Goal: Communication & Community: Answer question/provide support

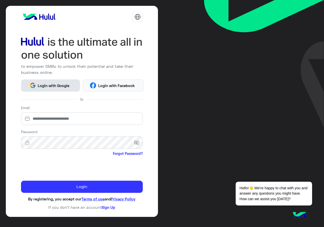
click at [58, 89] on button "Login with Google" at bounding box center [50, 86] width 59 height 12
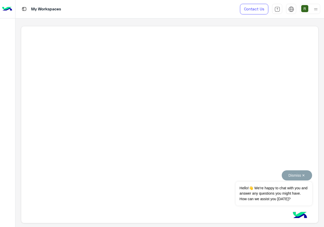
click at [302, 173] on button "Dismiss ✕" at bounding box center [297, 175] width 30 height 10
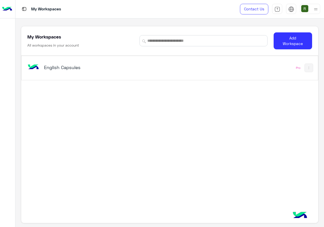
click at [148, 66] on div "English Capsules" at bounding box center [112, 68] width 172 height 15
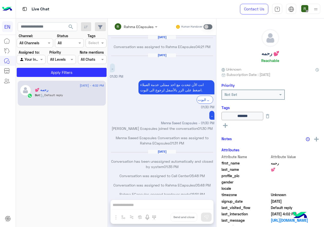
scroll to position [245, 0]
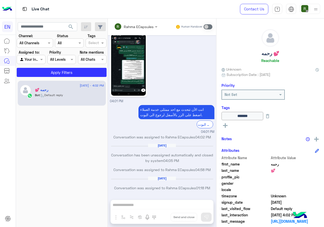
click at [38, 39] on div "Channel All Channels" at bounding box center [35, 43] width 36 height 9
click at [37, 61] on b "WhatsApp" at bounding box center [34, 63] width 17 height 4
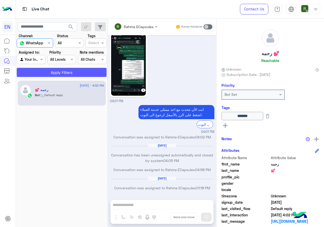
click at [43, 70] on button "Apply Filters" at bounding box center [62, 72] width 90 height 9
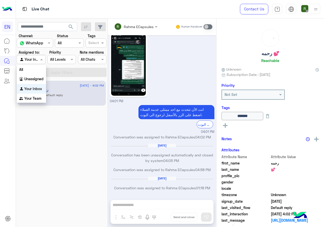
click at [44, 63] on div "Agent Filter Your Inbox" at bounding box center [31, 59] width 29 height 9
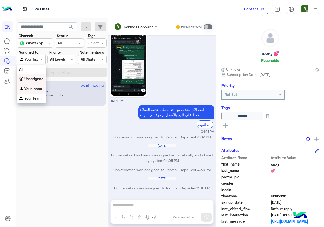
click at [42, 80] on b "Unassigned" at bounding box center [33, 79] width 19 height 4
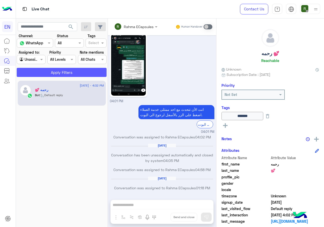
click at [54, 71] on button "Apply Filters" at bounding box center [62, 72] width 90 height 9
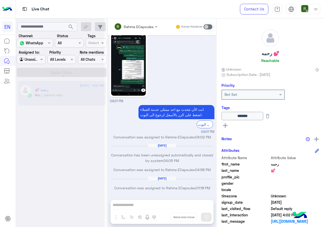
click at [31, 58] on div at bounding box center [60, 115] width 89 height 227
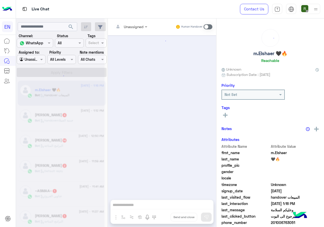
click at [33, 61] on div at bounding box center [31, 59] width 28 height 6
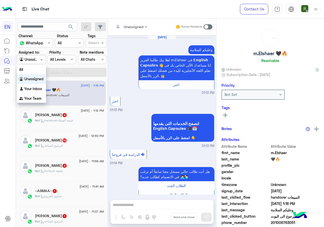
scroll to position [475, 0]
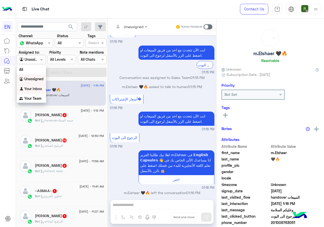
click at [38, 88] on b "Your Inbox" at bounding box center [33, 89] width 18 height 4
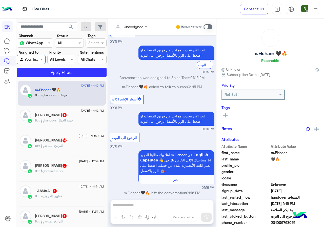
click at [48, 65] on section "Channel: Channel WhatsApp Status Channel All Tags Select Assigned to: Agent Fil…" at bounding box center [62, 55] width 84 height 44
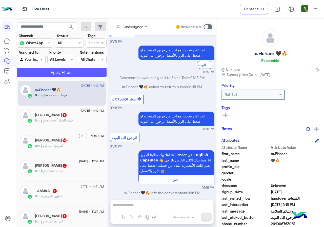
click at [45, 71] on button "Apply Filters" at bounding box center [62, 72] width 90 height 9
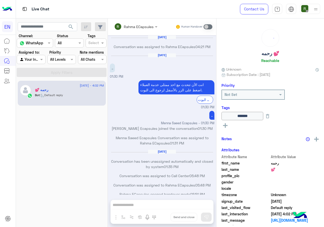
scroll to position [245, 0]
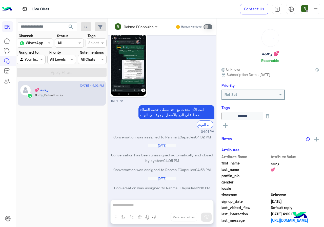
click at [32, 62] on div "Your Inbox" at bounding box center [29, 60] width 19 height 6
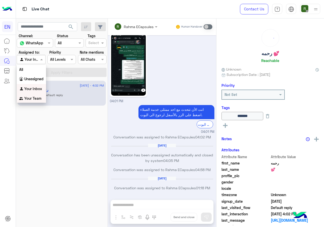
click at [38, 98] on b "Your Team" at bounding box center [32, 98] width 17 height 4
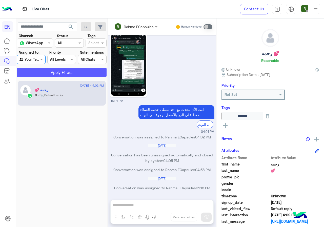
click at [51, 74] on button "Apply Filters" at bounding box center [62, 72] width 90 height 9
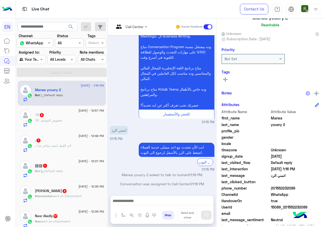
scroll to position [46, 0]
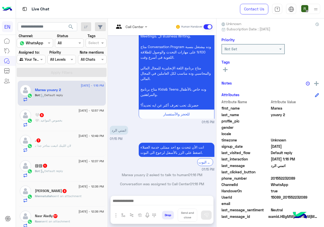
drag, startPoint x: 321, startPoint y: 176, endPoint x: 324, endPoint y: 176, distance: 3.0
click at [319, 176] on span "201552232089" at bounding box center [295, 178] width 48 height 5
click at [136, 16] on div "Live Chat" at bounding box center [119, 9] width 206 height 18
click at [135, 28] on input "text" at bounding box center [124, 26] width 21 height 5
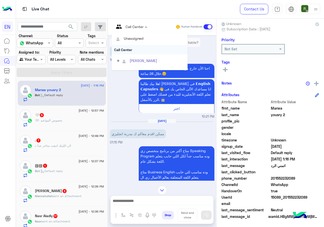
scroll to position [84, 0]
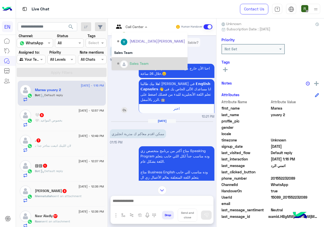
click at [146, 113] on div "اهلا بيك طالبنا العزيز Marwa فى 𝗘𝗻𝗴𝗹𝗶𝘀𝗵 𝗖𝗮𝗽𝘀𝘂𝗹𝗲𝘀 👋 انا مساعدك الألى الخاص بك فى…" at bounding box center [162, 96] width 105 height 34
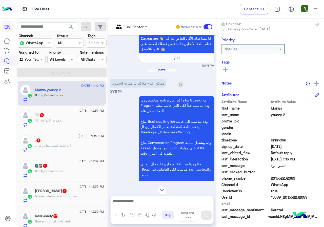
scroll to position [356, 0]
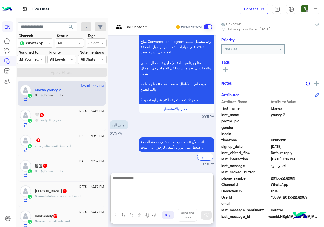
paste textarea "**********"
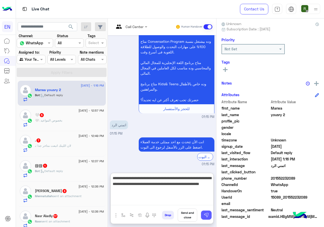
type textarea "**********"
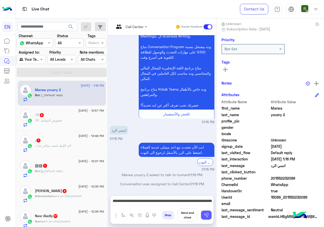
click at [209, 214] on img at bounding box center [206, 215] width 5 height 5
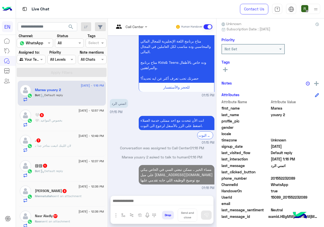
scroll to position [397, 0]
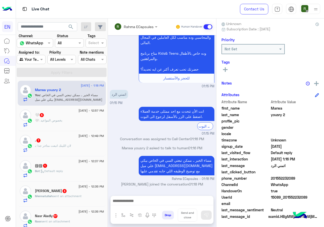
click at [81, 117] on div "🤍 5" at bounding box center [69, 115] width 69 height 5
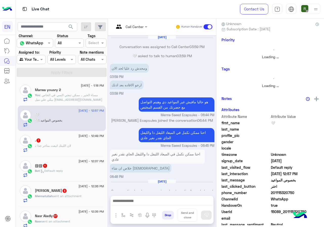
scroll to position [55, 0]
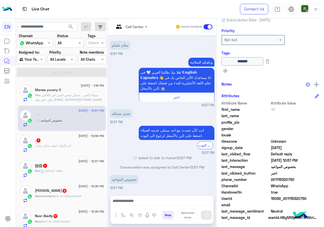
drag, startPoint x: 288, startPoint y: 180, endPoint x: 320, endPoint y: 178, distance: 32.0
click at [319, 178] on span "201115320750" at bounding box center [295, 179] width 48 height 5
copy span "01115320750"
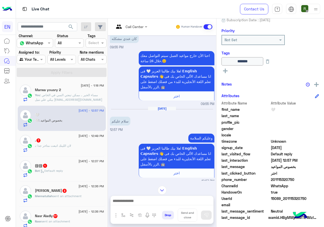
scroll to position [323, 0]
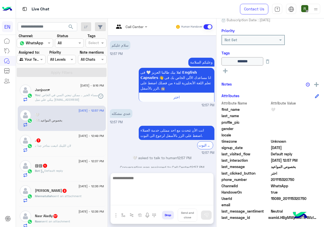
click at [151, 198] on textarea at bounding box center [162, 190] width 103 height 30
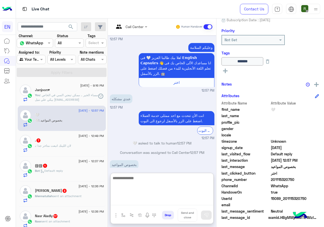
scroll to position [346, 0]
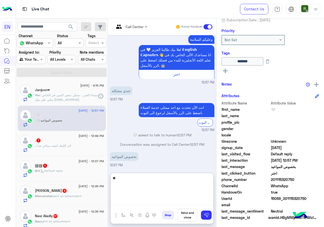
type textarea "*"
type textarea "**********"
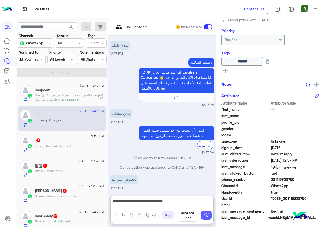
click at [212, 214] on button at bounding box center [206, 215] width 11 height 9
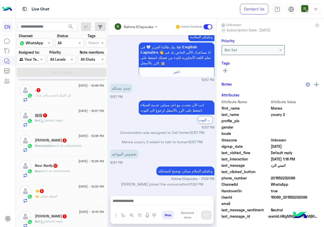
scroll to position [51, 0]
click at [88, 98] on div ". : لان اللينك اتبعت متاخر جدا" at bounding box center [69, 97] width 69 height 9
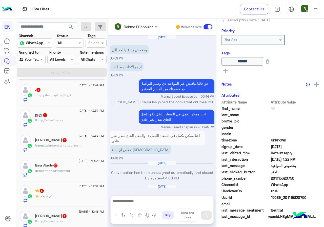
scroll to position [330, 0]
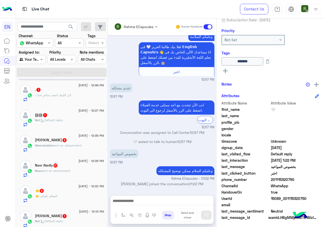
drag, startPoint x: 287, startPoint y: 177, endPoint x: 311, endPoint y: 177, distance: 24.1
click at [311, 177] on span "201115320750" at bounding box center [295, 179] width 48 height 5
copy span "01115320750"
drag, startPoint x: 298, startPoint y: 182, endPoint x: 124, endPoint y: 67, distance: 208.7
click at [124, 67] on div "Aug 16, 2025 ومحدش رد عليا لحد الان 03:59 PM ارجو الافاده بعد اذنك 03:59 PM هو …" at bounding box center [162, 113] width 108 height 156
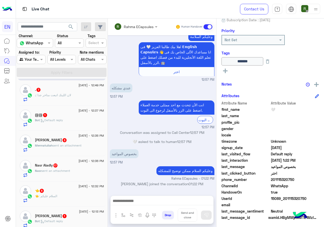
scroll to position [0, 0]
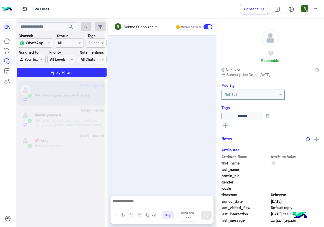
scroll to position [330, 0]
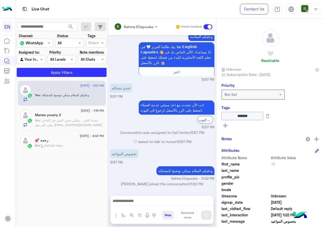
click at [135, 24] on input "text" at bounding box center [129, 26] width 30 height 5
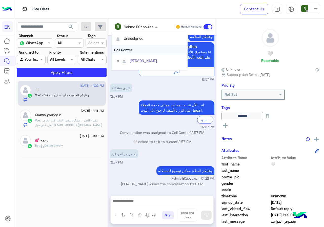
click at [138, 50] on div "Call Center" at bounding box center [150, 49] width 76 height 9
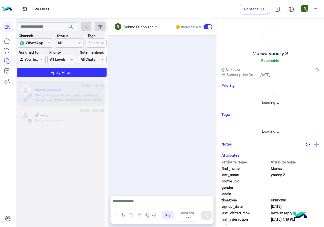
click at [136, 31] on div "Rahma ECapsules" at bounding box center [134, 27] width 40 height 10
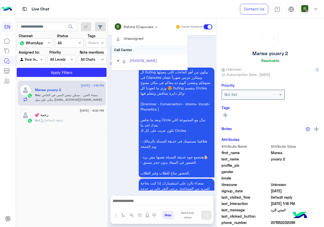
scroll to position [397, 0]
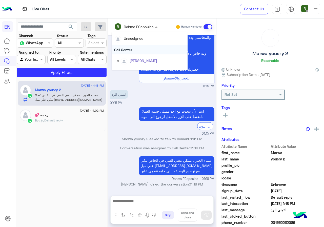
click at [138, 48] on div "Call Center" at bounding box center [150, 49] width 76 height 9
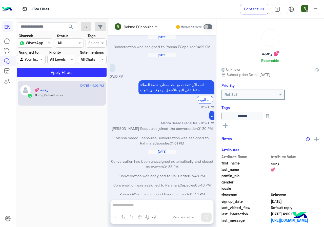
scroll to position [245, 0]
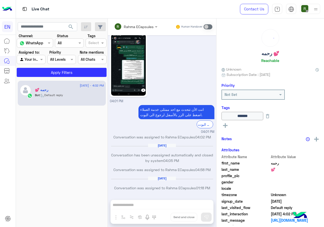
click at [39, 58] on div at bounding box center [31, 59] width 28 height 6
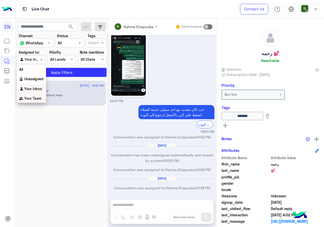
click at [38, 96] on div "Your Team" at bounding box center [31, 99] width 29 height 10
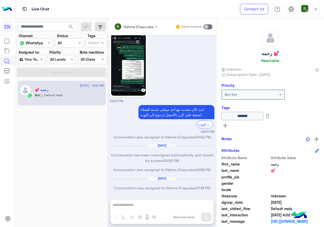
click at [69, 23] on button "search" at bounding box center [71, 27] width 12 height 11
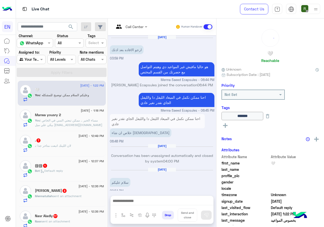
scroll to position [322, 0]
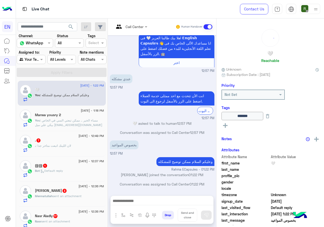
click at [80, 143] on div ". 7" at bounding box center [69, 140] width 69 height 5
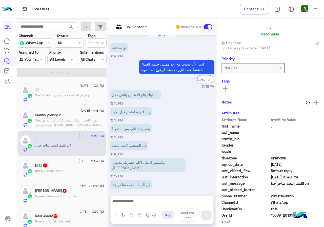
scroll to position [44, 0]
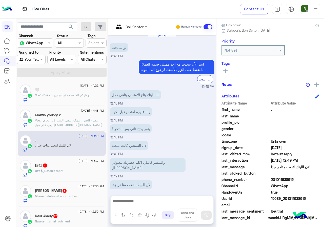
drag, startPoint x: 288, startPoint y: 177, endPoint x: 318, endPoint y: 177, distance: 30.1
click at [318, 177] on span "201011638616" at bounding box center [295, 179] width 48 height 5
copy span "01011638616"
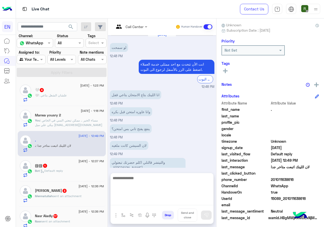
click at [170, 203] on textarea at bounding box center [162, 190] width 103 height 30
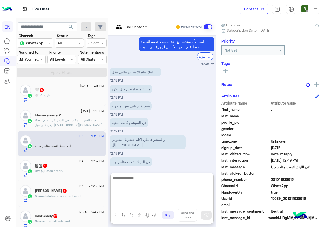
click at [169, 179] on textarea at bounding box center [162, 190] width 103 height 30
click at [169, 199] on textarea at bounding box center [162, 190] width 103 height 30
type textarea "**********"
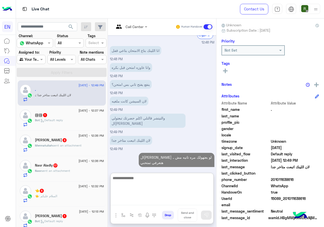
scroll to position [382, 0]
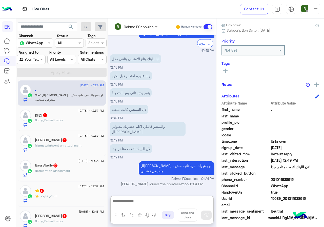
click at [85, 121] on div "Bot : Default reply" at bounding box center [69, 122] width 69 height 9
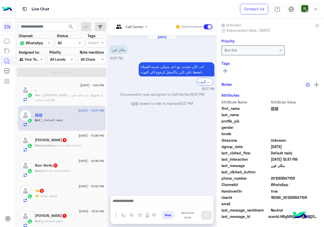
scroll to position [44, 0]
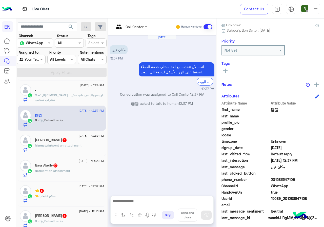
drag, startPoint x: 288, startPoint y: 177, endPoint x: 316, endPoint y: 177, distance: 28.1
click at [316, 177] on span "201283647105" at bounding box center [295, 179] width 48 height 5
copy span "01283647105"
click at [138, 32] on div "Call Center Human Handover" at bounding box center [162, 26] width 108 height 17
click at [142, 29] on div "Call Center" at bounding box center [135, 26] width 18 height 5
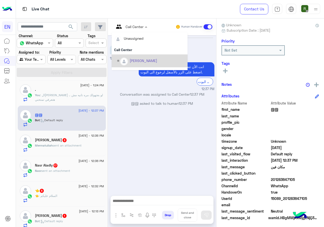
scroll to position [84, 0]
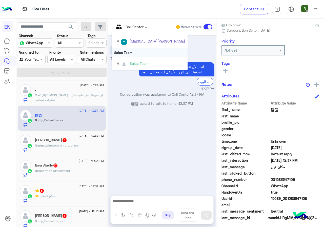
click at [153, 53] on div "Sales Team" at bounding box center [150, 52] width 76 height 9
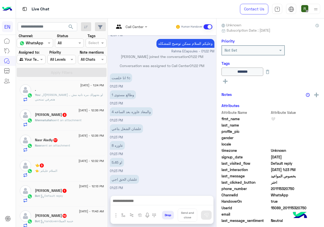
scroll to position [76, 0]
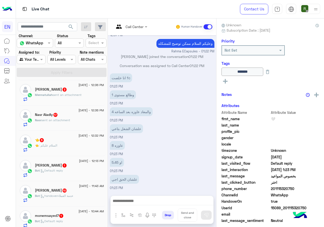
click at [92, 102] on div "15 September - 12:36 PM Mennatullah akram 3 Mennatullah sent an attachment" at bounding box center [62, 92] width 88 height 25
click at [97, 93] on div "[PERSON_NAME] sent an attachment" at bounding box center [69, 97] width 69 height 9
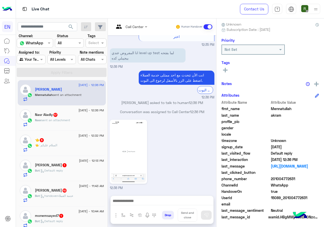
scroll to position [46, 0]
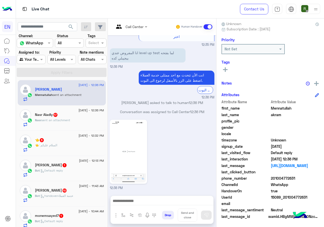
drag, startPoint x: 288, startPoint y: 179, endPoint x: 317, endPoint y: 177, distance: 28.7
click at [317, 177] on span "201004772631" at bounding box center [295, 178] width 48 height 5
copy span "01004772631"
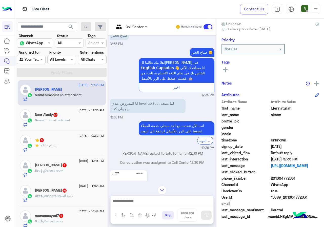
scroll to position [0, 0]
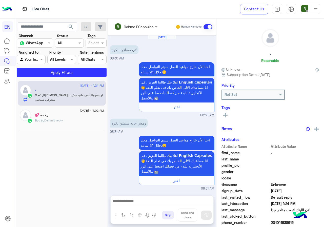
scroll to position [280, 0]
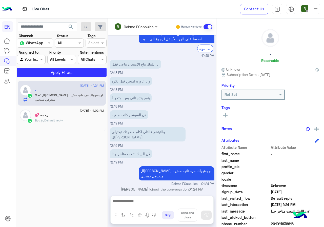
click at [128, 27] on input "text" at bounding box center [129, 26] width 30 height 5
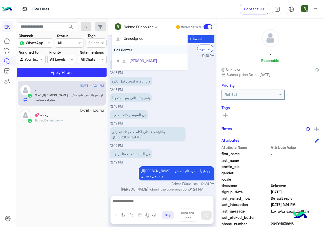
click at [132, 46] on div "Call Center" at bounding box center [150, 49] width 76 height 9
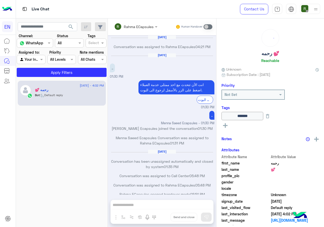
scroll to position [245, 0]
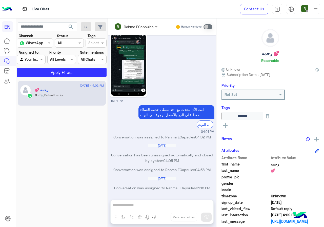
click at [30, 60] on input "text" at bounding box center [26, 59] width 12 height 5
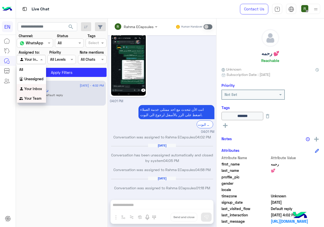
click at [38, 97] on b "Your Team" at bounding box center [32, 98] width 17 height 4
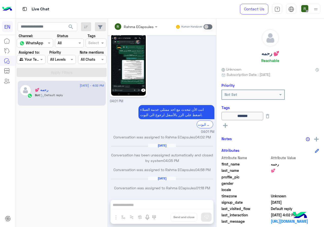
click at [46, 77] on app-inbox-users-filters "search Channel: Channel WhatsApp Status Channel All Tags Select Assigned to: Ag…" at bounding box center [62, 48] width 92 height 61
click at [67, 28] on button "search" at bounding box center [71, 27] width 12 height 11
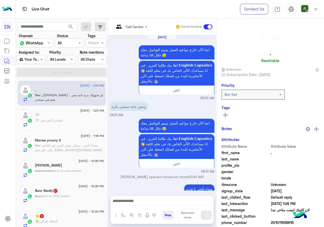
scroll to position [273, 0]
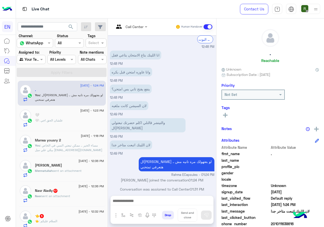
click at [85, 113] on div "🤍" at bounding box center [69, 115] width 69 height 5
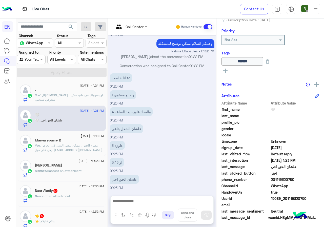
scroll to position [56, 0]
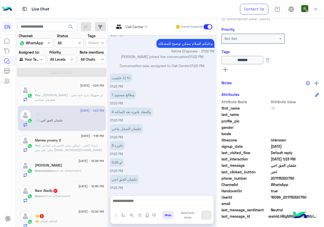
drag, startPoint x: 288, startPoint y: 178, endPoint x: 314, endPoint y: 178, distance: 25.8
click at [314, 178] on span "201115320750" at bounding box center [295, 178] width 48 height 5
copy span "01115320750"
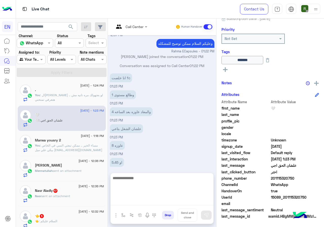
click at [150, 201] on textarea at bounding box center [162, 190] width 103 height 30
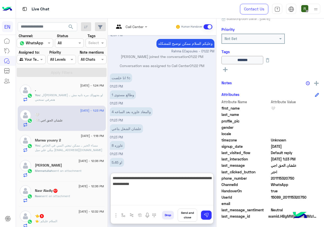
type textarea "**********"
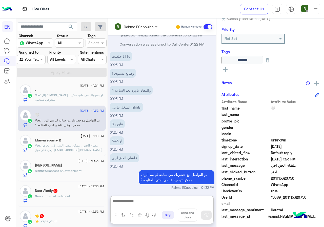
click at [78, 174] on div "Mennatullah sent an attachment" at bounding box center [69, 173] width 69 height 9
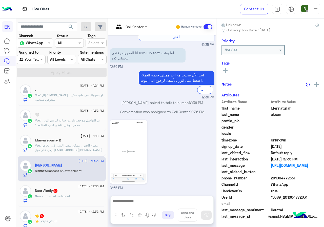
scroll to position [44, 0]
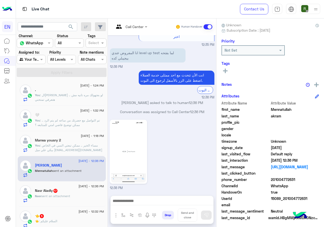
drag, startPoint x: 288, startPoint y: 178, endPoint x: 310, endPoint y: 178, distance: 22.3
click at [310, 178] on span "201004772631" at bounding box center [295, 179] width 48 height 5
copy span "01004772631"
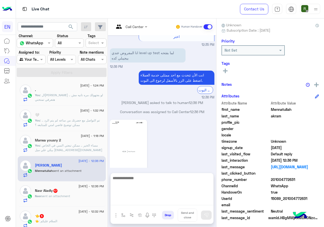
click at [156, 199] on textarea at bounding box center [162, 190] width 103 height 30
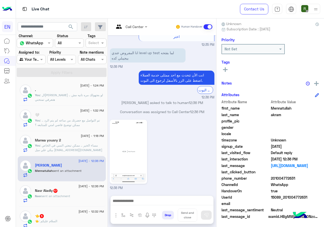
scroll to position [65, 0]
drag, startPoint x: 288, startPoint y: 179, endPoint x: 313, endPoint y: 177, distance: 25.6
click at [313, 177] on span "201004772631" at bounding box center [295, 178] width 48 height 5
click at [262, 128] on span "gender" at bounding box center [246, 127] width 48 height 5
drag, startPoint x: 288, startPoint y: 177, endPoint x: 317, endPoint y: 177, distance: 29.4
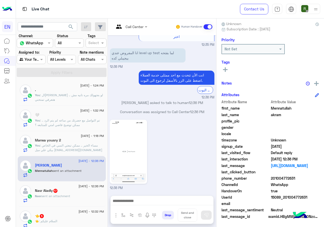
click at [317, 177] on span "201004772631" at bounding box center [295, 178] width 48 height 5
copy span "01004772631"
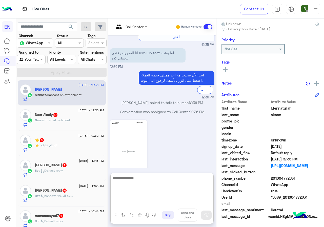
paste textarea "**********"
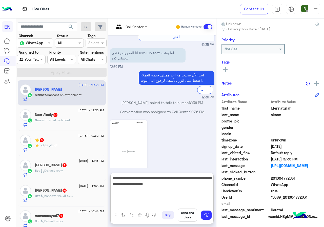
type textarea "**********"
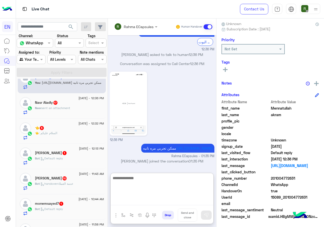
scroll to position [101, 0]
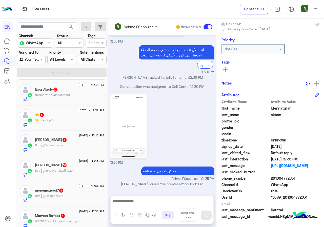
click at [78, 99] on div "Nasr sent an attachment" at bounding box center [69, 97] width 69 height 9
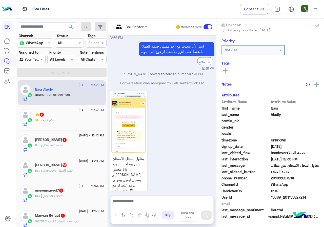
scroll to position [44, 0]
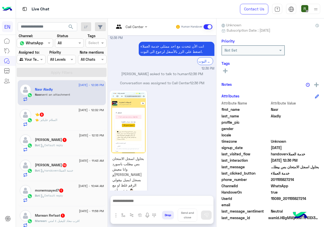
drag, startPoint x: 288, startPoint y: 180, endPoint x: 324, endPoint y: 180, distance: 36.0
click at [319, 180] on span "201155827214" at bounding box center [295, 179] width 48 height 5
copy span "01155827214"
click at [228, 70] on icon at bounding box center [225, 71] width 5 height 5
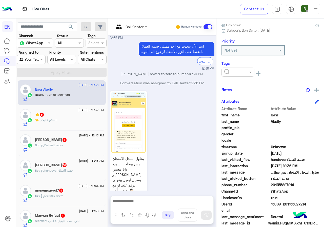
click at [240, 73] on input "text" at bounding box center [231, 72] width 15 height 5
click at [236, 83] on span "Solved" at bounding box center [229, 84] width 11 height 4
click at [273, 89] on div "Notes" at bounding box center [271, 90] width 98 height 6
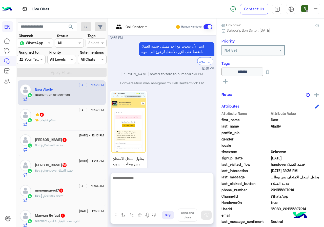
click at [167, 201] on textarea at bounding box center [162, 190] width 103 height 30
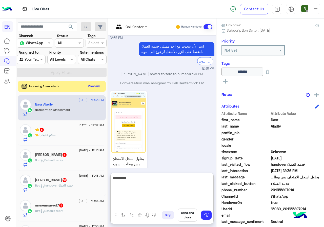
type textarea "**********"
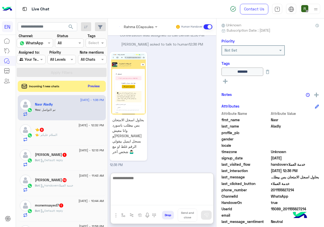
scroll to position [645, 0]
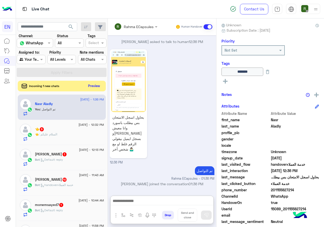
click at [102, 86] on button "Preview" at bounding box center [94, 86] width 16 height 7
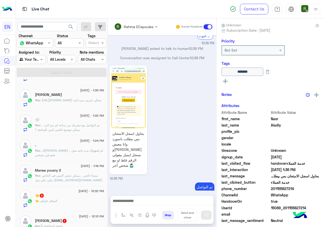
scroll to position [0, 0]
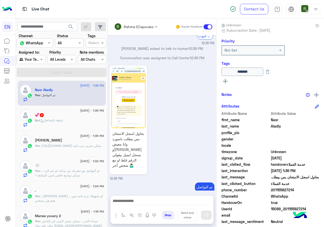
click at [80, 119] on div "Bot : Default reply" at bounding box center [69, 122] width 69 height 9
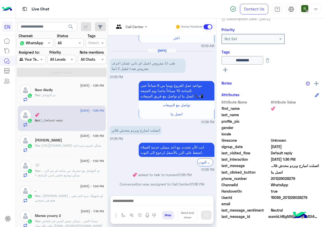
scroll to position [56, 0]
drag, startPoint x: 290, startPoint y: 178, endPoint x: 316, endPoint y: 177, distance: 26.4
click at [316, 177] on span "201229028279" at bounding box center [295, 178] width 48 height 5
copy span "01229028279"
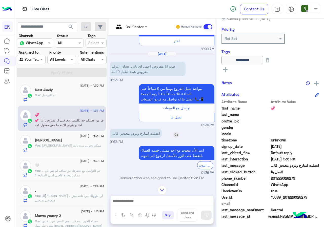
scroll to position [424, 0]
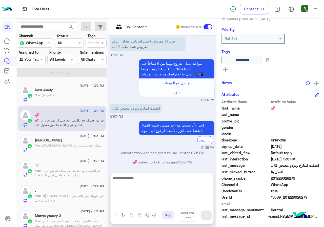
click at [151, 203] on textarea at bounding box center [162, 190] width 103 height 30
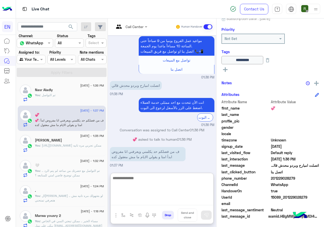
click at [150, 184] on textarea at bounding box center [162, 190] width 103 height 30
type textarea "*"
click at [174, 184] on textarea "**********" at bounding box center [162, 190] width 103 height 30
type textarea "**********"
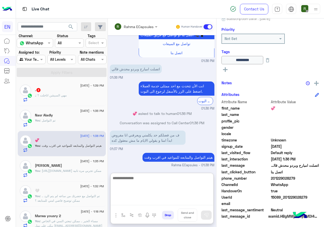
scroll to position [463, 0]
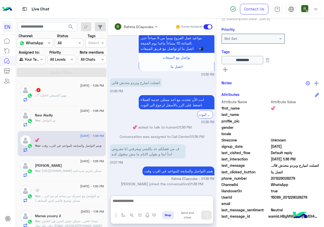
click at [74, 103] on div "15 September - 1:39 PM . 2 . : مهي السيشن اتاجلت ؟" at bounding box center [62, 93] width 88 height 25
click at [74, 100] on div ". : مهي السيشن اتاجلت ؟" at bounding box center [69, 97] width 69 height 9
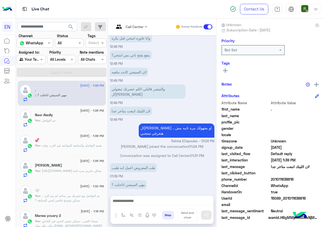
scroll to position [46, 0]
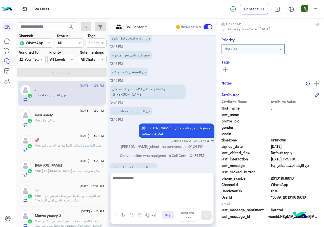
click at [183, 203] on textarea at bounding box center [162, 190] width 103 height 30
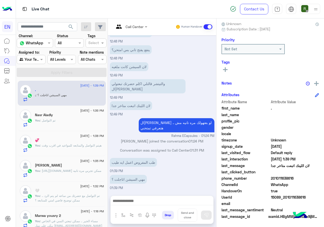
scroll to position [233, 0]
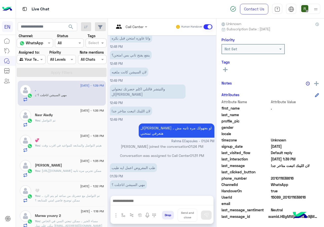
drag, startPoint x: 289, startPoint y: 179, endPoint x: 321, endPoint y: 179, distance: 32.2
click at [319, 179] on span "201011638616" at bounding box center [295, 178] width 48 height 5
copy span "01011638616"
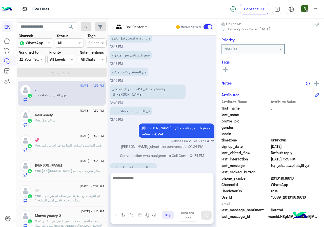
click at [140, 204] on textarea at bounding box center [162, 190] width 103 height 30
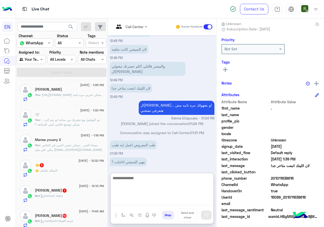
scroll to position [101, 0]
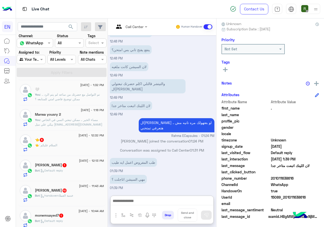
click at [82, 141] on div "👈 5" at bounding box center [69, 140] width 69 height 5
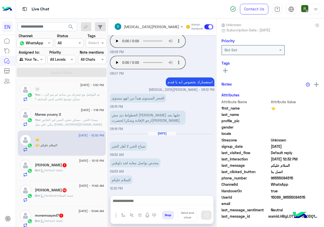
scroll to position [46, 0]
click at [290, 179] on span "96555084515" at bounding box center [295, 178] width 48 height 5
copy span "96555084515"
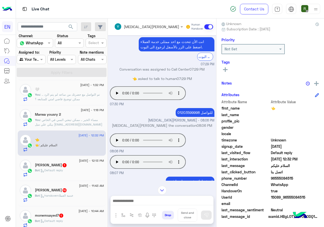
scroll to position [977, 0]
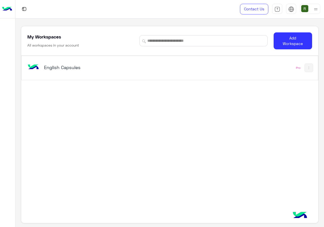
click at [139, 66] on h5 "English Capsules" at bounding box center [95, 67] width 103 height 6
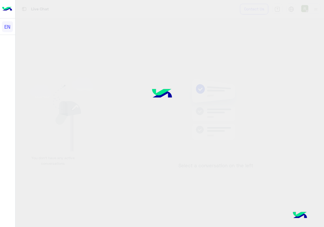
click at [135, 78] on div at bounding box center [162, 113] width 324 height 227
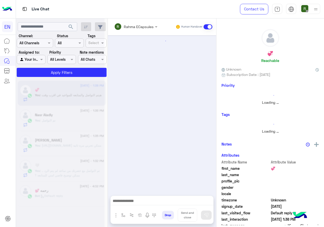
click at [42, 40] on div at bounding box center [60, 115] width 89 height 227
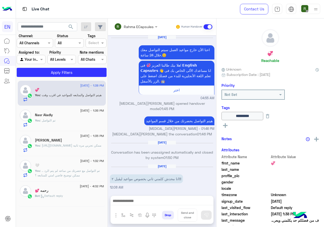
scroll to position [350, 0]
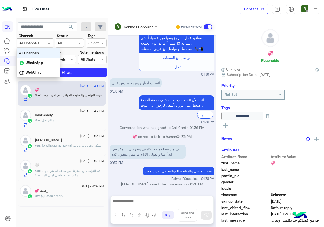
click at [38, 43] on input "text" at bounding box center [29, 43] width 18 height 5
click at [42, 65] on div "WhatsApp" at bounding box center [38, 63] width 43 height 10
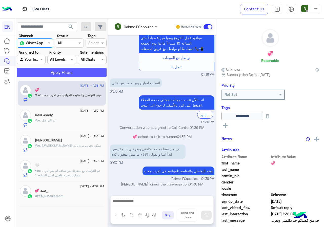
click at [48, 73] on button "Apply Filters" at bounding box center [62, 72] width 90 height 9
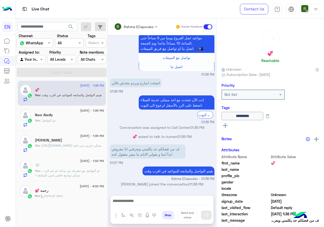
click at [160, 24] on div at bounding box center [136, 27] width 48 height 6
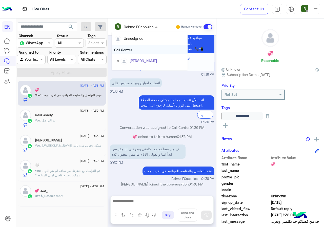
click at [150, 47] on div "Call Center" at bounding box center [150, 49] width 76 height 9
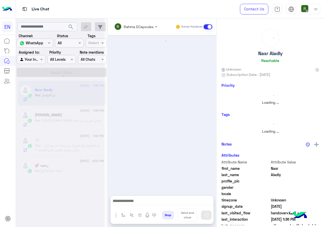
click at [144, 28] on input "text" at bounding box center [129, 26] width 30 height 5
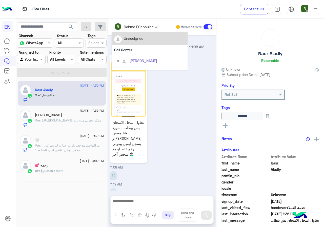
scroll to position [582, 0]
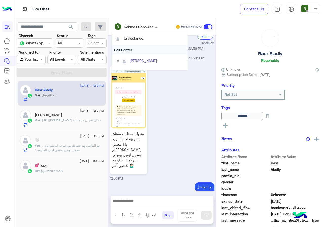
click at [148, 48] on div "Call Center" at bounding box center [150, 49] width 76 height 9
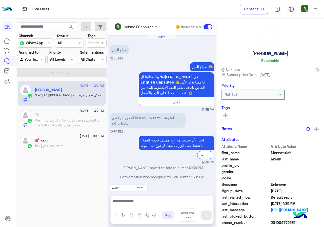
scroll to position [101, 0]
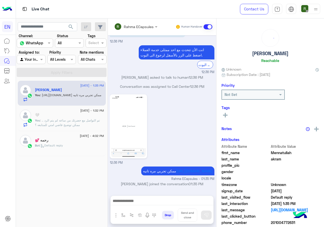
click at [144, 29] on input "text" at bounding box center [129, 26] width 30 height 5
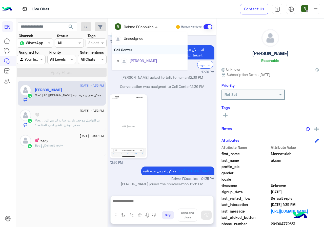
click at [146, 49] on div "Call Center" at bounding box center [150, 49] width 76 height 9
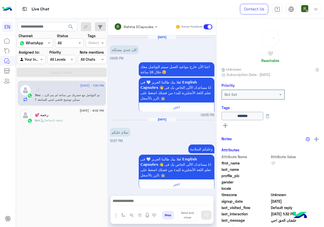
scroll to position [261, 0]
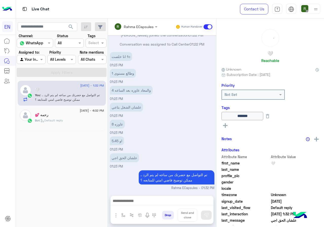
click at [145, 26] on div at bounding box center [136, 27] width 48 height 6
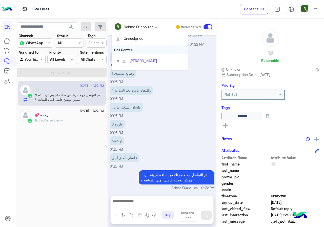
click at [143, 46] on div "Call Center" at bounding box center [150, 49] width 76 height 9
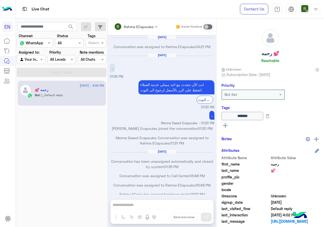
scroll to position [245, 0]
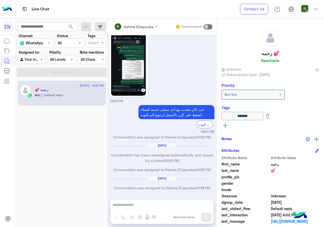
click at [23, 58] on input "text" at bounding box center [26, 59] width 12 height 5
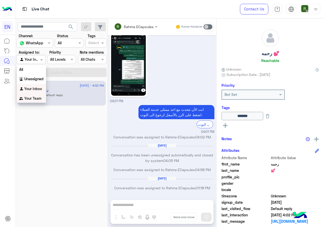
drag, startPoint x: 39, startPoint y: 99, endPoint x: 45, endPoint y: 86, distance: 13.8
click at [39, 99] on b "Your Team" at bounding box center [32, 98] width 17 height 4
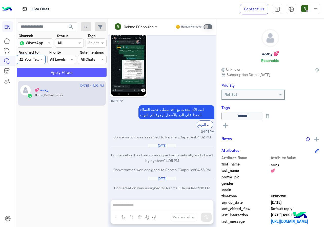
click at [51, 75] on button "Apply Filters" at bounding box center [62, 72] width 90 height 9
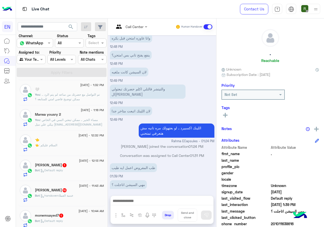
scroll to position [127, 0]
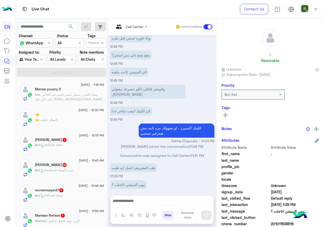
click at [71, 122] on div "👈 : السلام عليكم" at bounding box center [69, 122] width 69 height 9
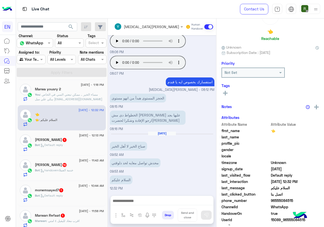
scroll to position [44, 0]
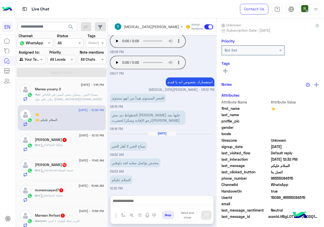
click at [287, 177] on span "96555084515" at bounding box center [295, 178] width 48 height 5
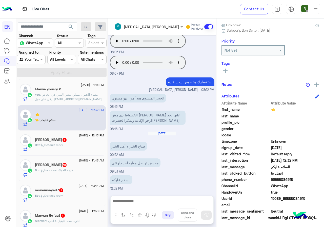
click at [287, 177] on span "96555084515" at bounding box center [295, 179] width 48 height 5
copy span "96555084515"
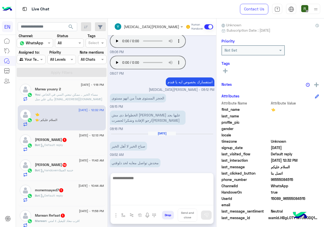
click at [157, 204] on textarea at bounding box center [162, 190] width 103 height 30
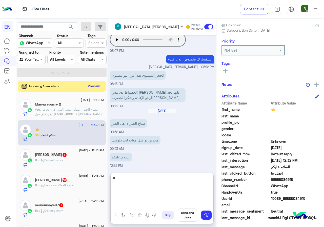
type textarea "*"
click at [178, 184] on textarea "*********" at bounding box center [162, 190] width 103 height 30
type textarea "**********"
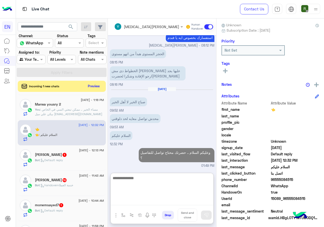
scroll to position [587, 0]
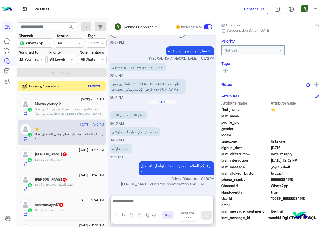
click at [102, 85] on button "Preview" at bounding box center [94, 86] width 16 height 7
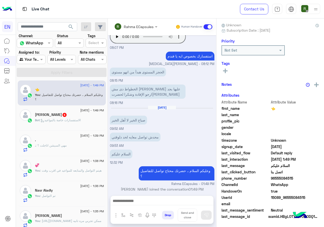
scroll to position [0, 0]
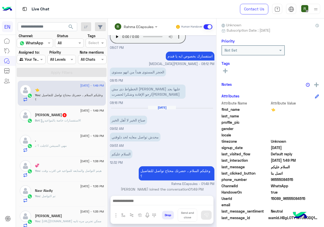
click at [84, 120] on div "Bot : الاستفسارات خاصة بالمواعيد" at bounding box center [69, 122] width 69 height 9
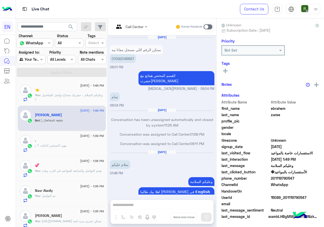
scroll to position [325, 0]
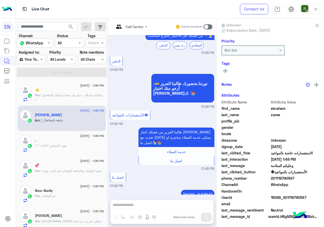
click at [286, 179] on span "201119790547" at bounding box center [295, 178] width 48 height 5
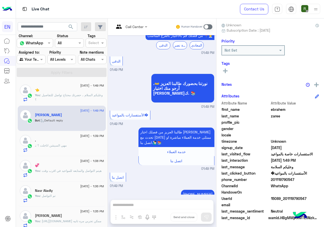
drag, startPoint x: 289, startPoint y: 179, endPoint x: 324, endPoint y: 179, distance: 35.5
click at [319, 179] on span "201119790547" at bounding box center [295, 179] width 48 height 5
copy span "01119790547"
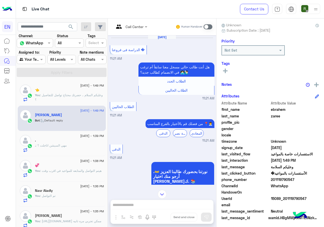
scroll to position [406, 0]
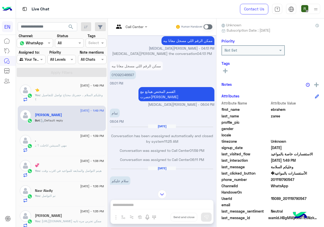
click at [136, 72] on p "01092046697" at bounding box center [123, 74] width 26 height 9
copy p "01092046697"
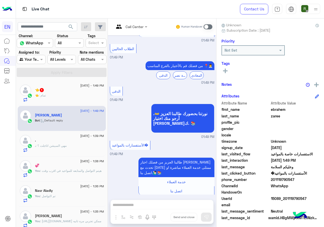
scroll to position [742, 0]
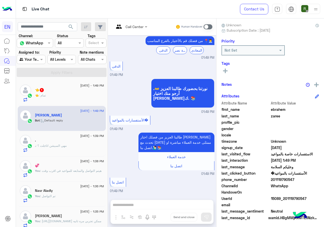
click at [213, 26] on span at bounding box center [208, 26] width 9 height 5
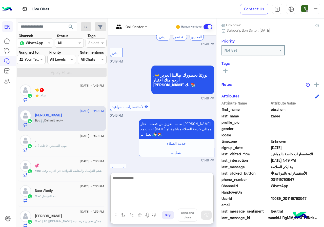
click at [173, 204] on textarea at bounding box center [162, 190] width 103 height 30
type textarea "**********"
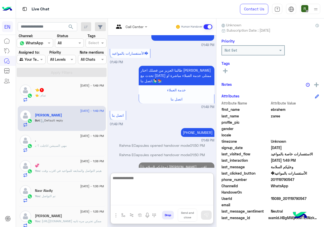
scroll to position [818, 0]
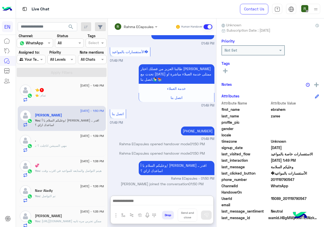
click at [96, 99] on div "👈 : تمام" at bounding box center [69, 97] width 69 height 9
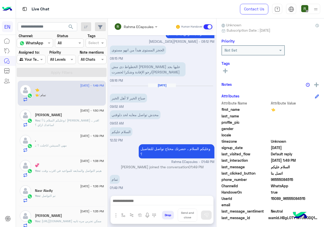
scroll to position [210, 0]
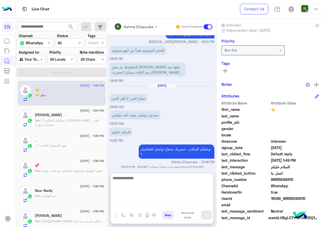
click at [163, 202] on textarea at bounding box center [162, 190] width 103 height 30
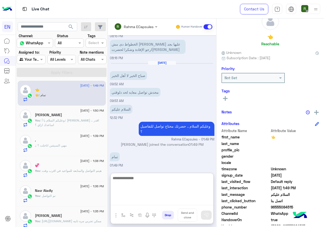
scroll to position [46, 0]
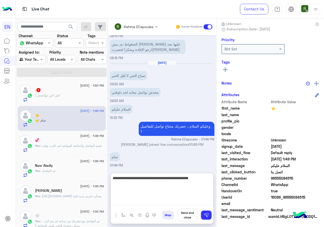
type textarea "**********"
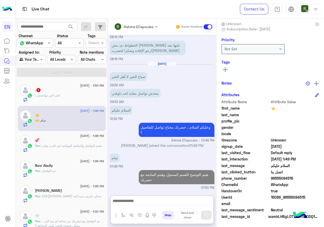
click at [295, 182] on div "phone_number 96555084515" at bounding box center [271, 179] width 98 height 6
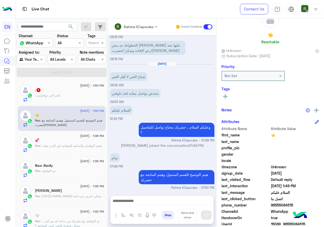
scroll to position [46, 0]
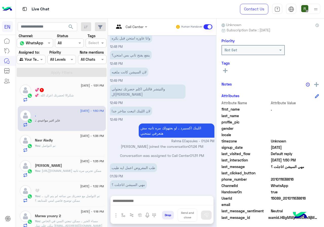
scroll to position [46, 0]
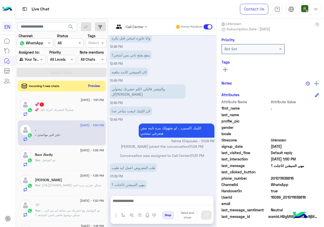
click at [102, 86] on button "Preview" at bounding box center [94, 86] width 16 height 7
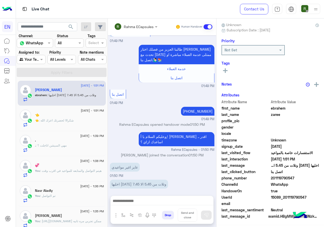
scroll to position [46, 0]
click at [75, 123] on div "👈 : شكرااا لحضرتك اعزك الله" at bounding box center [69, 122] width 69 height 9
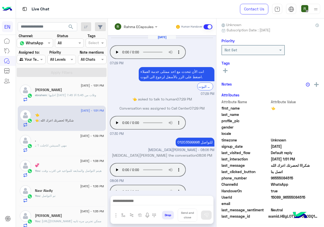
scroll to position [45, 0]
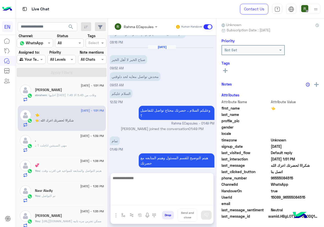
click at [170, 199] on textarea at bounding box center [162, 190] width 103 height 30
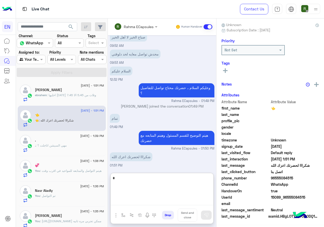
scroll to position [46, 0]
type textarea "**********"
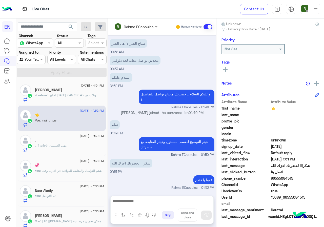
click at [82, 102] on div "ebrahem : اخليها سبت وتلات من 5.45 الا 7.45" at bounding box center [69, 97] width 69 height 9
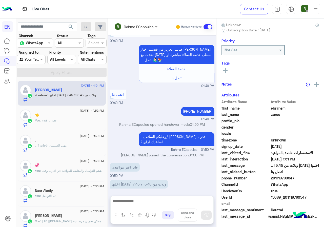
scroll to position [44, 0]
drag, startPoint x: 287, startPoint y: 177, endPoint x: 316, endPoint y: 179, distance: 28.7
click at [316, 179] on span "201119790547" at bounding box center [295, 178] width 48 height 5
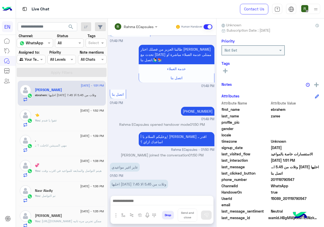
copy span "01119790547"
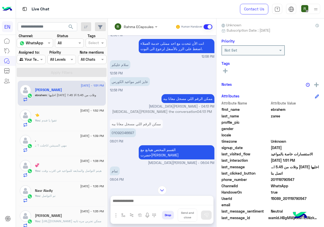
scroll to position [229, 0]
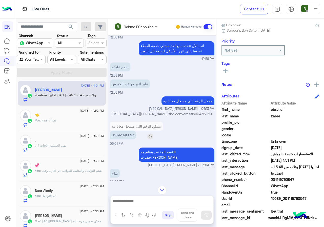
click at [136, 131] on p "01092046697" at bounding box center [123, 135] width 26 height 9
copy p "01092046697"
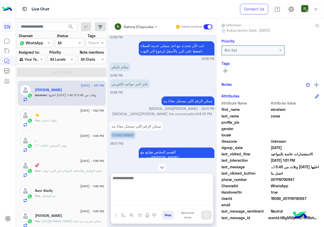
click at [153, 199] on textarea at bounding box center [162, 190] width 103 height 30
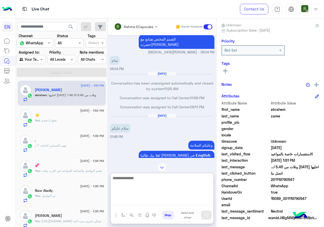
scroll to position [356, 0]
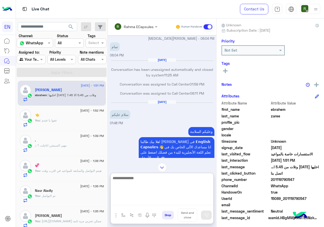
click at [171, 178] on textarea at bounding box center [162, 190] width 103 height 30
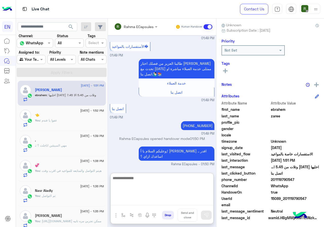
scroll to position [726, 0]
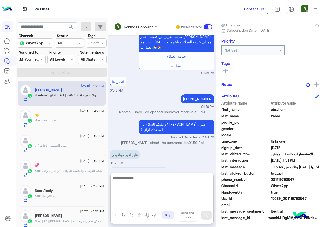
click at [181, 181] on textarea at bounding box center [162, 190] width 103 height 30
type textarea "*"
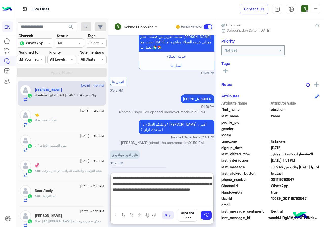
type textarea "**********"
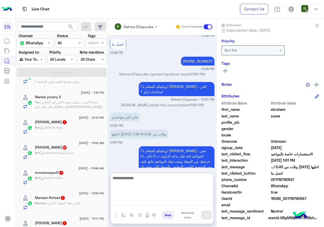
scroll to position [177, 0]
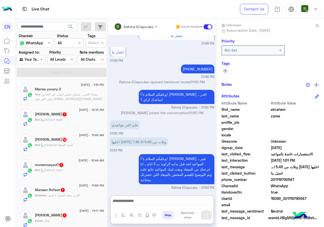
click at [73, 119] on div "Bot : Default reply" at bounding box center [69, 122] width 69 height 9
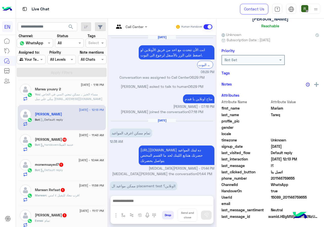
scroll to position [193, 0]
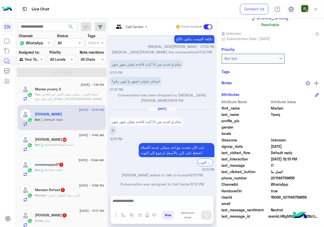
drag, startPoint x: 288, startPoint y: 178, endPoint x: 324, endPoint y: 184, distance: 36.8
click at [319, 184] on div "Attribute Name Attribute Value first_name Mariam last_name Tareq profile_pic ge…" at bounding box center [271, 159] width 98 height 121
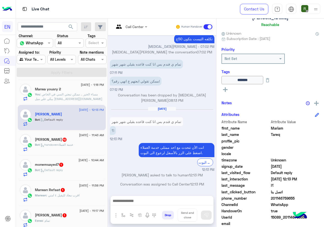
scroll to position [44, 0]
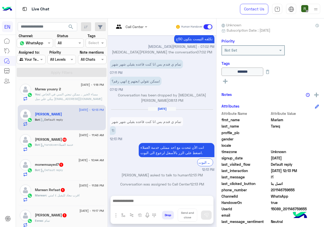
click at [295, 182] on span "اتصل بنا" at bounding box center [295, 183] width 48 height 5
drag, startPoint x: 287, startPoint y: 191, endPoint x: 314, endPoint y: 191, distance: 27.4
click at [314, 191] on span "201146759655" at bounding box center [295, 189] width 48 height 5
copy span "01146759655"
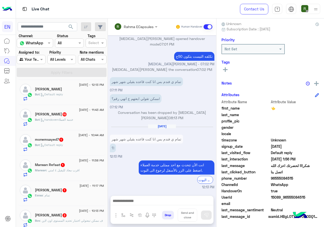
scroll to position [193, 0]
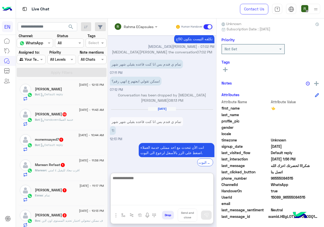
click at [163, 200] on textarea at bounding box center [162, 190] width 103 height 30
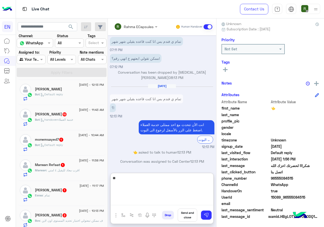
type textarea "*"
type textarea "**********"
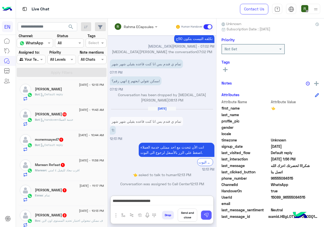
click at [209, 217] on img at bounding box center [206, 215] width 5 height 5
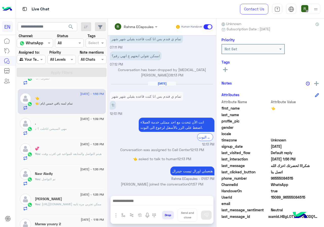
scroll to position [0, 0]
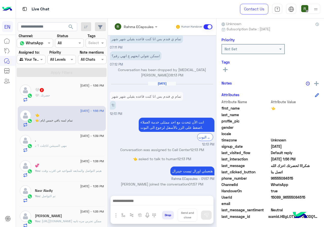
click at [72, 91] on div "🤍 2" at bounding box center [69, 90] width 69 height 5
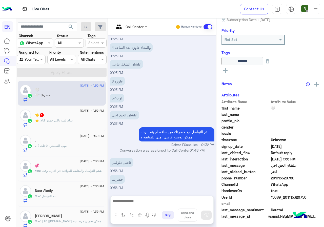
scroll to position [55, 0]
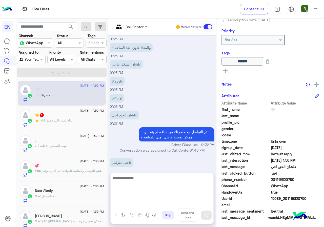
click at [181, 200] on textarea at bounding box center [162, 190] width 103 height 30
type textarea "*"
type textarea "**********"
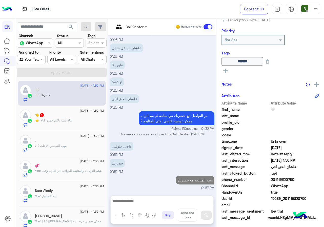
scroll to position [221, 0]
drag, startPoint x: 289, startPoint y: 178, endPoint x: 315, endPoint y: 179, distance: 25.9
click at [315, 179] on span "201115320750" at bounding box center [295, 179] width 48 height 5
copy span "01115320750"
click at [74, 123] on div "👈 : تمام لسه باقي خمس ايام" at bounding box center [69, 122] width 69 height 9
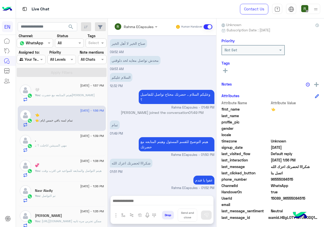
scroll to position [46, 0]
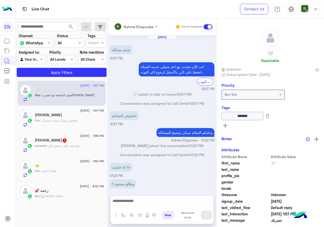
scroll to position [170, 0]
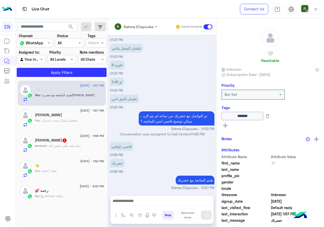
click at [75, 147] on span ": تمام لسه باقي خمس ايام" at bounding box center [64, 146] width 34 height 4
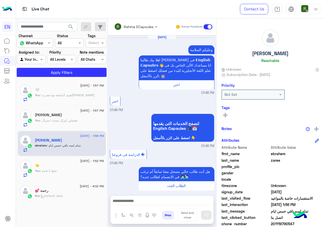
scroll to position [330, 0]
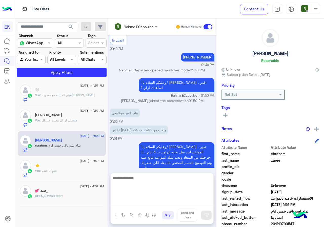
click at [164, 199] on textarea at bounding box center [162, 190] width 103 height 30
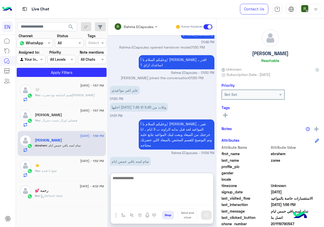
click at [158, 179] on textarea at bounding box center [162, 190] width 103 height 30
click at [161, 186] on textarea at bounding box center [162, 190] width 103 height 30
type textarea "*"
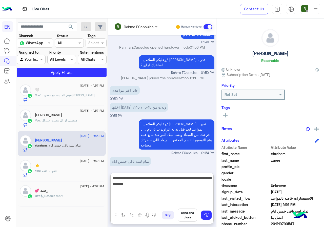
type textarea "**********"
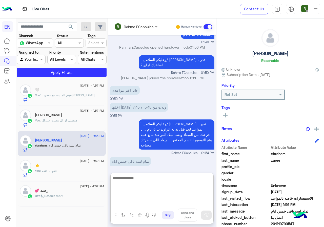
scroll to position [374, 0]
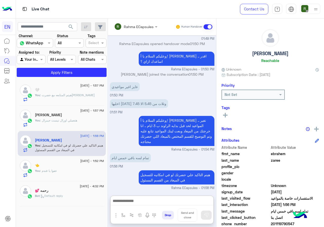
click at [132, 32] on div "Rahma ECapsules Human Handover" at bounding box center [162, 26] width 108 height 17
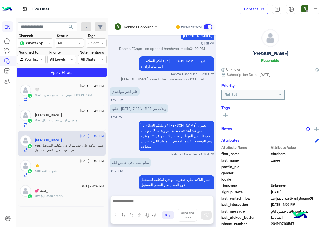
click at [135, 27] on input "text" at bounding box center [129, 26] width 30 height 5
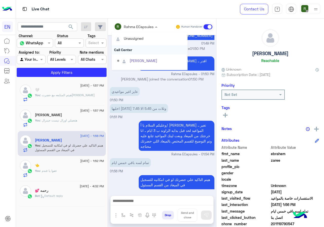
click at [131, 52] on div "Call Center" at bounding box center [150, 49] width 76 height 9
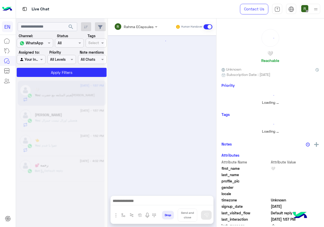
click at [134, 23] on div "Rahma ECapsules" at bounding box center [134, 27] width 40 height 10
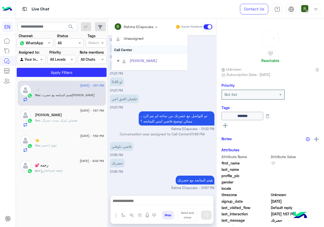
click at [136, 51] on div "Call Center" at bounding box center [150, 49] width 76 height 9
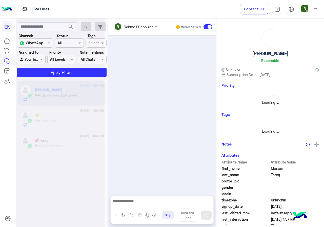
click at [136, 30] on div "Rahma ECapsules" at bounding box center [134, 27] width 40 height 10
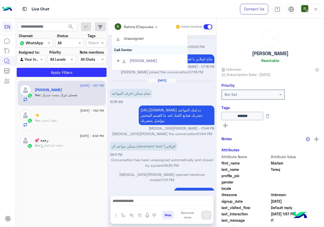
scroll to position [179, 0]
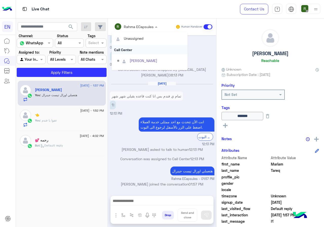
click at [135, 51] on div "Call Center" at bounding box center [150, 49] width 76 height 9
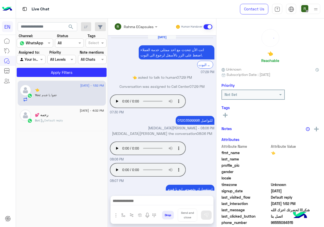
scroll to position [210, 0]
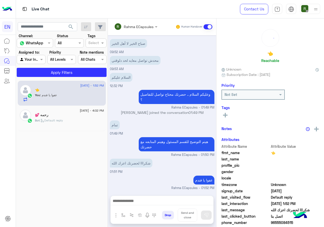
click at [122, 27] on input "text" at bounding box center [129, 26] width 30 height 5
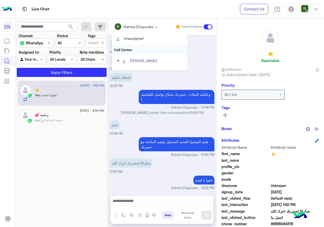
click at [129, 53] on div "Call Center" at bounding box center [150, 49] width 76 height 9
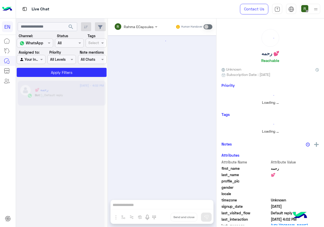
click at [28, 63] on div "Agent Filter Your Inbox" at bounding box center [31, 59] width 29 height 9
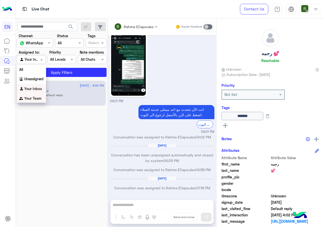
click at [37, 101] on div "Your Team" at bounding box center [31, 99] width 29 height 10
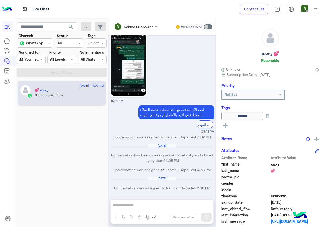
click at [71, 27] on span "search" at bounding box center [71, 27] width 6 height 6
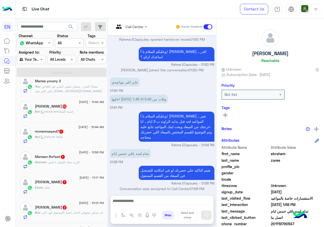
scroll to position [203, 0]
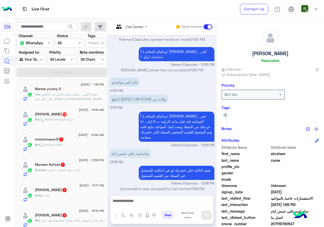
click at [67, 121] on span "Bot : handoverخدمة العملاء" at bounding box center [54, 120] width 38 height 4
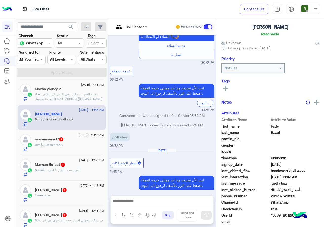
scroll to position [44, 0]
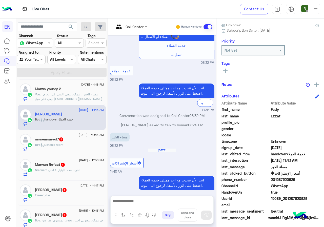
drag, startPoint x: 288, startPoint y: 178, endPoint x: 324, endPoint y: 178, distance: 36.0
click at [319, 178] on span "201287620929" at bounding box center [295, 179] width 48 height 5
copy span "01287620929"
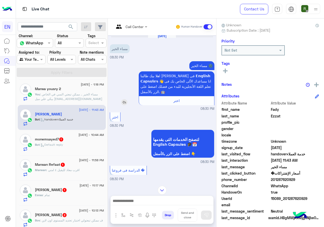
scroll to position [0, 0]
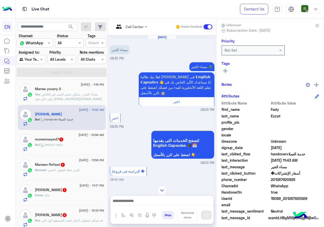
click at [147, 31] on div "Call Center Human Handover" at bounding box center [162, 26] width 108 height 17
click at [144, 29] on div "Call Center" at bounding box center [135, 26] width 18 height 5
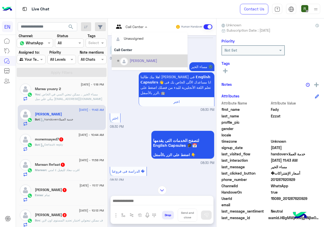
scroll to position [84, 0]
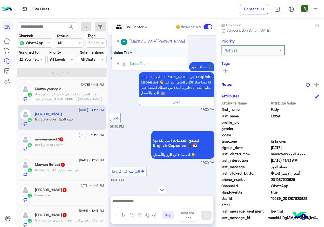
click at [154, 55] on div "Sales Team" at bounding box center [150, 52] width 76 height 9
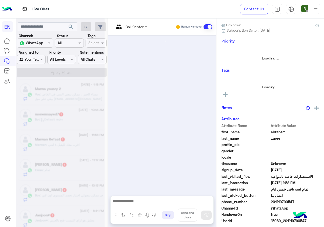
click at [72, 116] on div at bounding box center [60, 115] width 89 height 227
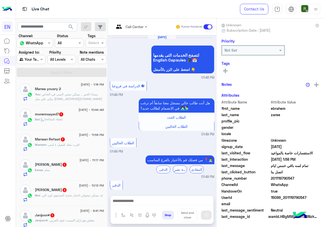
scroll to position [292, 0]
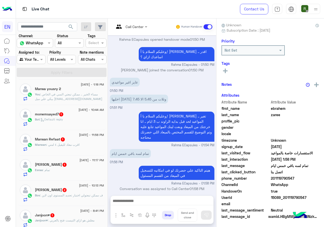
click at [78, 118] on div "Bot : Default reply" at bounding box center [69, 121] width 69 height 9
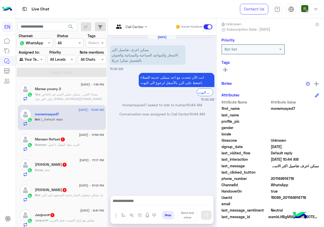
scroll to position [46, 0]
drag, startPoint x: 305, startPoint y: 178, endPoint x: 313, endPoint y: 178, distance: 8.4
click at [313, 178] on span "201149914718" at bounding box center [295, 178] width 48 height 5
copy span "01149914718"
click at [144, 23] on div "Call Center" at bounding box center [128, 27] width 29 height 12
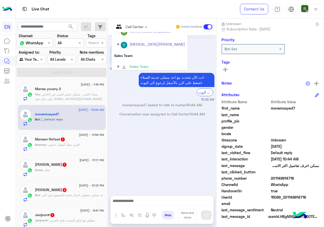
scroll to position [84, 0]
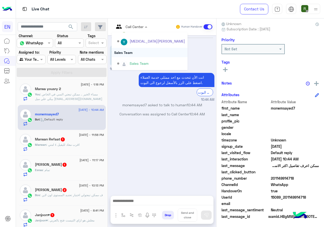
click at [153, 53] on div "Sales Team" at bounding box center [150, 52] width 76 height 9
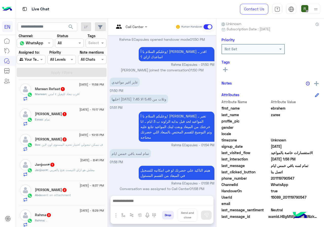
click at [93, 97] on div "Marwan : اقرب معاد لليفيل ٤ امتي" at bounding box center [69, 96] width 69 height 9
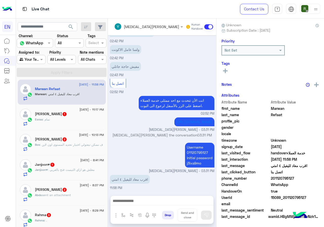
drag, startPoint x: 288, startPoint y: 178, endPoint x: 315, endPoint y: 181, distance: 26.8
click at [315, 181] on span "201120795127" at bounding box center [295, 178] width 48 height 5
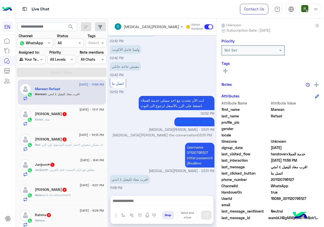
copy span "01120795127"
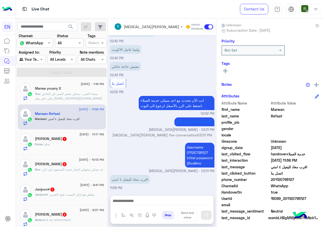
scroll to position [228, 0]
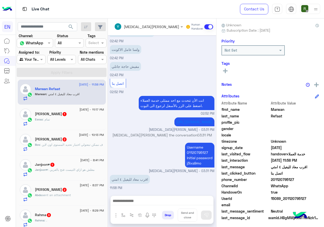
copy span "01120795127"
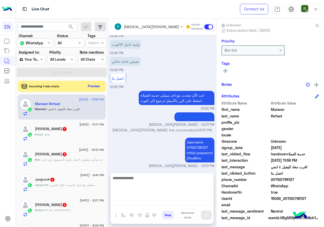
click at [178, 202] on textarea at bounding box center [162, 190] width 103 height 30
type textarea "**********"
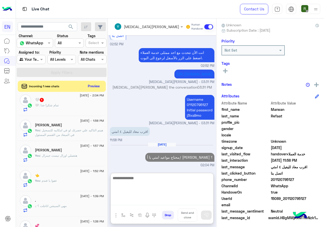
scroll to position [0, 0]
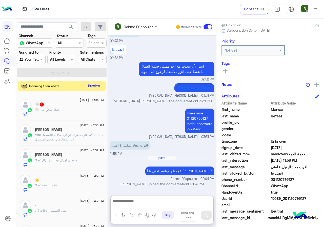
click at [102, 86] on button "Preview" at bounding box center [94, 86] width 16 height 7
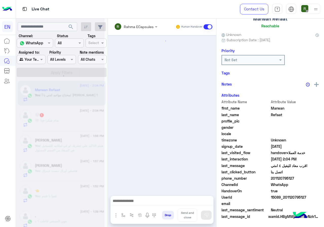
scroll to position [331, 0]
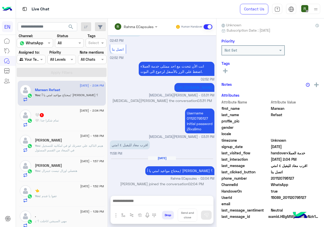
click at [71, 120] on div "🤍 : تمام شكرا جدا" at bounding box center [69, 122] width 69 height 9
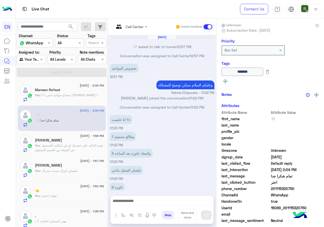
scroll to position [148, 0]
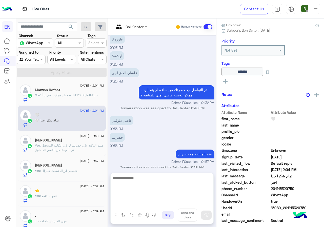
click at [153, 202] on textarea at bounding box center [162, 190] width 103 height 30
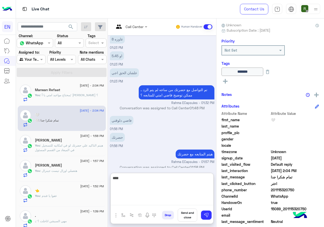
type textarea "****"
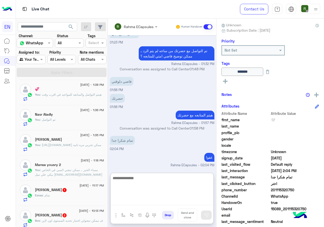
scroll to position [177, 0]
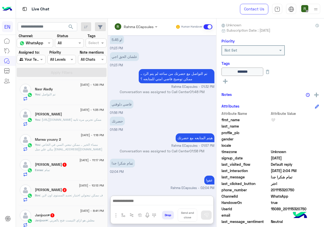
click at [84, 162] on span "[DATE] - 11:17 PM" at bounding box center [92, 160] width 24 height 5
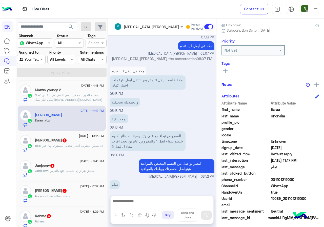
scroll to position [228, 0]
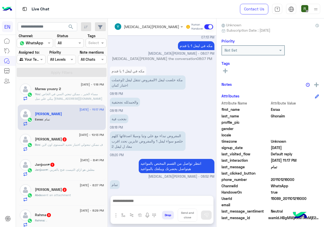
click at [74, 142] on div "Bos Bos 2" at bounding box center [69, 139] width 69 height 5
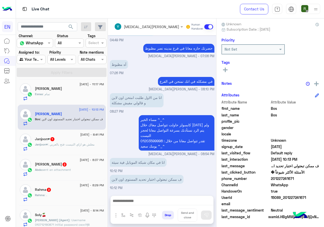
scroll to position [46, 0]
drag, startPoint x: 288, startPoint y: 178, endPoint x: 324, endPoint y: 178, distance: 36.0
click at [319, 178] on span "201227241671" at bounding box center [295, 178] width 48 height 5
copy span "01227241671"
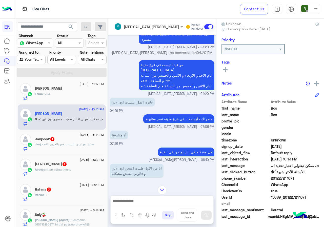
scroll to position [296, 0]
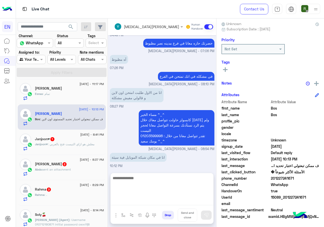
click at [158, 201] on textarea at bounding box center [162, 190] width 103 height 30
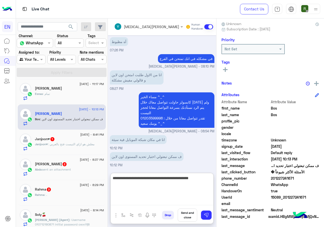
type textarea "**********"
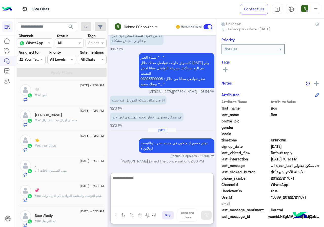
scroll to position [76, 0]
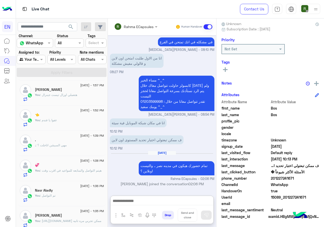
click at [74, 140] on div "." at bounding box center [69, 140] width 69 height 5
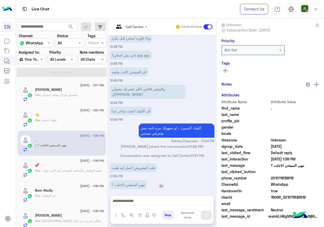
scroll to position [46, 0]
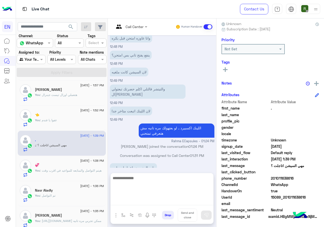
click at [160, 199] on textarea at bounding box center [162, 190] width 103 height 30
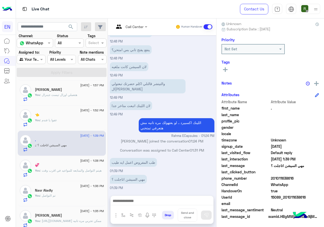
scroll to position [233, 0]
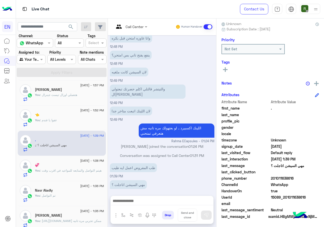
drag, startPoint x: 289, startPoint y: 180, endPoint x: 319, endPoint y: 179, distance: 30.4
click at [319, 179] on span "201011638616" at bounding box center [295, 178] width 48 height 5
copy span "01011638616"
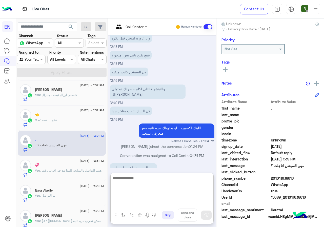
drag, startPoint x: 154, startPoint y: 196, endPoint x: 153, endPoint y: 200, distance: 4.1
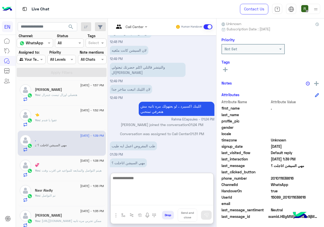
scroll to position [256, 0]
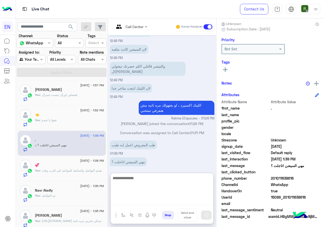
paste textarea "**********"
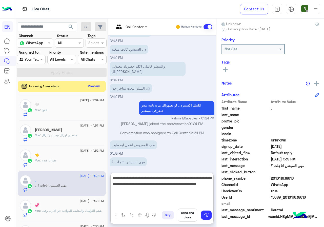
type textarea "**********"
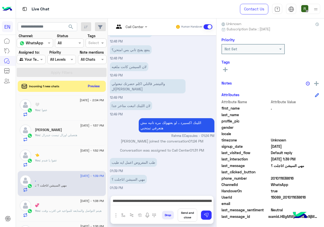
scroll to position [233, 0]
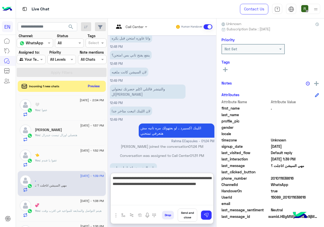
click at [185, 200] on textarea "**********" at bounding box center [162, 190] width 103 height 30
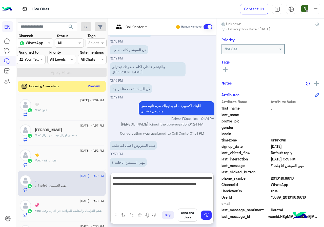
scroll to position [256, 0]
click at [180, 197] on textarea "**********" at bounding box center [162, 190] width 103 height 30
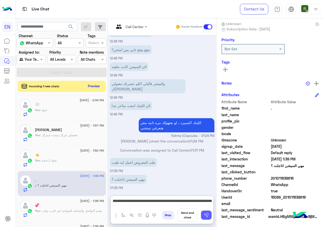
click at [212, 219] on button at bounding box center [206, 215] width 11 height 9
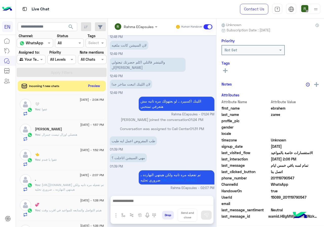
scroll to position [46, 0]
click at [102, 89] on button "Preview" at bounding box center [94, 86] width 16 height 7
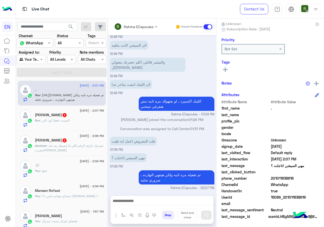
click at [59, 135] on div "15 September - 2:06 PM" at bounding box center [69, 136] width 69 height 3
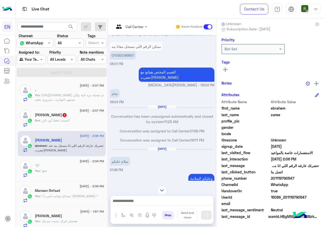
scroll to position [144, 0]
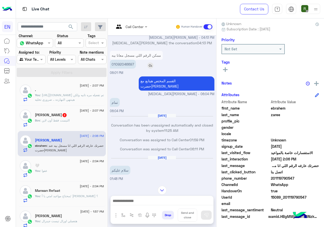
click at [136, 65] on p "01092046697" at bounding box center [123, 64] width 26 height 9
copy p "01092046697"
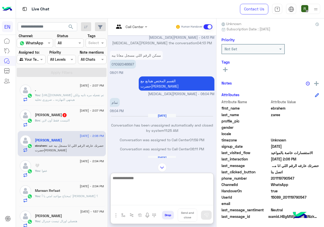
paste textarea "**********"
type textarea "**********"
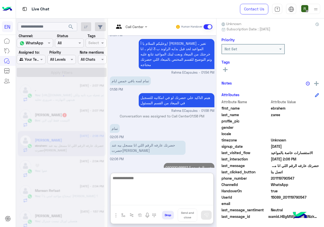
scroll to position [715, 0]
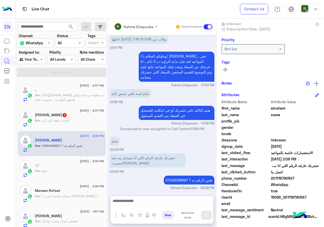
click at [83, 123] on div "Bos : التيست فقط أون لاين" at bounding box center [69, 122] width 69 height 9
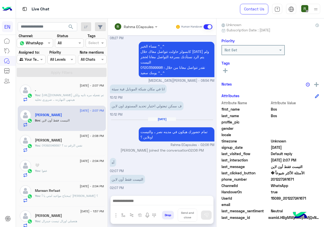
scroll to position [46, 0]
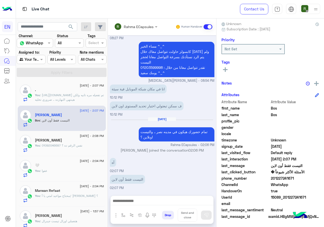
click at [170, 194] on div "Rahma ECapsules Human Handover Sep 14, 2025 انا كنت حاجزة عرض ٣ مستويات + تحديد…" at bounding box center [162, 123] width 108 height 211
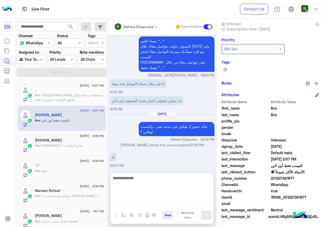
click at [169, 201] on textarea at bounding box center [162, 190] width 103 height 30
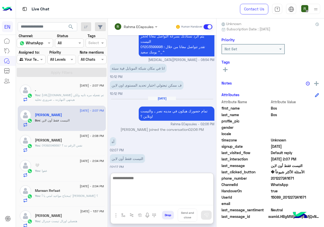
scroll to position [290, 0]
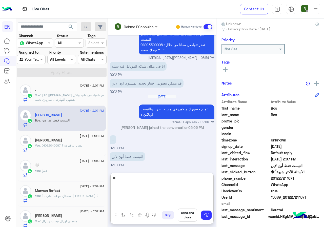
type textarea "*"
type textarea "**********"
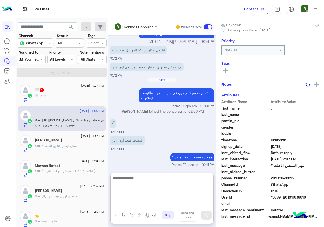
scroll to position [45, 0]
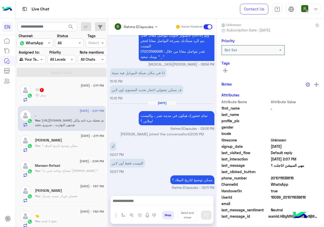
click at [67, 89] on div "🤍 1" at bounding box center [69, 90] width 69 height 5
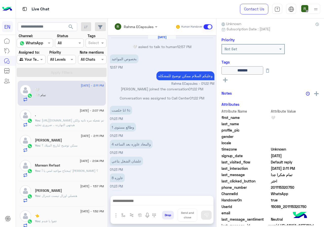
scroll to position [155, 0]
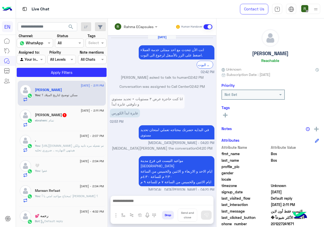
scroll to position [256, 0]
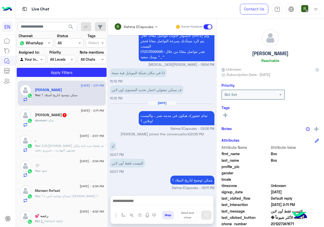
click at [64, 120] on div "ebrahem : تمام" at bounding box center [69, 122] width 69 height 9
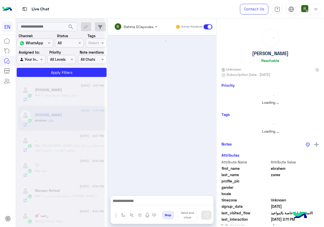
scroll to position [254, 0]
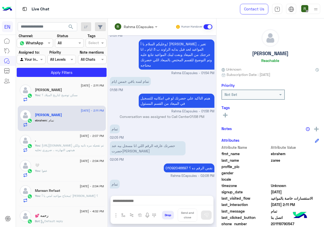
click at [162, 210] on div "Drop Send and close" at bounding box center [162, 216] width 103 height 15
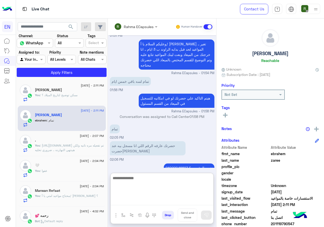
click at [164, 202] on textarea at bounding box center [162, 190] width 103 height 30
type textarea "****"
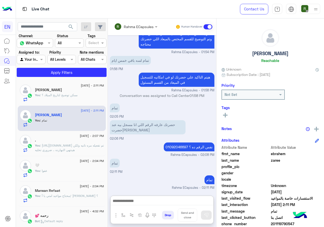
click at [91, 111] on span "[DATE] - 2:11 PM" at bounding box center [92, 110] width 23 height 5
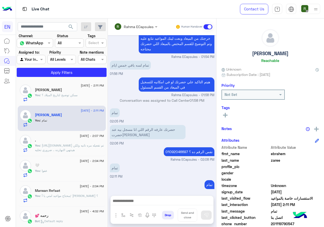
click at [89, 101] on div "You : ممكن توضيح لتاريخ الميلاد ؟" at bounding box center [69, 97] width 69 height 9
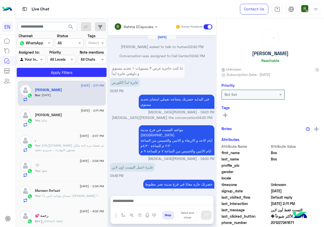
scroll to position [242, 0]
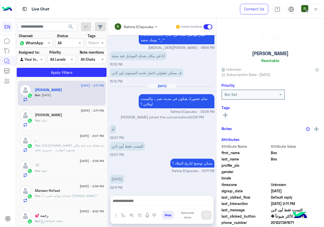
click at [144, 24] on input "text" at bounding box center [129, 26] width 30 height 5
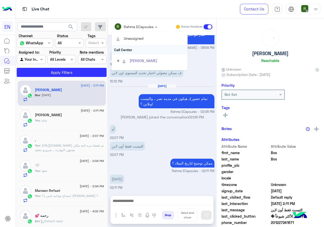
click at [148, 50] on div "Call Center" at bounding box center [150, 49] width 76 height 9
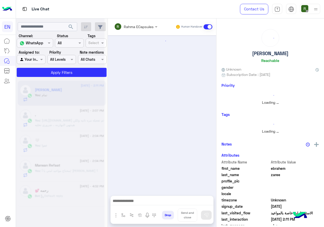
click at [144, 27] on input "text" at bounding box center [129, 26] width 30 height 5
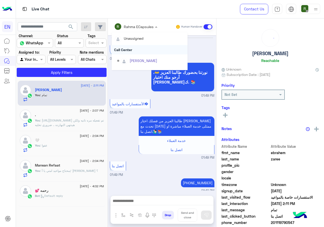
scroll to position [245, 0]
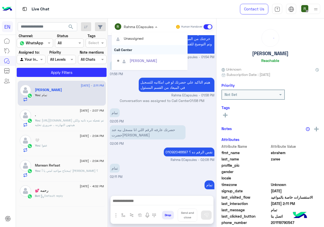
click at [147, 51] on div "Call Center" at bounding box center [150, 49] width 76 height 9
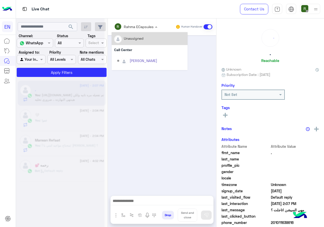
click at [147, 29] on div "Rahma ECapsules" at bounding box center [139, 26] width 30 height 5
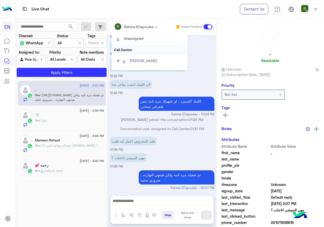
click at [147, 51] on div "Call Center" at bounding box center [150, 49] width 76 height 9
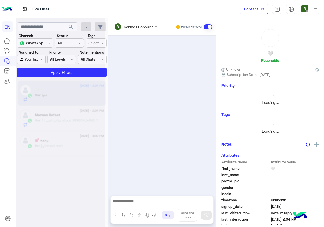
click at [147, 25] on div at bounding box center [136, 27] width 48 height 6
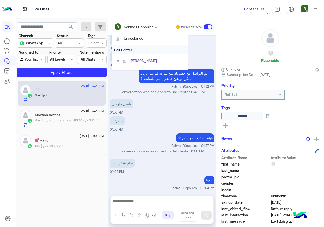
click at [144, 50] on div "Call Center" at bounding box center [150, 49] width 76 height 9
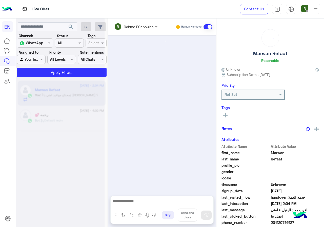
click at [138, 19] on div "Rahma ECapsules Human Handover" at bounding box center [162, 26] width 108 height 17
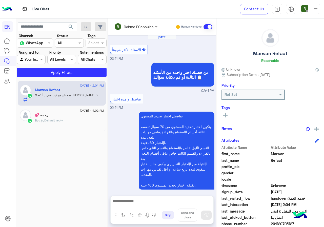
scroll to position [331, 0]
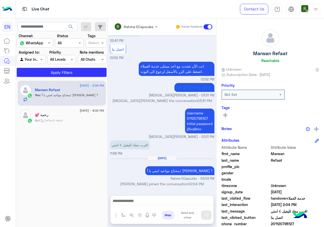
click at [136, 18] on div "Live Chat" at bounding box center [119, 9] width 206 height 18
click at [136, 27] on input "text" at bounding box center [129, 26] width 30 height 5
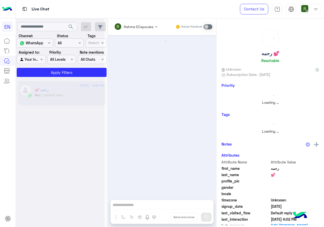
click at [44, 60] on div at bounding box center [60, 115] width 89 height 227
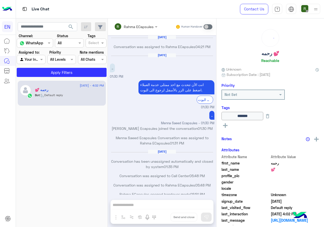
scroll to position [245, 0]
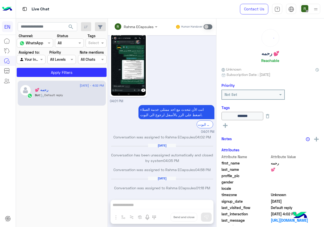
click at [40, 66] on section "Channel: Channel WhatsApp Status Channel All Tags Select Assigned to: Agent Fil…" at bounding box center [62, 55] width 84 height 44
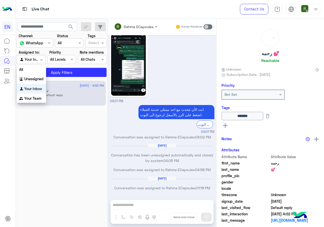
click at [40, 61] on span at bounding box center [42, 59] width 6 height 5
click at [36, 99] on b "Your Team" at bounding box center [32, 98] width 17 height 4
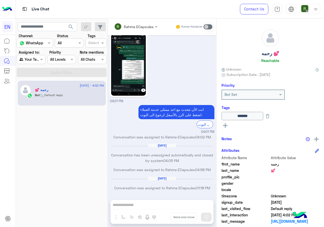
click at [68, 30] on span "search" at bounding box center [71, 27] width 6 height 6
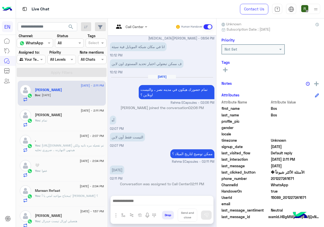
scroll to position [46, 0]
drag, startPoint x: 288, startPoint y: 178, endPoint x: 324, endPoint y: 178, distance: 35.7
click at [319, 178] on span "201227241671" at bounding box center [295, 178] width 48 height 5
copy span "01227241671"
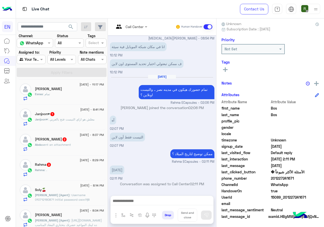
scroll to position [279, 0]
click at [62, 170] on div "Rahma : ." at bounding box center [69, 172] width 69 height 9
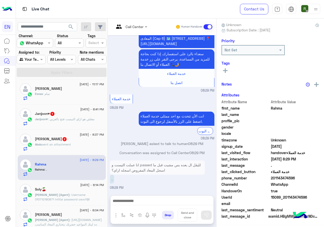
scroll to position [44, 0]
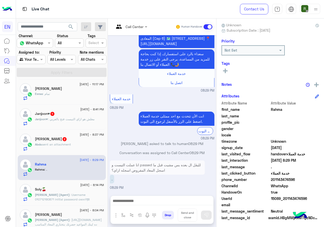
drag, startPoint x: 288, startPoint y: 179, endPoint x: 316, endPoint y: 179, distance: 27.9
click at [316, 179] on span "201143474596" at bounding box center [295, 179] width 48 height 5
copy span "01143474596"
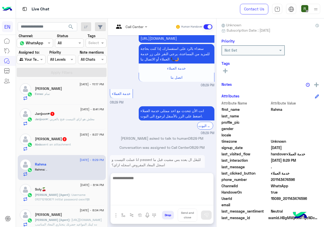
click at [156, 202] on textarea at bounding box center [162, 190] width 103 height 30
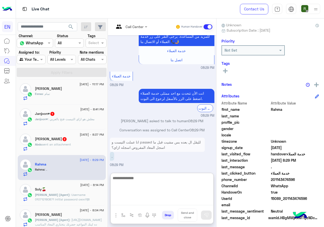
scroll to position [332, 0]
type textarea "*"
type textarea "**********"
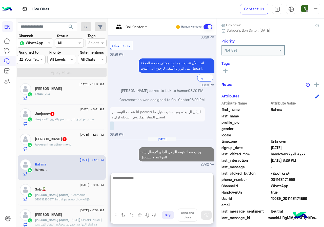
scroll to position [363, 0]
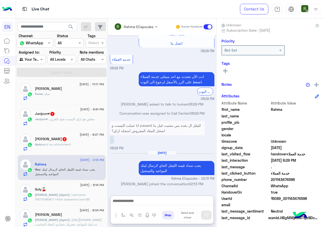
click at [62, 145] on span "sent an attachment" at bounding box center [56, 145] width 29 height 4
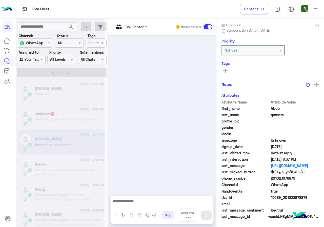
scroll to position [345, 0]
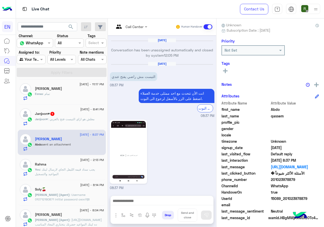
drag, startPoint x: 288, startPoint y: 178, endPoint x: 316, endPoint y: 178, distance: 27.4
click at [316, 178] on span "201023978879" at bounding box center [295, 179] width 48 height 5
copy span "01023978879"
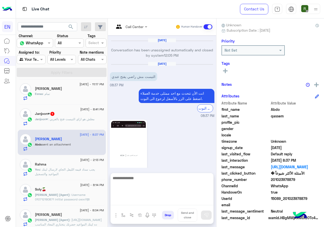
click at [135, 200] on textarea at bounding box center [162, 190] width 103 height 30
type textarea "**********"
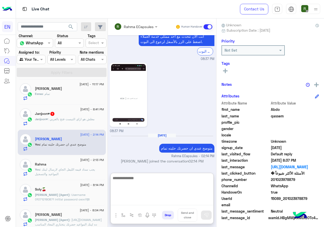
scroll to position [228, 0]
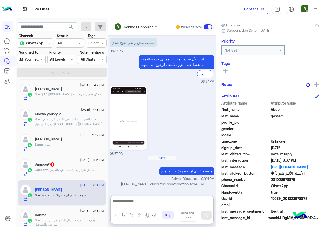
click at [86, 175] on div "Janjoon♥ : معلش هو ازاي التيست فتح بالعربي" at bounding box center [69, 172] width 69 height 9
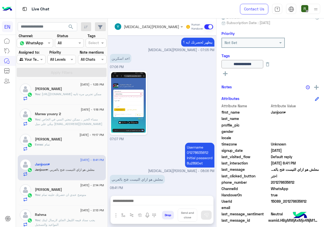
scroll to position [56, 0]
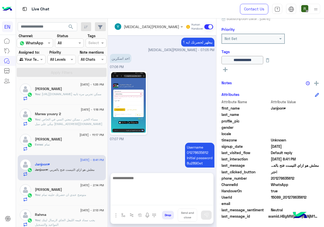
click at [169, 201] on textarea at bounding box center [162, 190] width 103 height 30
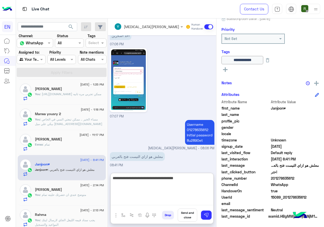
type textarea "**********"
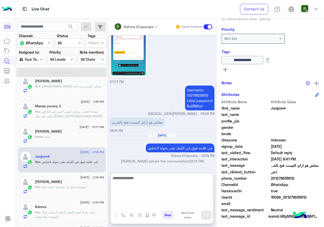
scroll to position [228, 0]
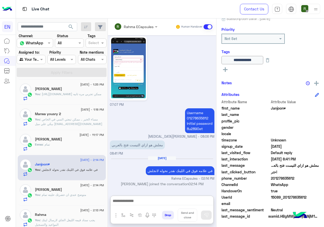
click at [64, 147] on div "Esraa : تمام" at bounding box center [69, 146] width 69 height 9
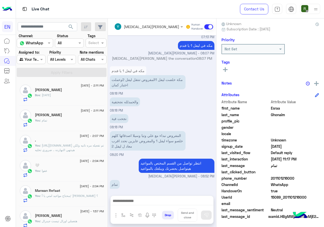
click at [68, 93] on div "Bos : ١٢ / ٧/ ١٩٨٧" at bounding box center [69, 97] width 69 height 9
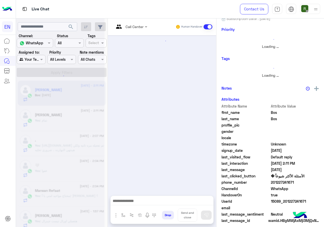
scroll to position [44, 0]
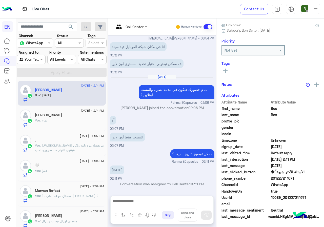
drag, startPoint x: 288, startPoint y: 178, endPoint x: 311, endPoint y: 176, distance: 23.1
click at [311, 176] on span "201227241671" at bounding box center [295, 178] width 48 height 5
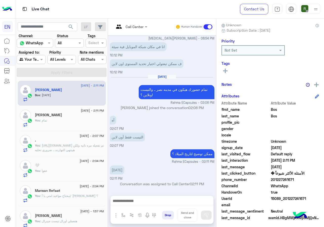
drag, startPoint x: 303, startPoint y: 176, endPoint x: 283, endPoint y: 185, distance: 21.5
click at [270, 185] on span "ChannelId" at bounding box center [246, 185] width 48 height 5
drag, startPoint x: 289, startPoint y: 179, endPoint x: 309, endPoint y: 181, distance: 20.4
click at [309, 181] on span "201227241671" at bounding box center [295, 179] width 48 height 5
copy span "01227241671"
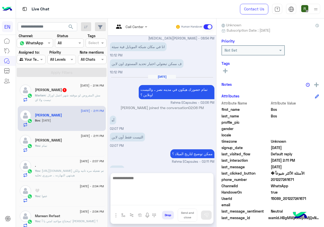
click at [154, 200] on textarea at bounding box center [162, 190] width 103 height 30
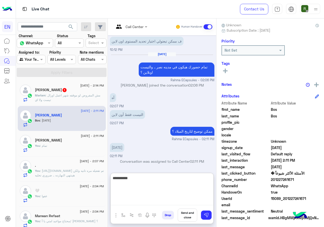
click at [214, 180] on textarea "**********" at bounding box center [162, 190] width 103 height 30
click at [211, 179] on textarea "**********" at bounding box center [162, 190] width 103 height 30
click at [193, 181] on textarea "**********" at bounding box center [162, 190] width 103 height 30
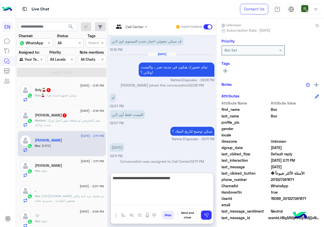
type textarea "**********"
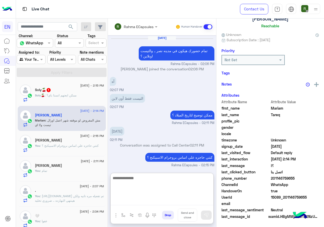
scroll to position [44, 0]
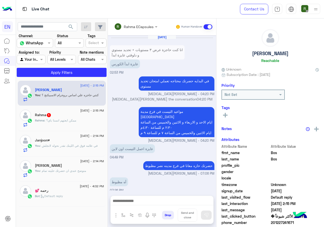
scroll to position [249, 0]
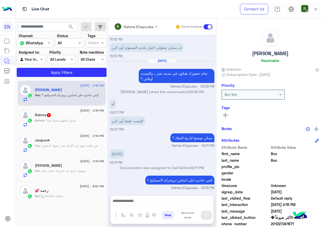
click at [58, 117] on div "Rahma 1" at bounding box center [69, 115] width 69 height 5
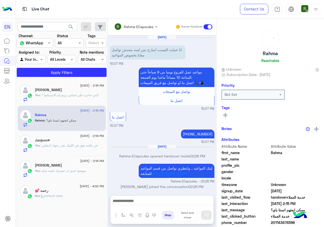
scroll to position [366, 0]
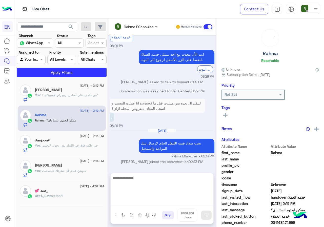
click at [144, 200] on textarea at bounding box center [162, 190] width 103 height 30
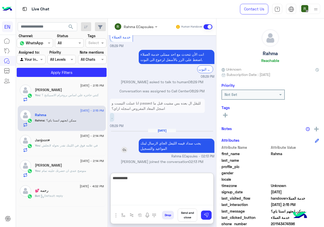
type textarea "**********"
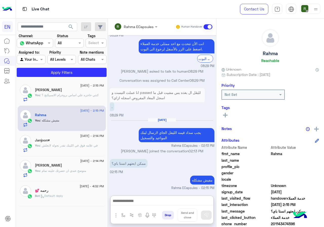
click at [127, 27] on input "text" at bounding box center [129, 26] width 30 height 5
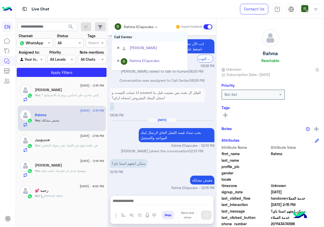
scroll to position [382, 0]
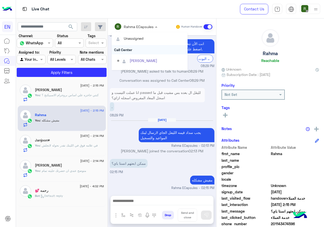
click at [136, 54] on div "Call Center" at bounding box center [150, 49] width 76 height 9
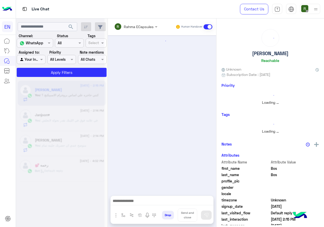
click at [135, 29] on div "Rahma ECapsules" at bounding box center [139, 26] width 30 height 5
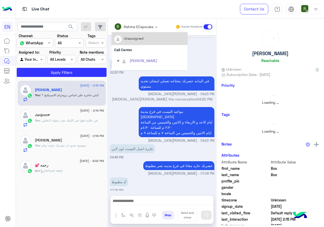
scroll to position [249, 0]
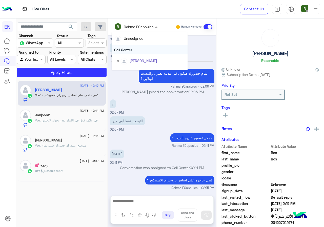
click at [132, 52] on div "Call Center" at bounding box center [150, 49] width 76 height 9
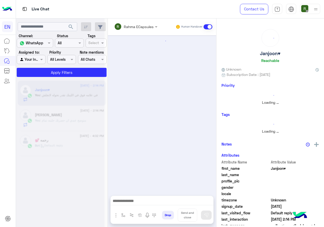
click at [133, 27] on input "text" at bounding box center [129, 26] width 30 height 5
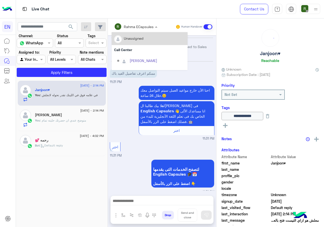
scroll to position [362, 0]
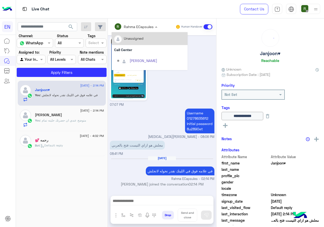
click at [134, 44] on div "Unassigned" at bounding box center [150, 38] width 76 height 13
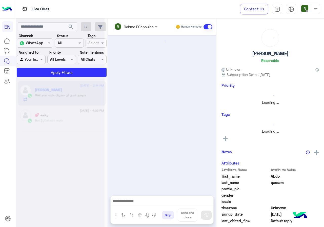
scroll to position [332, 0]
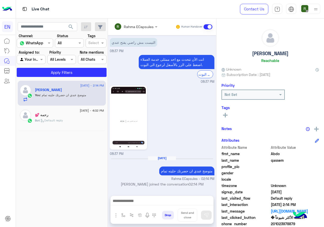
click at [131, 22] on div "Rahma ECapsules" at bounding box center [134, 27] width 40 height 10
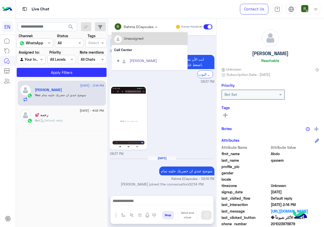
click at [136, 48] on div "Call Center" at bounding box center [150, 49] width 76 height 9
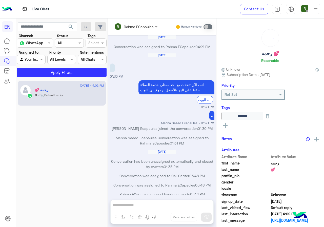
click at [34, 63] on div "Agent Filter Your Inbox" at bounding box center [31, 59] width 29 height 9
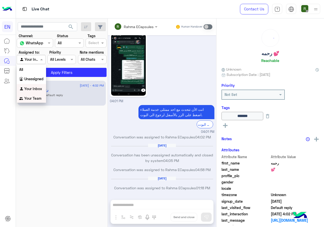
click at [33, 99] on b "Your Team" at bounding box center [32, 98] width 17 height 4
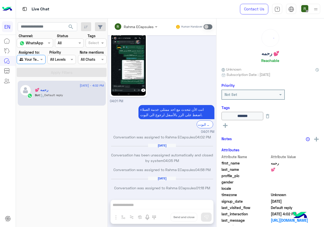
click at [45, 77] on app-inbox-users-filters "search Channel: Channel WhatsApp Status Channel All Tags Select Assigned to: Ag…" at bounding box center [62, 48] width 92 height 61
click at [77, 31] on button "search" at bounding box center [71, 27] width 12 height 11
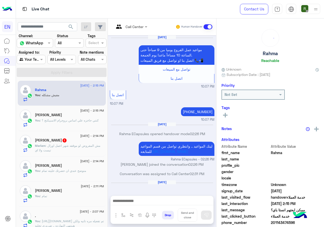
scroll to position [369, 0]
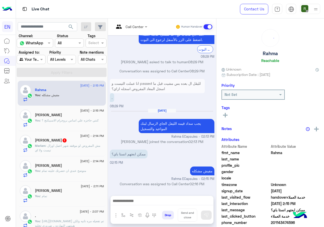
click at [71, 147] on span ": مش المفروض لو موقفه شهر اعمل اورال تيست ولا اي" at bounding box center [67, 148] width 65 height 8
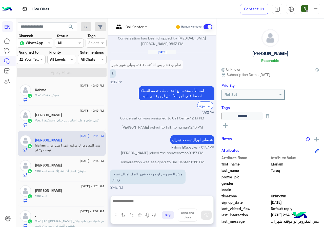
scroll to position [185, 0]
click at [161, 197] on div at bounding box center [162, 202] width 103 height 13
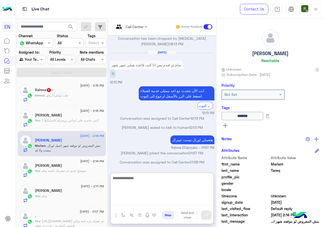
click at [155, 199] on textarea at bounding box center [162, 190] width 103 height 30
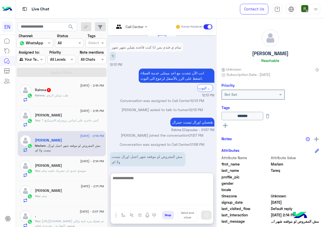
scroll to position [207, 0]
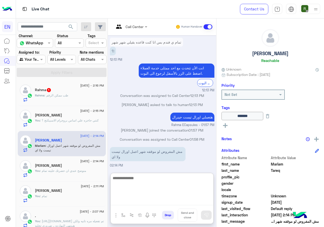
click at [163, 184] on textarea at bounding box center [162, 190] width 103 height 30
type textarea "**********"
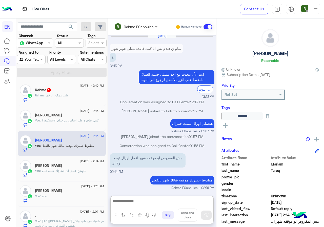
click at [69, 82] on div "15 September - 2:16 PM Rahma 1 Rahma : طب ممكن الرقم" at bounding box center [62, 93] width 88 height 25
click at [64, 95] on span ": طب ممكن الرقم" at bounding box center [57, 95] width 24 height 4
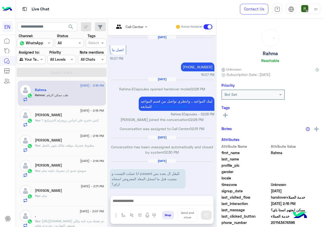
scroll to position [341, 0]
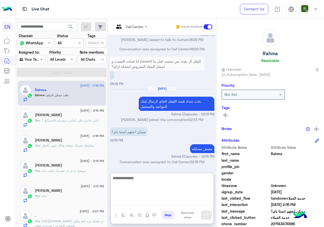
paste textarea "**********"
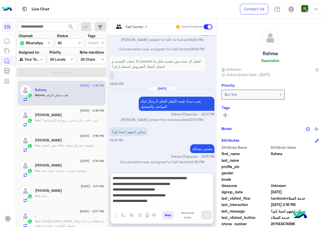
scroll to position [15, 0]
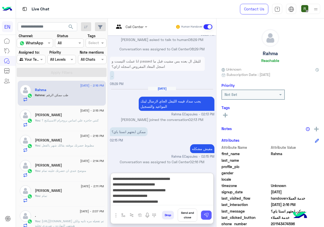
type textarea "**********"
drag, startPoint x: 223, startPoint y: 216, endPoint x: 191, endPoint y: 207, distance: 33.1
click at [209, 216] on img at bounding box center [206, 215] width 5 height 5
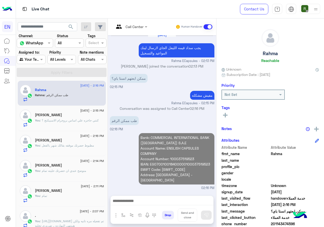
scroll to position [395, 0]
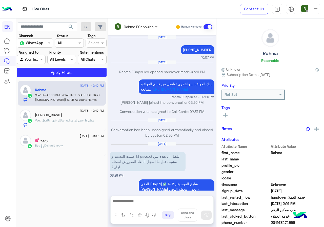
scroll to position [377, 0]
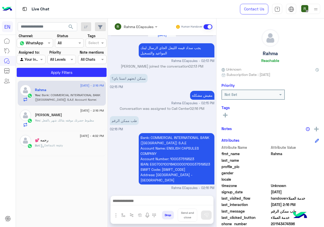
click at [138, 26] on input "text" at bounding box center [129, 26] width 30 height 5
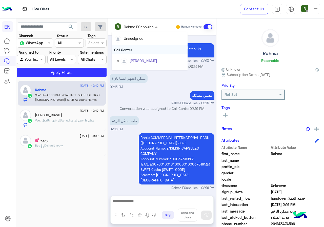
click at [138, 46] on div "Call Center" at bounding box center [150, 49] width 76 height 9
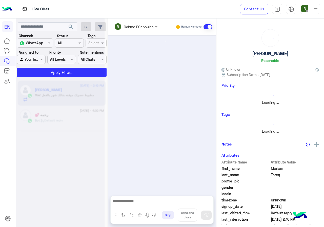
click at [133, 26] on input "text" at bounding box center [129, 26] width 30 height 5
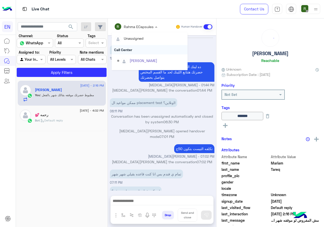
scroll to position [183, 0]
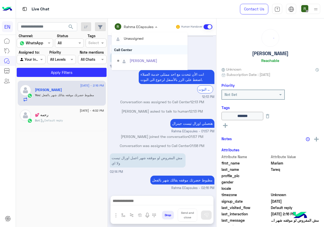
click at [131, 47] on div "Call Center" at bounding box center [150, 49] width 76 height 9
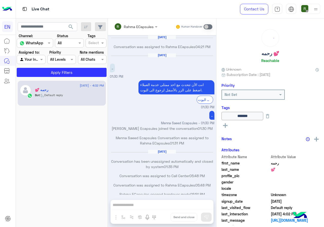
scroll to position [245, 0]
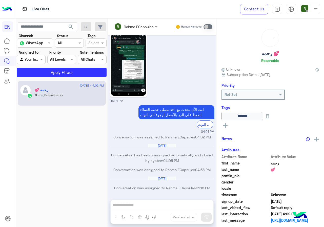
click at [30, 59] on input "text" at bounding box center [26, 59] width 12 height 5
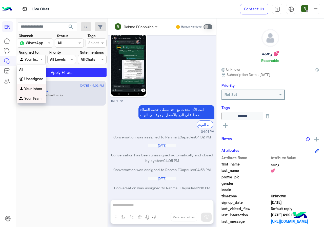
click at [40, 105] on div "[DATE] - 4:02 PM رحمه 💕 Bot : Default reply" at bounding box center [62, 93] width 88 height 25
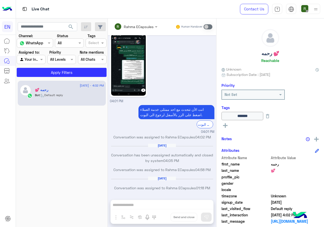
click at [34, 61] on div at bounding box center [31, 59] width 28 height 6
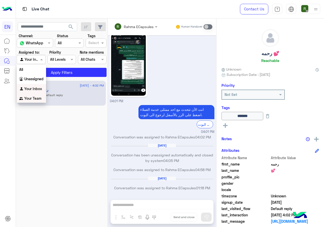
click at [39, 97] on b "Your Team" at bounding box center [32, 98] width 17 height 4
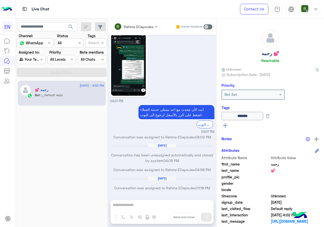
click at [71, 21] on app-inbox-users-filters "search Channel: Channel WhatsApp Status Channel All Tags Select Assigned to: Ag…" at bounding box center [62, 48] width 92 height 61
click at [71, 24] on span "search" at bounding box center [71, 27] width 6 height 6
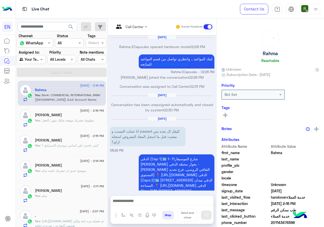
scroll to position [361, 0]
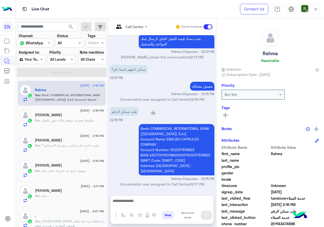
click at [139, 113] on p "طب ممكن الرقم" at bounding box center [124, 111] width 29 height 9
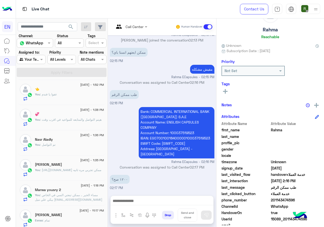
scroll to position [46, 0]
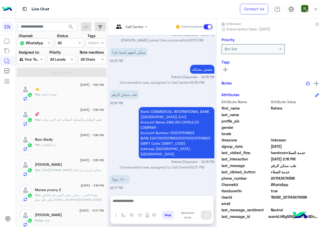
drag, startPoint x: 288, startPoint y: 179, endPoint x: 324, endPoint y: 177, distance: 35.7
click at [319, 177] on span "201143474596" at bounding box center [295, 178] width 48 height 5
copy span "01143474596"
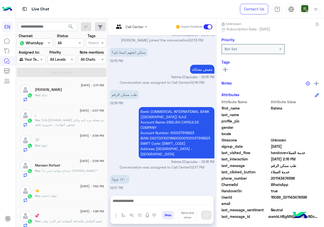
scroll to position [0, 0]
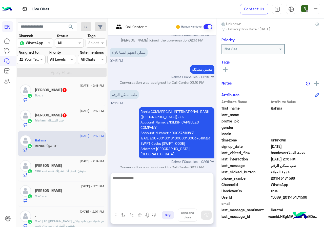
click at [168, 201] on textarea at bounding box center [162, 190] width 103 height 30
type textarea "*"
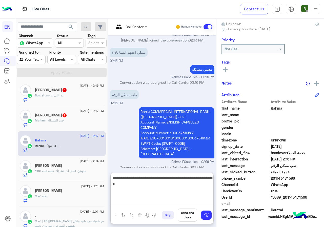
type textarea "**********"
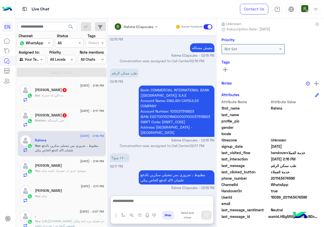
click at [75, 102] on div "Bos : ده اللي انا حجزاه" at bounding box center [69, 97] width 69 height 9
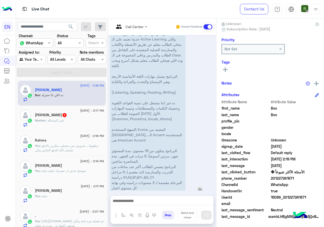
scroll to position [375, 0]
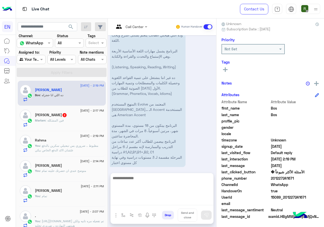
click at [187, 200] on textarea at bounding box center [162, 190] width 103 height 30
type textarea "**********"
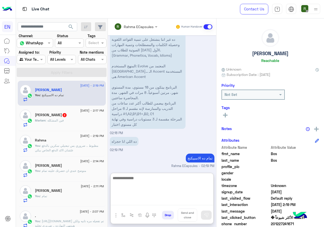
scroll to position [414, 0]
paste textarea "**********"
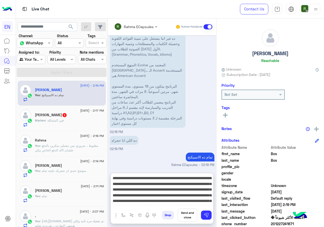
scroll to position [27, 0]
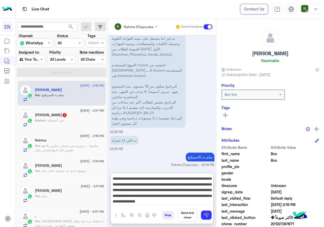
type textarea "**********"
click at [214, 210] on div "Drop Send and close" at bounding box center [186, 216] width 53 height 15
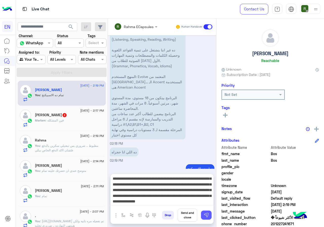
scroll to position [391, 0]
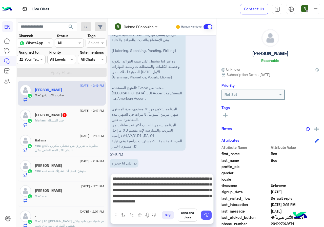
click at [212, 213] on button at bounding box center [206, 215] width 11 height 9
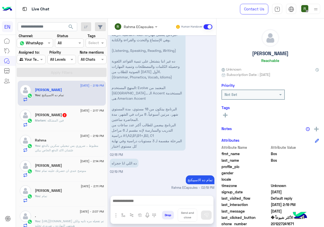
scroll to position [0, 0]
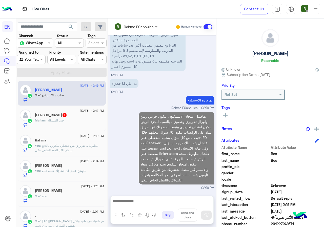
click at [184, 203] on textarea at bounding box center [162, 202] width 103 height 8
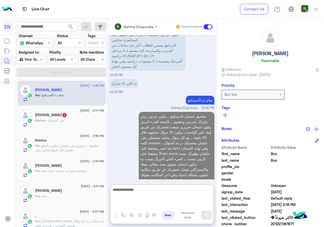
scroll to position [472, 0]
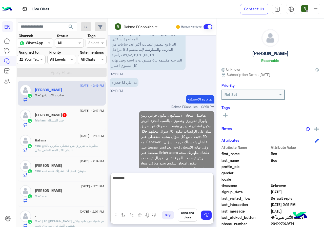
type textarea "*********"
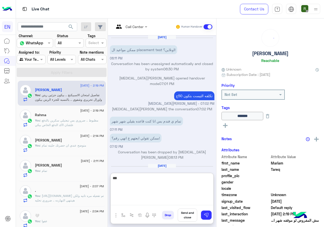
scroll to position [191, 0]
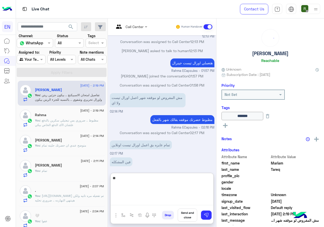
type textarea "*"
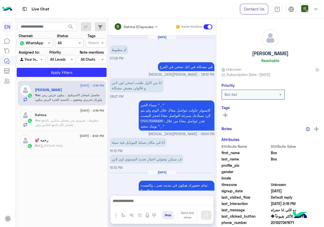
scroll to position [438, 0]
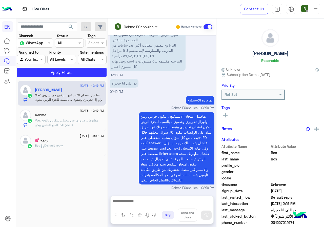
click at [137, 24] on input "text" at bounding box center [129, 26] width 30 height 5
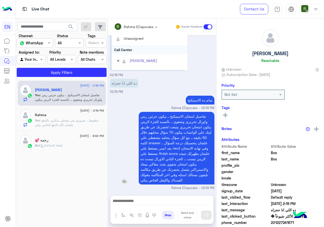
click at [121, 135] on div "تفاصيل امتحان الاسبيكنج .. بيكون جزئين ريتن واورال تحريري وشفوي .. بالنسبه للجز…" at bounding box center [162, 148] width 105 height 73
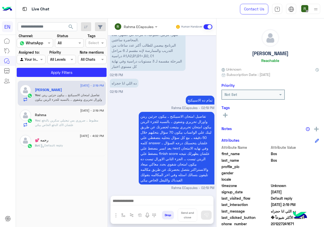
click at [150, 206] on div at bounding box center [162, 202] width 103 height 13
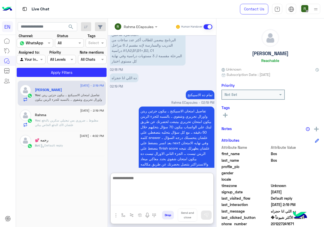
click at [151, 204] on textarea at bounding box center [162, 190] width 103 height 30
click at [171, 201] on textarea "**********" at bounding box center [162, 190] width 103 height 30
type textarea "**********"
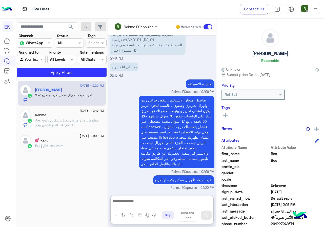
click at [134, 31] on div "Rahma ECapsules" at bounding box center [134, 27] width 40 height 10
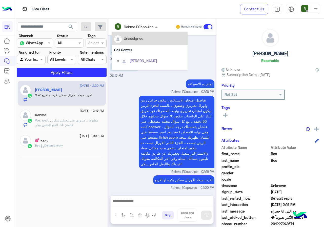
scroll to position [454, 0]
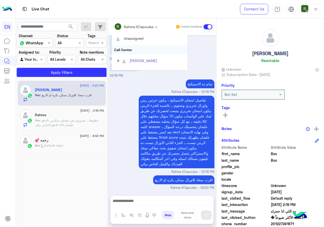
click at [134, 49] on div "Call Center" at bounding box center [150, 49] width 76 height 9
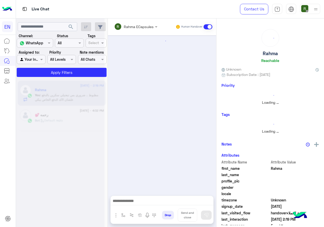
click at [124, 29] on div "Rahma ECapsules" at bounding box center [139, 26] width 30 height 5
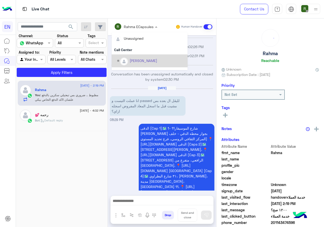
scroll to position [359, 0]
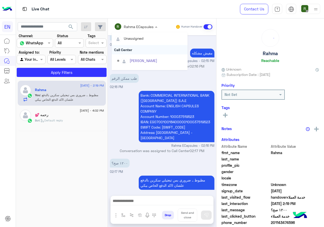
click at [128, 53] on div "Call Center" at bounding box center [150, 49] width 76 height 9
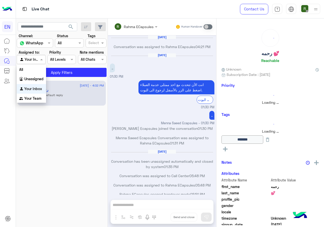
click at [33, 55] on div "Agent Filter Your Inbox" at bounding box center [31, 59] width 29 height 9
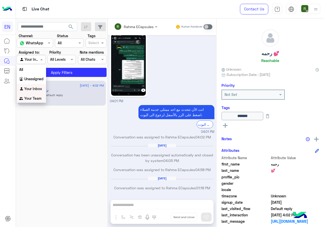
click at [33, 100] on b "Your Team" at bounding box center [32, 98] width 17 height 4
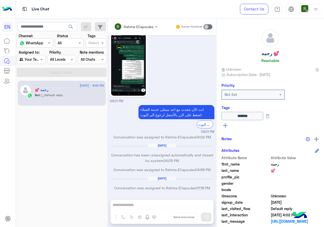
click at [72, 33] on div "Status Channel All" at bounding box center [69, 40] width 29 height 14
click at [71, 29] on span "search" at bounding box center [71, 27] width 6 height 6
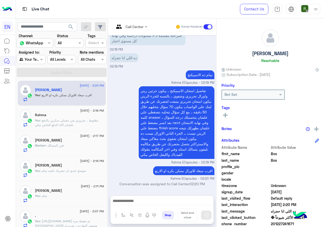
click at [74, 143] on div "[PERSON_NAME]" at bounding box center [69, 140] width 69 height 5
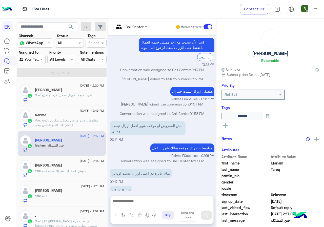
scroll to position [167, 0]
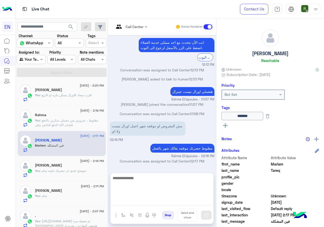
click at [167, 201] on textarea at bounding box center [162, 190] width 103 height 30
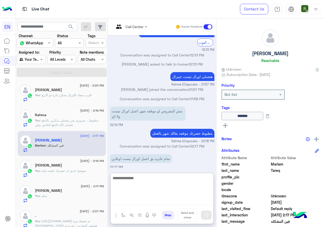
scroll to position [190, 0]
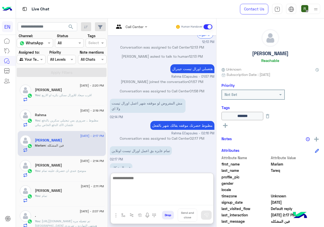
click at [171, 180] on textarea at bounding box center [162, 190] width 103 height 30
type textarea "*"
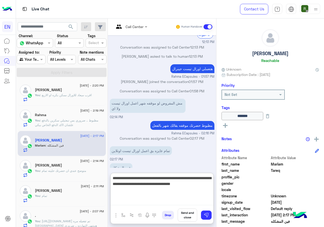
type textarea "**********"
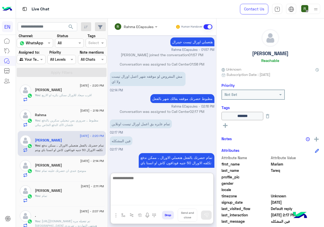
scroll to position [51, 0]
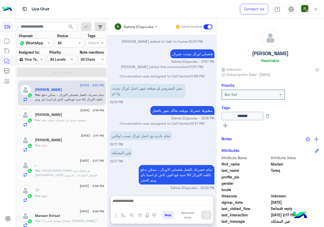
click at [59, 154] on div "15 September - 2:11 PM ebrahem zaree You : تمام" at bounding box center [62, 143] width 88 height 25
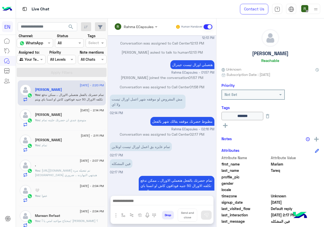
click at [60, 151] on div "You : تمام" at bounding box center [69, 147] width 69 height 9
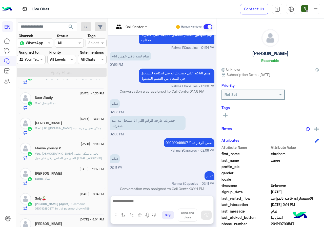
scroll to position [253, 0]
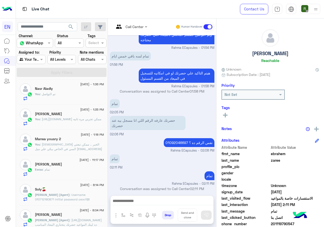
click at [37, 56] on div "Agent Filter Your Team" at bounding box center [31, 59] width 29 height 9
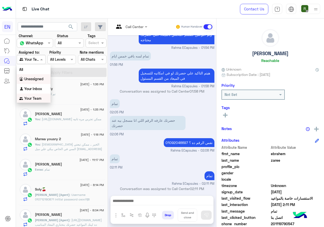
scroll to position [0, 0]
click at [36, 88] on b "Your Inbox" at bounding box center [33, 88] width 18 height 4
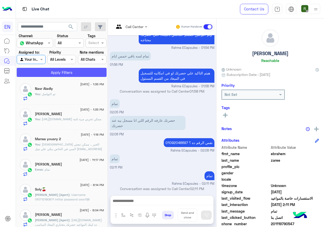
click at [45, 75] on button "Apply Filters" at bounding box center [62, 72] width 90 height 9
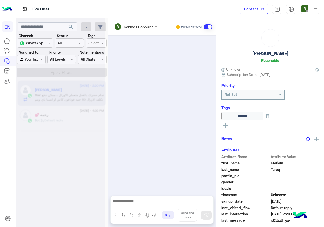
scroll to position [178, 0]
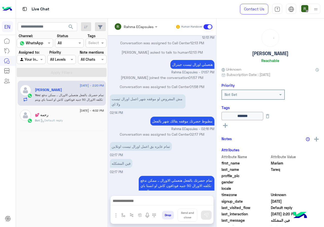
click at [132, 32] on div "Rahma ECapsules Human Handover" at bounding box center [162, 26] width 108 height 17
click at [135, 25] on input "text" at bounding box center [129, 26] width 30 height 5
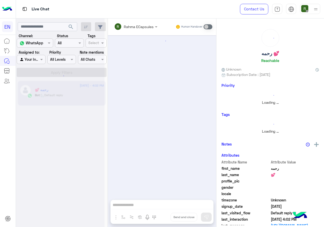
click at [37, 61] on div at bounding box center [60, 115] width 89 height 227
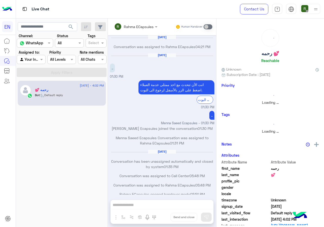
scroll to position [245, 0]
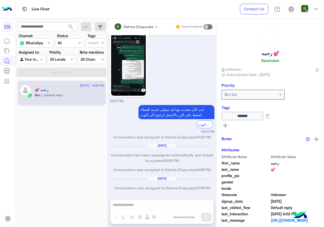
click at [37, 60] on div at bounding box center [31, 59] width 28 height 6
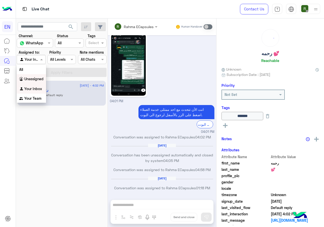
click at [39, 79] on b "Unassigned" at bounding box center [33, 79] width 19 height 4
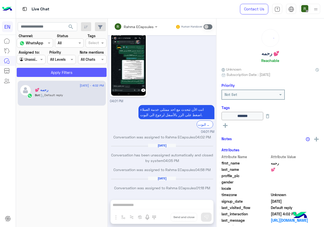
click at [41, 75] on button "Apply Filters" at bounding box center [62, 72] width 90 height 9
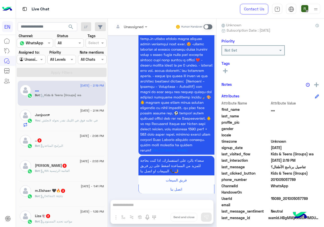
drag, startPoint x: 273, startPoint y: 179, endPoint x: 307, endPoint y: 178, distance: 34.2
click at [307, 178] on span "201005057789" at bounding box center [295, 179] width 48 height 5
copy span "01005057789"
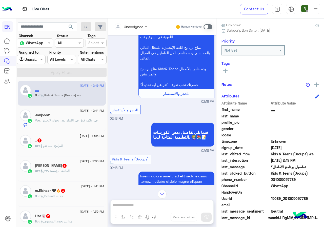
scroll to position [74, 0]
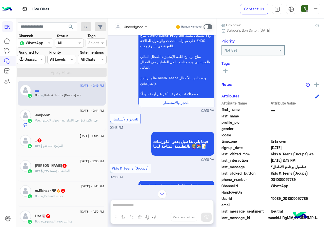
click at [136, 28] on div at bounding box center [131, 27] width 38 height 6
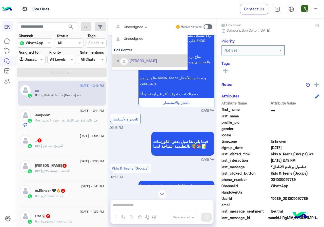
scroll to position [84, 0]
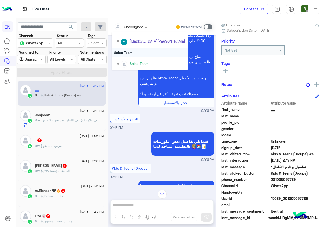
click at [132, 56] on div "Sales Team" at bounding box center [150, 52] width 76 height 9
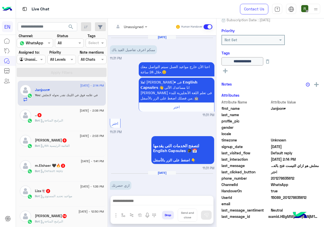
scroll to position [353, 0]
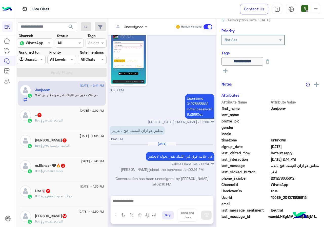
drag, startPoint x: 273, startPoint y: 178, endPoint x: 302, endPoint y: 178, distance: 29.1
click at [302, 178] on span "201278635612" at bounding box center [295, 178] width 48 height 5
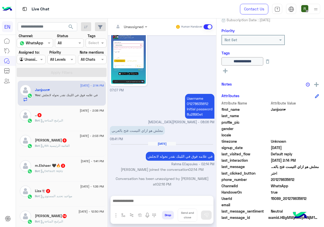
click at [258, 175] on span "last_clicked_button" at bounding box center [246, 173] width 48 height 5
click at [139, 30] on div "Unassigned" at bounding box center [128, 27] width 29 height 10
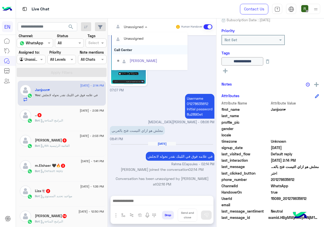
click at [133, 53] on div "Call Center" at bounding box center [150, 49] width 76 height 9
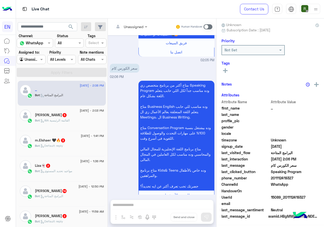
scroll to position [44, 0]
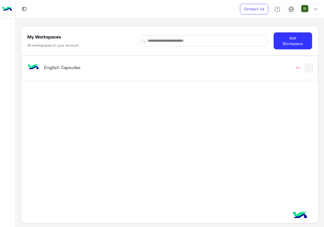
click at [144, 74] on div "English Capsules" at bounding box center [112, 68] width 172 height 15
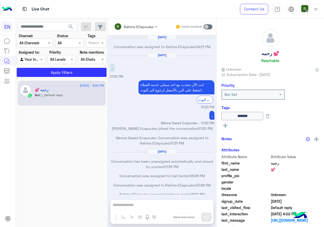
scroll to position [245, 0]
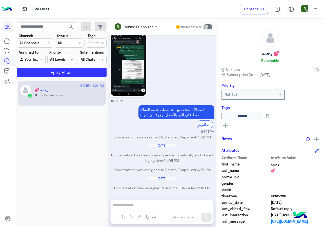
drag, startPoint x: 38, startPoint y: 39, endPoint x: 38, endPoint y: 47, distance: 8.1
click at [37, 40] on div "Channel All Channels" at bounding box center [35, 43] width 36 height 9
click at [43, 67] on div "WhatsApp" at bounding box center [35, 63] width 36 height 10
click at [48, 73] on button "Apply Filters" at bounding box center [62, 72] width 90 height 9
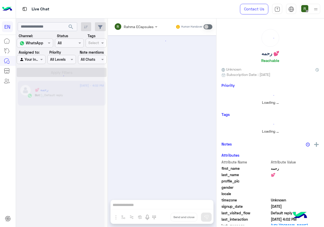
scroll to position [0, 0]
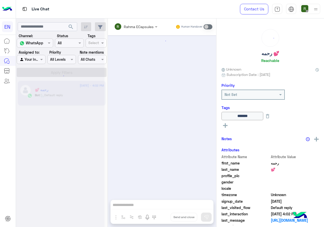
click at [39, 59] on div at bounding box center [60, 115] width 89 height 227
click at [40, 63] on div at bounding box center [60, 115] width 89 height 227
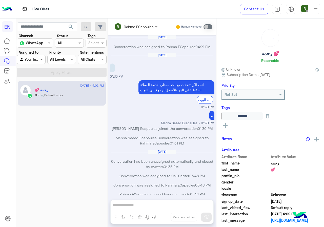
click at [40, 61] on span at bounding box center [42, 59] width 6 height 5
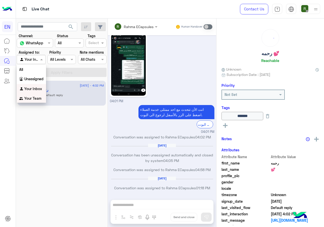
click at [37, 97] on b "Your Team" at bounding box center [32, 98] width 17 height 4
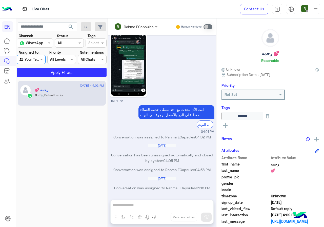
click at [47, 79] on div "[DATE] - 4:02 PM رحمه 💕 Bot : Default reply" at bounding box center [62, 154] width 92 height 150
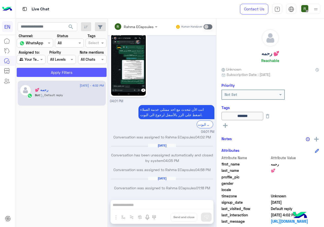
click at [50, 73] on button "Apply Filters" at bounding box center [62, 72] width 90 height 9
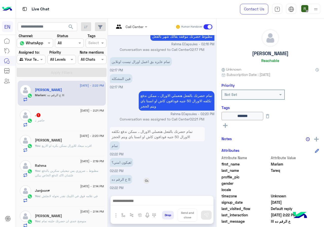
scroll to position [202, 0]
click at [172, 198] on div at bounding box center [162, 202] width 103 height 13
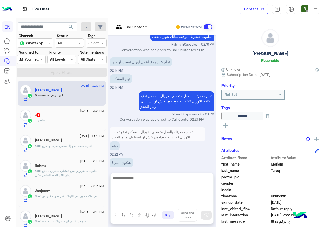
click at [170, 200] on textarea at bounding box center [162, 190] width 103 height 30
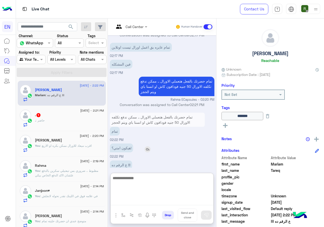
scroll to position [225, 0]
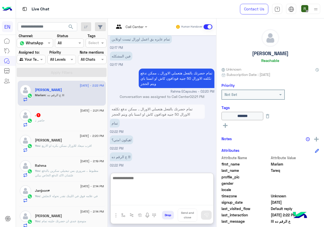
click at [167, 183] on textarea at bounding box center [162, 190] width 103 height 30
type textarea "**********"
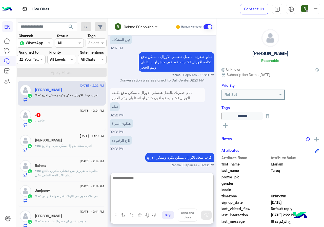
click at [173, 188] on textarea at bounding box center [162, 190] width 103 height 30
type textarea "**********"
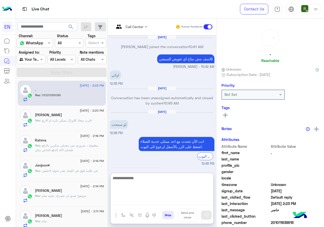
scroll to position [232, 0]
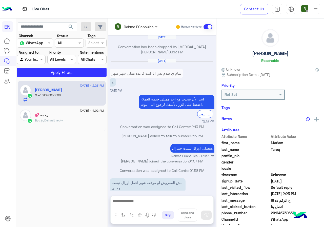
scroll to position [196, 0]
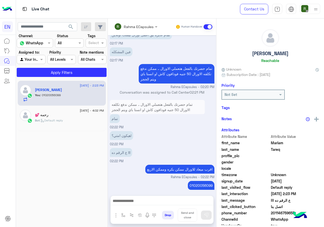
click at [133, 29] on div "Rahma ECapsules" at bounding box center [139, 26] width 30 height 5
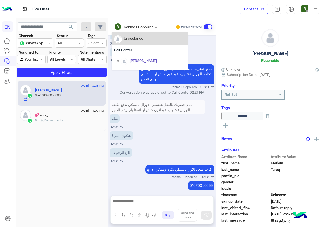
click at [136, 51] on div "Call Center" at bounding box center [150, 49] width 76 height 9
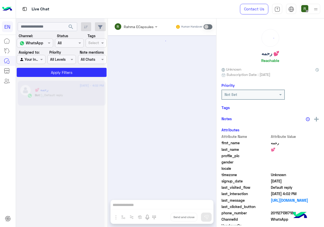
click at [41, 55] on div at bounding box center [60, 115] width 89 height 227
click at [41, 59] on div at bounding box center [60, 115] width 89 height 227
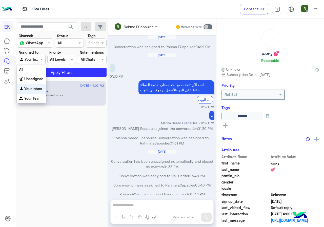
scroll to position [245, 0]
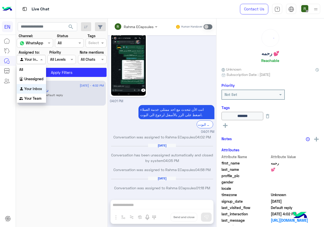
click at [35, 59] on div at bounding box center [31, 59] width 28 height 6
click at [33, 101] on div "Your Team" at bounding box center [31, 99] width 29 height 10
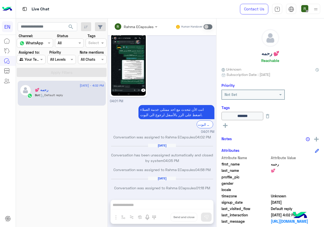
click at [70, 29] on span "search" at bounding box center [71, 27] width 6 height 6
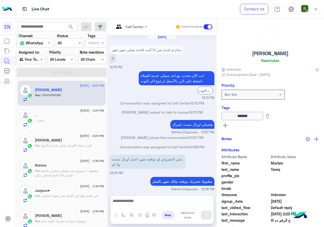
scroll to position [187, 0]
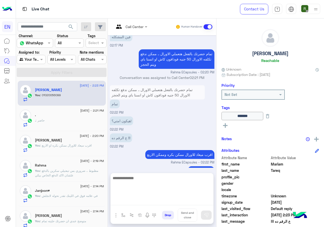
click at [160, 201] on textarea at bounding box center [162, 190] width 103 height 30
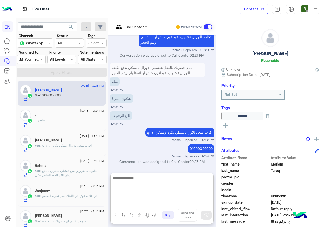
scroll to position [209, 0]
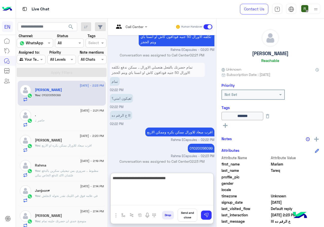
type textarea "**********"
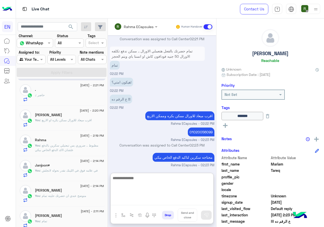
scroll to position [0, 0]
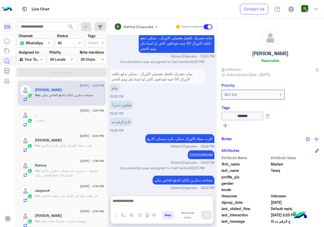
click at [37, 58] on div at bounding box center [31, 59] width 28 height 6
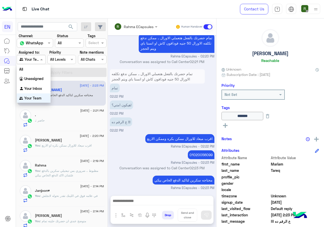
scroll to position [203, 0]
click at [43, 84] on div "Your Inbox" at bounding box center [34, 89] width 34 height 10
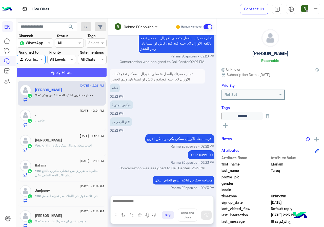
click at [52, 68] on button "Apply Filters" at bounding box center [62, 72] width 90 height 9
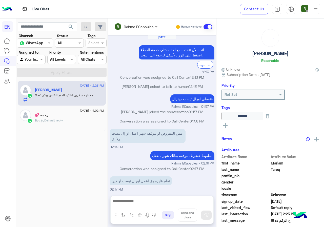
scroll to position [177, 0]
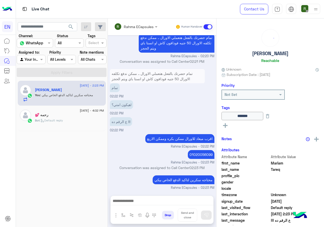
click at [144, 23] on div "Rahma ECapsules" at bounding box center [134, 27] width 40 height 10
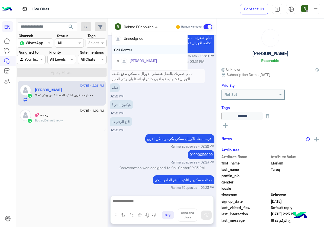
click at [134, 47] on div "Call Center" at bounding box center [150, 49] width 76 height 9
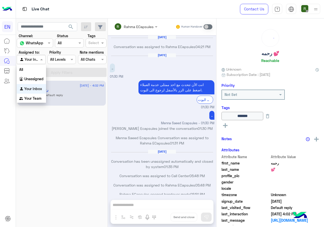
click at [35, 60] on div at bounding box center [31, 59] width 28 height 6
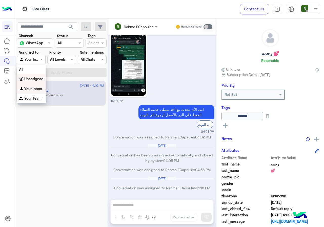
click at [38, 76] on div "Unassigned" at bounding box center [31, 79] width 29 height 10
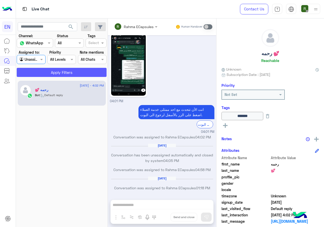
click at [44, 70] on button "Apply Filters" at bounding box center [62, 72] width 90 height 9
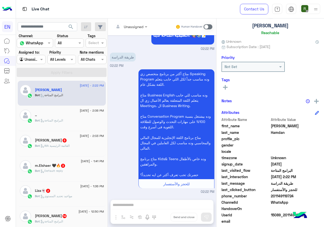
scroll to position [46, 0]
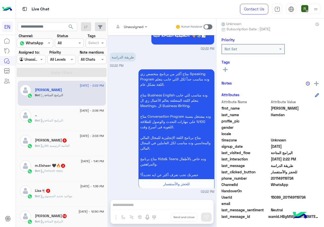
drag, startPoint x: 272, startPoint y: 180, endPoint x: 313, endPoint y: 180, distance: 41.3
click at [313, 180] on span "201149119724" at bounding box center [295, 178] width 48 height 5
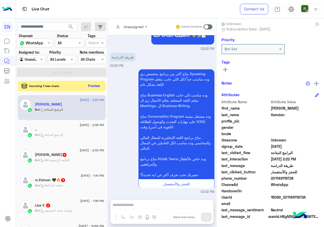
click at [93, 83] on button "Preview" at bounding box center [94, 86] width 16 height 7
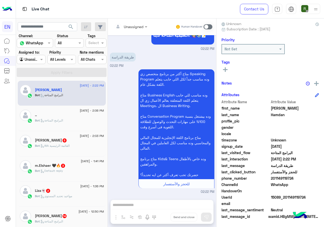
click at [129, 23] on div "Unassigned" at bounding box center [128, 27] width 29 height 10
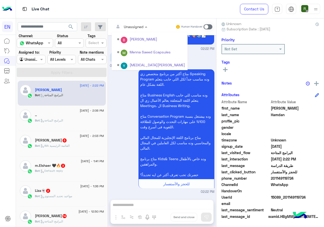
scroll to position [84, 0]
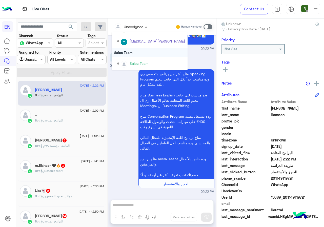
click at [129, 56] on div "Sales Team" at bounding box center [150, 52] width 76 height 9
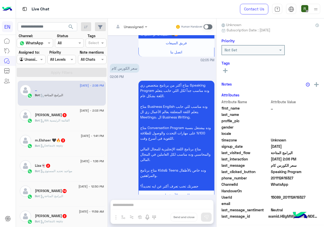
scroll to position [44, 0]
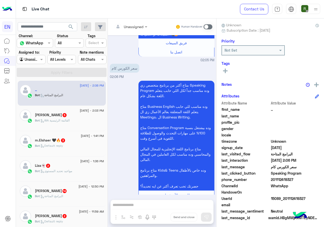
drag, startPoint x: 273, startPoint y: 179, endPoint x: 301, endPoint y: 180, distance: 28.4
click at [301, 180] on span "201112419327" at bounding box center [295, 179] width 48 height 5
copy span "01112419327"
click at [138, 27] on div at bounding box center [131, 27] width 38 height 6
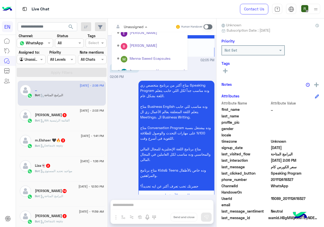
scroll to position [84, 0]
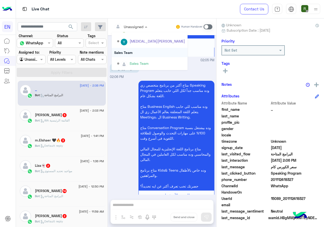
click at [136, 55] on div "Sales Team" at bounding box center [150, 52] width 76 height 9
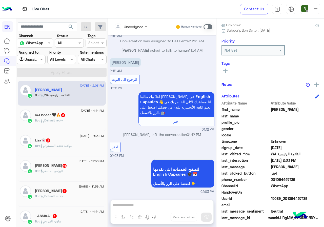
drag, startPoint x: 272, startPoint y: 180, endPoint x: 324, endPoint y: 179, distance: 51.7
click at [324, 179] on div "Yousef Reachable Unknown Subscription Date : 09/15/2025 Priority Not Set Tags S…" at bounding box center [271, 121] width 108 height 207
copy span "01094467139"
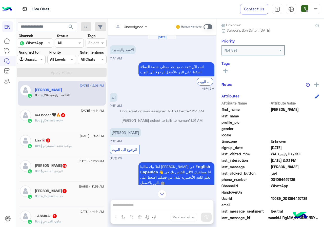
click at [208, 27] on span at bounding box center [208, 26] width 9 height 5
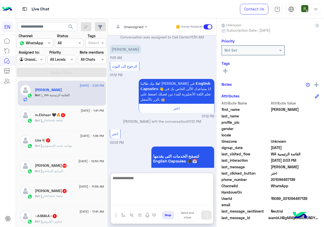
paste textarea "**********"
type textarea "**********"
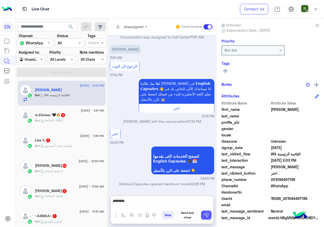
click at [202, 215] on button at bounding box center [206, 215] width 11 height 9
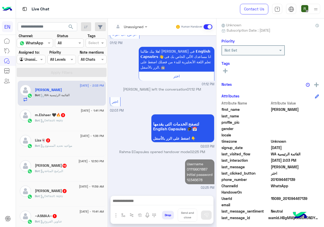
scroll to position [116, 0]
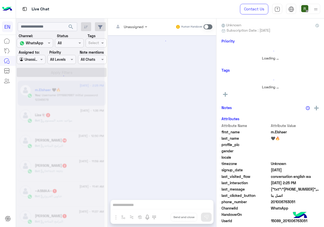
scroll to position [764, 0]
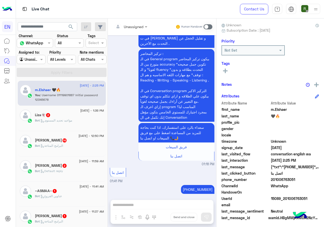
drag, startPoint x: 272, startPoint y: 180, endPoint x: 301, endPoint y: 180, distance: 29.6
click at [301, 180] on span "201006763051" at bounding box center [295, 179] width 48 height 5
copy span "01006763051"
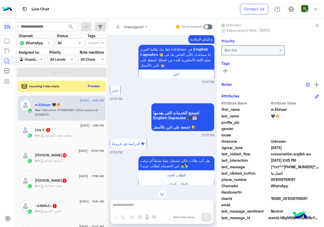
scroll to position [0, 0]
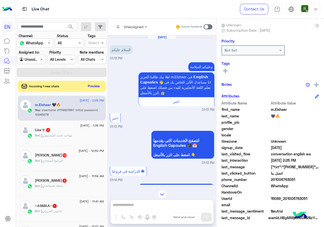
click at [133, 28] on input "text" at bounding box center [124, 26] width 21 height 5
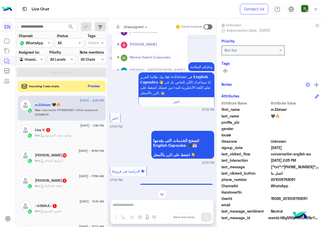
scroll to position [84, 0]
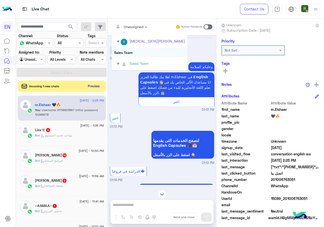
click at [134, 52] on div "Sales Team" at bounding box center [150, 52] width 76 height 9
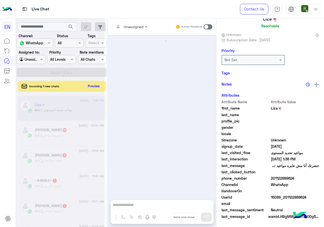
scroll to position [275, 0]
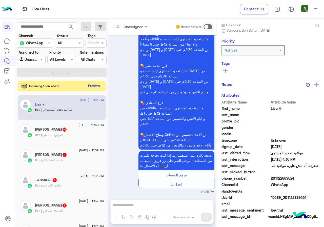
click at [93, 87] on button "Preview" at bounding box center [94, 86] width 16 height 7
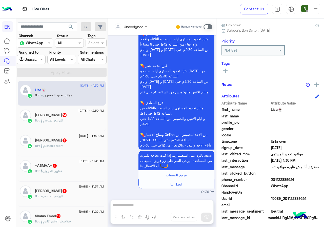
scroll to position [46, 0]
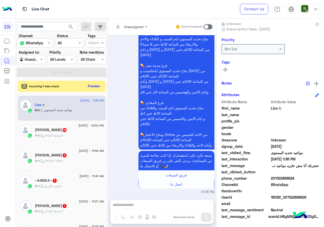
drag, startPoint x: 272, startPoint y: 181, endPoint x: 299, endPoint y: 181, distance: 26.6
click at [299, 181] on span "201122889624" at bounding box center [295, 178] width 48 height 5
copy span "01122889624"
click at [91, 81] on div "Incoming 1 new chats Preview" at bounding box center [62, 86] width 88 height 11
click at [91, 83] on button "Preview" at bounding box center [94, 86] width 16 height 7
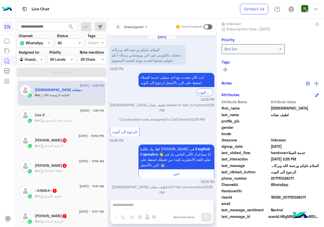
scroll to position [47, 0]
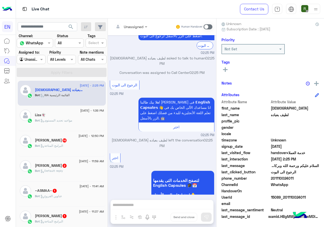
click at [21, 0] on div "Live Chat" at bounding box center [119, 9] width 206 height 18
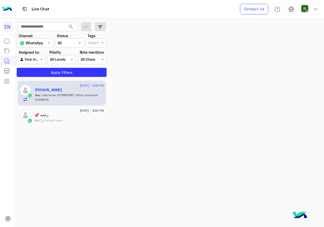
scroll to position [125, 0]
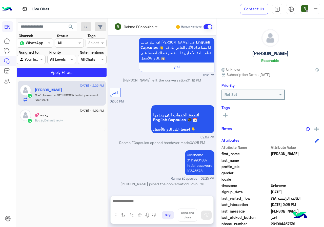
click at [135, 21] on div "Rahma ECapsules Human Handover" at bounding box center [162, 26] width 108 height 17
click at [135, 28] on input "text" at bounding box center [129, 26] width 30 height 5
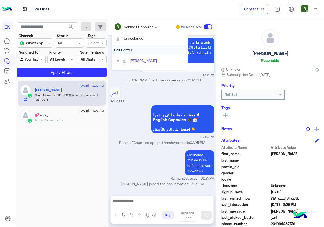
click at [129, 49] on div "Call Center" at bounding box center [150, 49] width 76 height 9
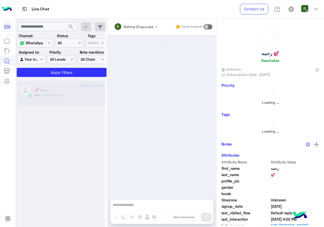
click at [31, 60] on input "text" at bounding box center [26, 59] width 12 height 5
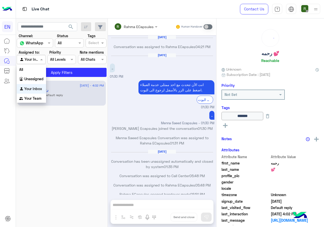
scroll to position [245, 0]
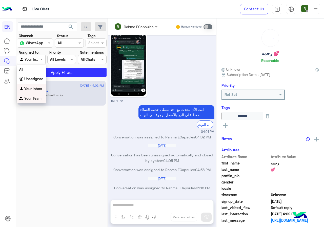
click at [35, 98] on b "Your Team" at bounding box center [32, 98] width 17 height 4
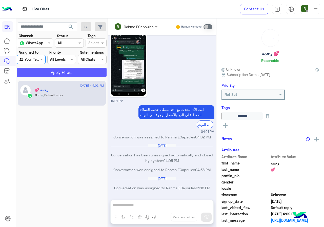
click at [45, 74] on button "Apply Filters" at bounding box center [62, 72] width 90 height 9
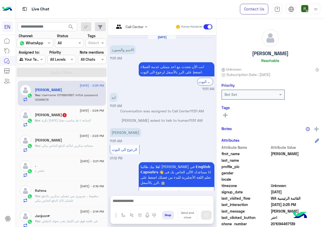
scroll to position [134, 0]
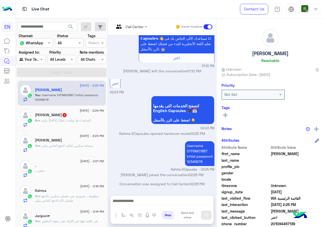
click at [86, 119] on span ": بكرة [DATE] الساعة ٤ ظ مناسب معايا" at bounding box center [65, 121] width 51 height 4
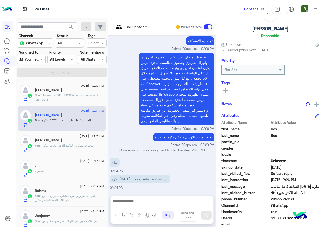
scroll to position [46, 0]
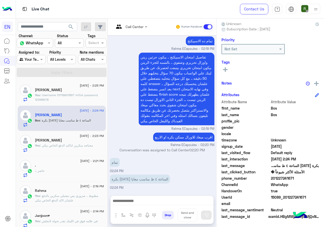
drag, startPoint x: 288, startPoint y: 179, endPoint x: 322, endPoint y: 179, distance: 34.5
click at [319, 179] on span "201227241671" at bounding box center [295, 178] width 48 height 5
drag, startPoint x: 302, startPoint y: 182, endPoint x: 305, endPoint y: 194, distance: 12.2
click at [305, 194] on span "true" at bounding box center [295, 190] width 48 height 5
drag, startPoint x: 288, startPoint y: 178, endPoint x: 312, endPoint y: 178, distance: 24.1
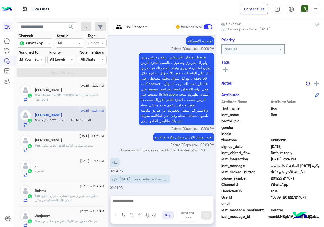
click at [312, 178] on span "201227241671" at bounding box center [295, 178] width 48 height 5
copy span "01227241671"
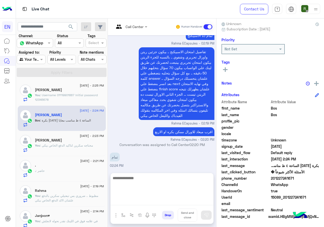
click at [137, 201] on textarea at bounding box center [162, 190] width 103 height 30
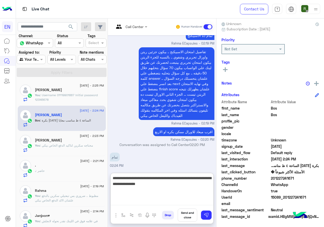
click at [211, 183] on textarea "**********" at bounding box center [162, 190] width 103 height 30
type textarea "**********"
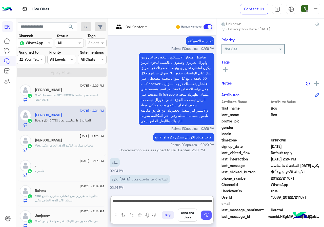
click at [212, 219] on button at bounding box center [206, 215] width 11 height 9
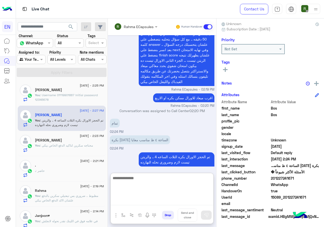
scroll to position [445, 0]
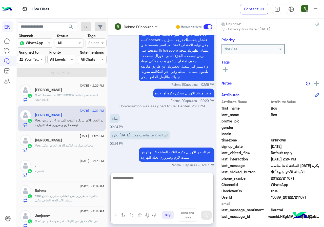
paste textarea "**********"
type textarea "**********"
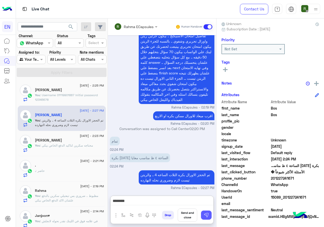
click at [209, 215] on img at bounding box center [206, 215] width 5 height 5
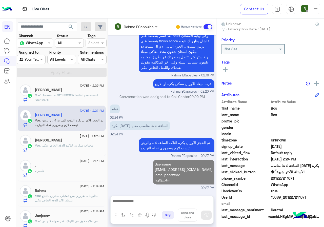
scroll to position [458, 0]
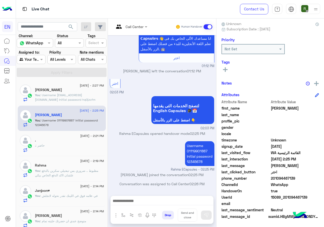
scroll to position [134, 0]
drag, startPoint x: 154, startPoint y: 201, endPoint x: 141, endPoint y: 143, distance: 59.3
click at [141, 143] on div "Username 01119901887 Initial password [SECURITY_DATA] Rahma ECapsules - 02:25 PM" at bounding box center [162, 156] width 105 height 32
click at [60, 88] on div "[PERSON_NAME]" at bounding box center [69, 90] width 69 height 5
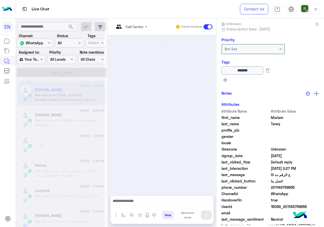
scroll to position [156, 0]
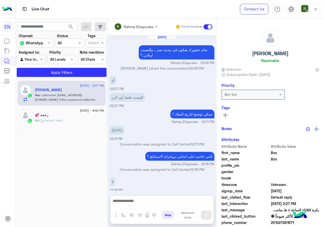
scroll to position [410, 0]
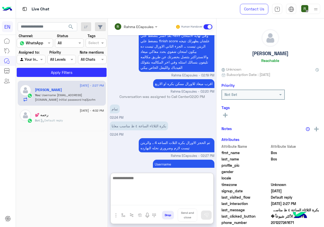
paste textarea "**********"
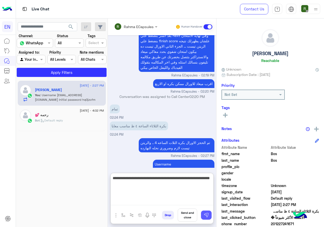
type textarea "**********"
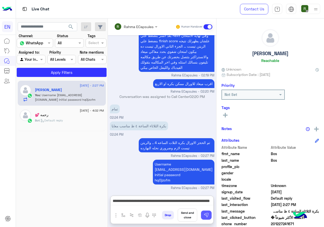
click at [206, 211] on button at bounding box center [206, 215] width 11 height 9
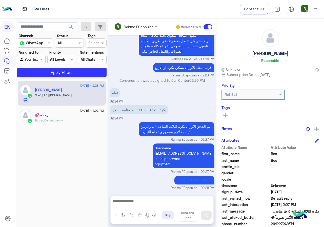
click at [146, 22] on div "Rahma ECapsules" at bounding box center [134, 27] width 40 height 10
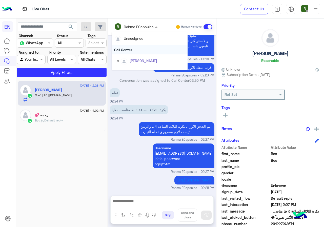
click at [151, 49] on div "Call Center" at bounding box center [150, 49] width 76 height 9
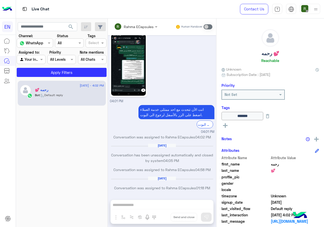
scroll to position [245, 0]
click at [30, 57] on input "text" at bounding box center [26, 59] width 12 height 5
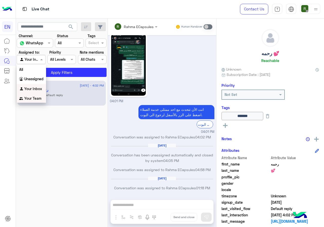
click at [42, 99] on div "Your Team" at bounding box center [31, 99] width 29 height 10
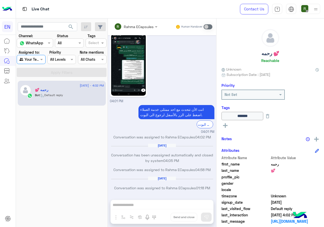
click at [62, 65] on section "Channel: Channel WhatsApp Status Channel All Tags Select Assigned to: Agent Fil…" at bounding box center [62, 55] width 84 height 44
click at [73, 36] on div "Status Channel All" at bounding box center [69, 40] width 29 height 14
click at [72, 30] on button "search" at bounding box center [71, 27] width 12 height 11
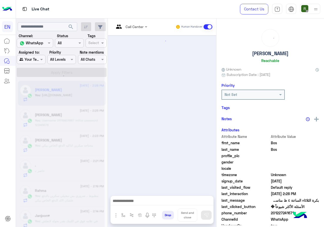
scroll to position [410, 0]
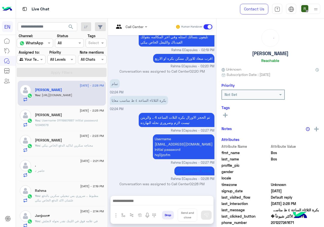
click at [73, 153] on div "15 September - 2:23 PM Mariam Tareq You : محتاجه سكرين لتاكيد الدفع الخاص بيكي" at bounding box center [62, 143] width 88 height 25
click at [71, 159] on div "15 September - 2:21 PM . . : حاضر" at bounding box center [62, 168] width 88 height 25
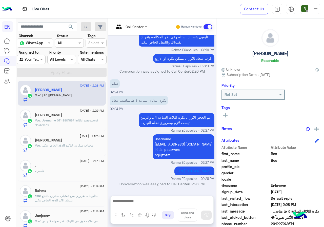
click at [68, 170] on div ". : حاضر" at bounding box center [69, 173] width 69 height 9
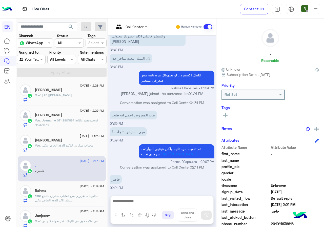
click at [31, 58] on input "text" at bounding box center [26, 59] width 12 height 5
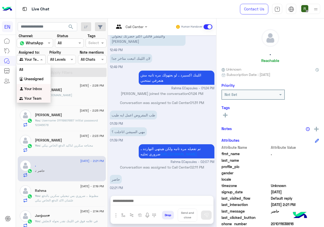
scroll to position [1, 0]
click at [37, 86] on b "Your Inbox" at bounding box center [33, 88] width 18 height 4
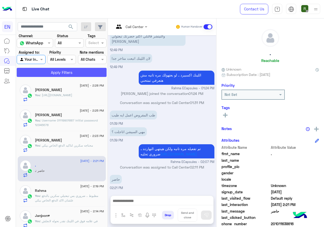
click at [48, 74] on button "Apply Filters" at bounding box center [62, 72] width 90 height 9
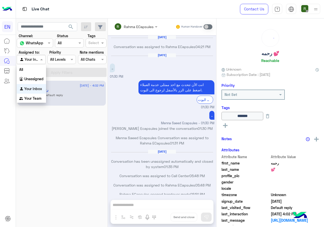
click at [45, 60] on span at bounding box center [42, 59] width 6 height 5
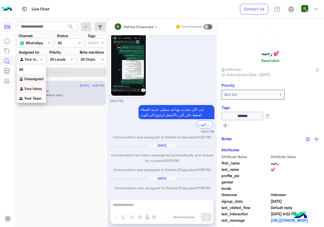
click at [40, 82] on div "Unassigned" at bounding box center [31, 79] width 29 height 10
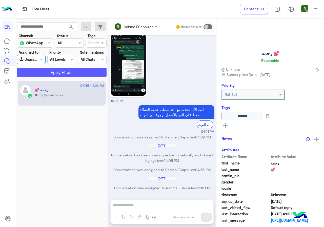
click at [51, 71] on button "Apply Filters" at bounding box center [62, 72] width 90 height 9
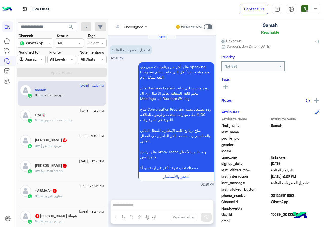
scroll to position [46, 0]
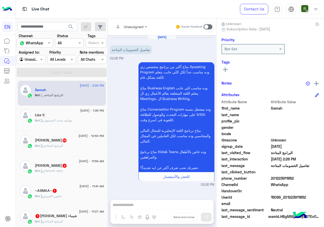
drag, startPoint x: 273, startPoint y: 180, endPoint x: 306, endPoint y: 181, distance: 33.4
click at [306, 181] on span "201223911852" at bounding box center [295, 178] width 48 height 5
drag, startPoint x: 292, startPoint y: 181, endPoint x: 252, endPoint y: 128, distance: 66.0
click at [252, 123] on span "profile_pic" at bounding box center [246, 121] width 48 height 5
drag, startPoint x: 271, startPoint y: 179, endPoint x: 299, endPoint y: 179, distance: 27.6
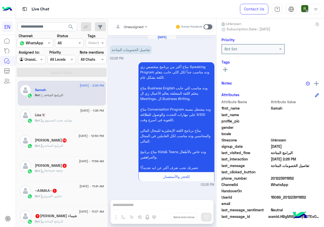
click at [299, 179] on span "201223911852" at bounding box center [295, 178] width 48 height 5
copy span "01223911852"
click at [129, 27] on input "text" at bounding box center [124, 26] width 21 height 5
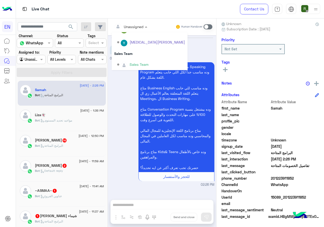
scroll to position [84, 0]
click at [144, 55] on div "Sales Team" at bounding box center [150, 52] width 76 height 9
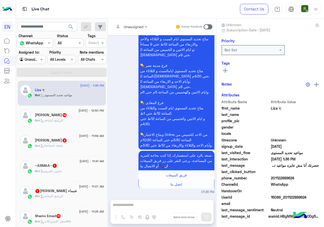
scroll to position [44, 0]
drag, startPoint x: 273, startPoint y: 176, endPoint x: 303, endPoint y: 179, distance: 30.3
click at [303, 179] on span "201122889624" at bounding box center [295, 178] width 48 height 5
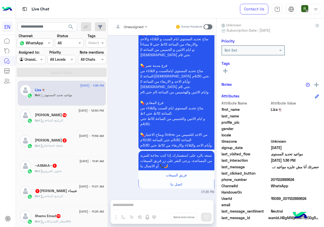
copy span "01122889624"
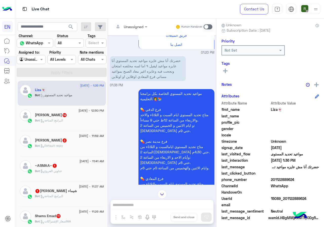
scroll to position [149, 0]
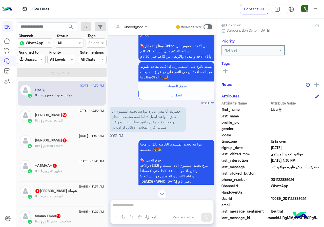
click at [208, 27] on span at bounding box center [208, 26] width 9 height 5
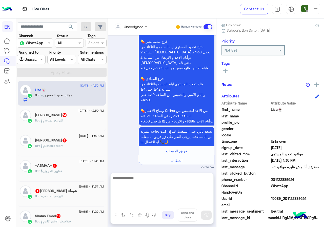
scroll to position [309, 0]
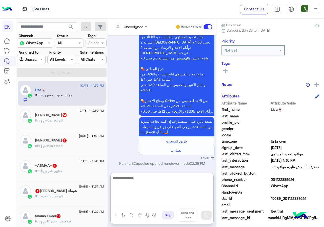
paste textarea "**********"
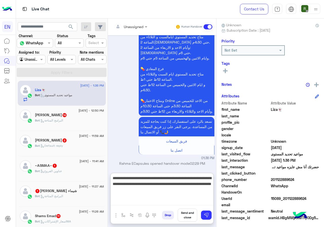
type textarea "**********"
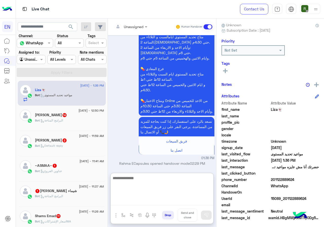
scroll to position [354, 0]
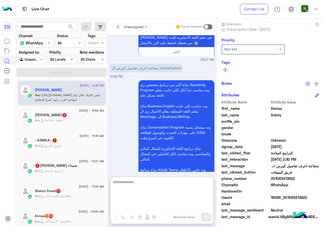
scroll to position [46, 0]
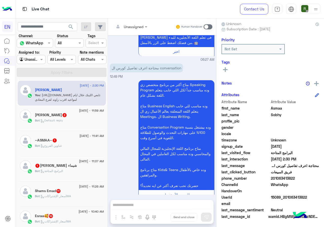
drag, startPoint x: 289, startPoint y: 180, endPoint x: 315, endPoint y: 180, distance: 26.9
click at [315, 180] on span "201063413822" at bounding box center [295, 178] width 48 height 5
click at [135, 28] on input "text" at bounding box center [124, 26] width 21 height 5
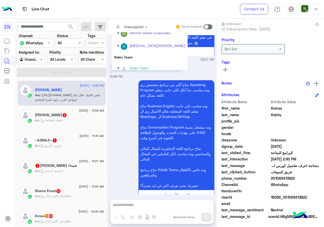
scroll to position [84, 0]
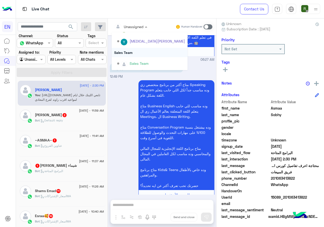
click at [152, 50] on div "Sales Team" at bounding box center [150, 52] width 76 height 9
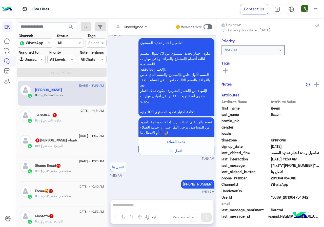
scroll to position [44, 0]
drag, startPoint x: 272, startPoint y: 179, endPoint x: 317, endPoint y: 179, distance: 45.1
click at [317, 179] on span "201064754042" at bounding box center [295, 178] width 48 height 5
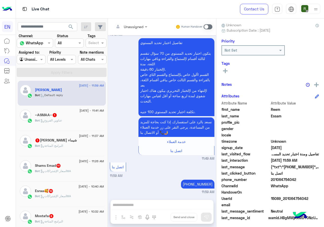
copy span "01064754042"
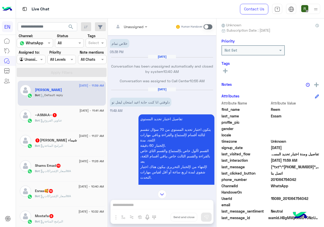
click at [208, 30] on div "Human Handover" at bounding box center [194, 26] width 37 height 9
click at [208, 27] on span at bounding box center [208, 26] width 9 height 5
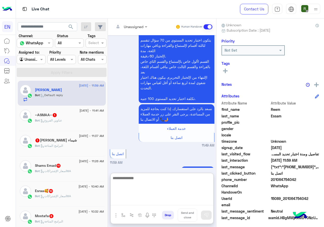
click at [149, 203] on textarea at bounding box center [162, 190] width 103 height 30
type textarea "**********"
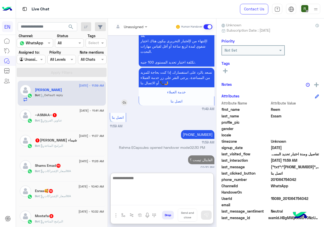
scroll to position [401, 0]
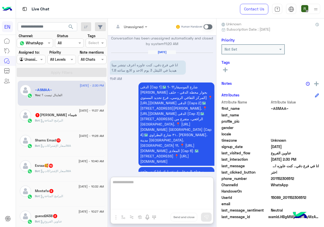
scroll to position [46, 0]
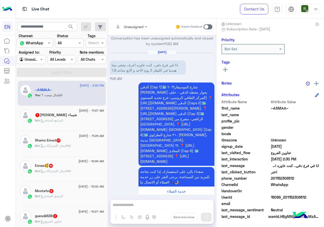
drag, startPoint x: 271, startPoint y: 180, endPoint x: 304, endPoint y: 180, distance: 33.4
click at [304, 180] on span "201152306512" at bounding box center [295, 178] width 48 height 5
click at [286, 179] on span "201152306512" at bounding box center [295, 178] width 48 height 5
drag, startPoint x: 272, startPoint y: 180, endPoint x: 309, endPoint y: 180, distance: 37.0
click at [309, 180] on span "201152306512" at bounding box center [295, 178] width 48 height 5
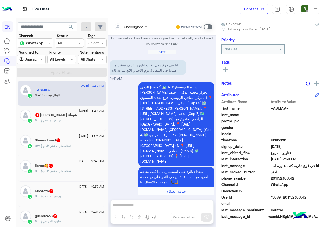
copy span "01152306512"
click at [208, 23] on div "Human Handover" at bounding box center [194, 26] width 37 height 9
click at [209, 25] on span at bounding box center [208, 26] width 9 height 5
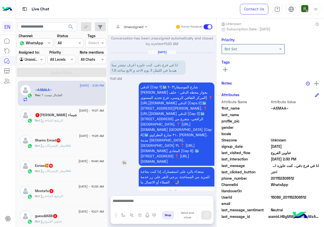
scroll to position [423, 0]
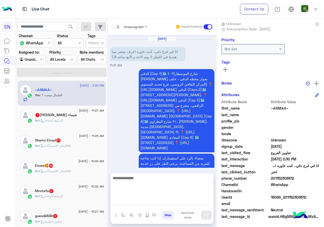
click at [145, 199] on textarea at bounding box center [162, 190] width 103 height 30
type textarea "**********"
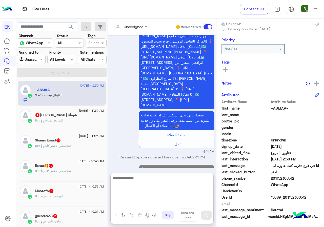
scroll to position [467, 0]
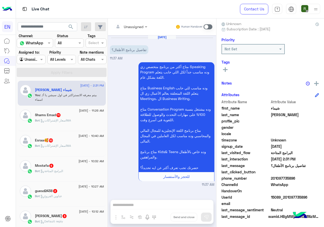
drag, startPoint x: 272, startPoint y: 180, endPoint x: 303, endPoint y: 181, distance: 31.2
click at [303, 181] on span "201097735896" at bounding box center [295, 178] width 48 height 5
click at [130, 22] on div "Unassigned" at bounding box center [128, 27] width 29 height 10
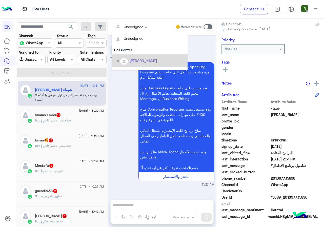
scroll to position [84, 0]
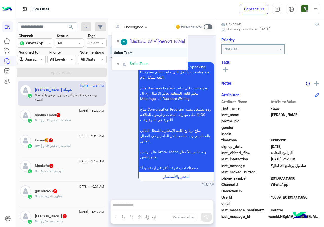
click at [137, 56] on div "Sales Team" at bounding box center [150, 52] width 76 height 9
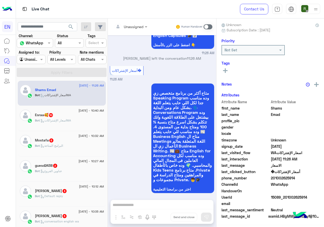
scroll to position [44, 0]
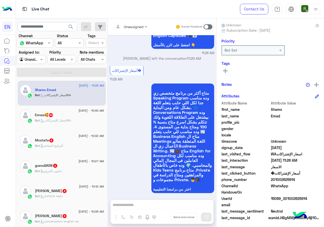
drag, startPoint x: 271, startPoint y: 178, endPoint x: 308, endPoint y: 182, distance: 37.5
click at [308, 182] on span "201002625914" at bounding box center [295, 179] width 48 height 5
click at [292, 182] on span "201002625914" at bounding box center [295, 179] width 48 height 5
drag, startPoint x: 273, startPoint y: 179, endPoint x: 300, endPoint y: 183, distance: 27.2
click at [300, 183] on div "phone_number 201002625914" at bounding box center [271, 180] width 98 height 6
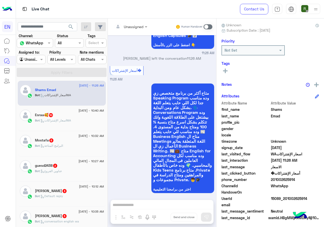
copy span "01002625914"
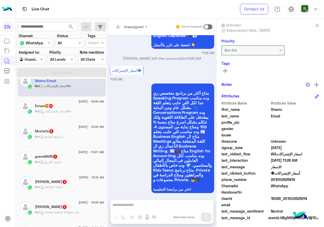
scroll to position [0, 0]
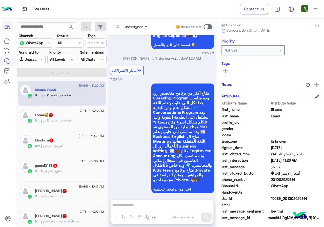
click at [145, 27] on span at bounding box center [147, 26] width 6 height 5
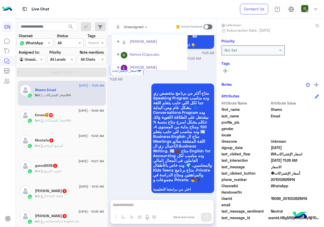
scroll to position [84, 0]
click at [131, 49] on div "Sales Team" at bounding box center [150, 52] width 76 height 9
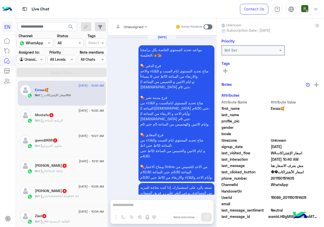
scroll to position [654, 0]
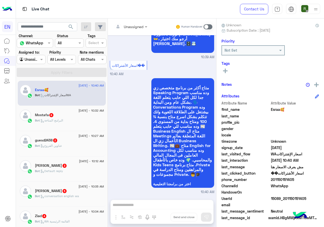
drag, startPoint x: 274, startPoint y: 179, endPoint x: 295, endPoint y: 179, distance: 21.8
click at [295, 179] on span "201150151405" at bounding box center [295, 179] width 48 height 5
click at [282, 181] on span "201150151405" at bounding box center [295, 179] width 48 height 5
drag, startPoint x: 272, startPoint y: 179, endPoint x: 307, endPoint y: 179, distance: 35.5
click at [307, 179] on span "201150151405" at bounding box center [295, 179] width 48 height 5
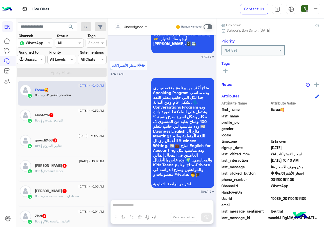
copy span "01150151405"
click at [147, 25] on span at bounding box center [147, 26] width 6 height 5
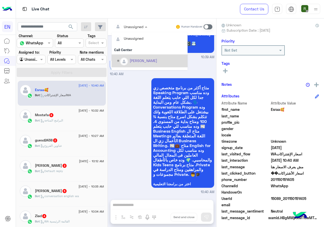
scroll to position [84, 0]
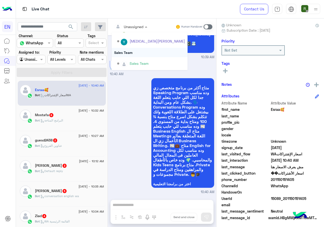
click at [140, 54] on div "Sales Team" at bounding box center [150, 52] width 76 height 9
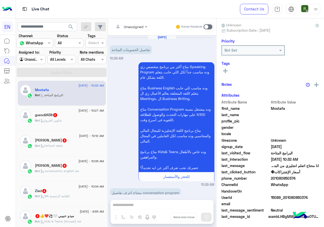
scroll to position [468, 0]
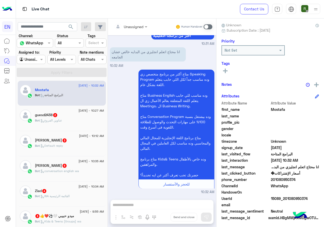
drag, startPoint x: 272, startPoint y: 178, endPoint x: 299, endPoint y: 179, distance: 26.6
click at [299, 179] on span "201080950374" at bounding box center [295, 179] width 48 height 5
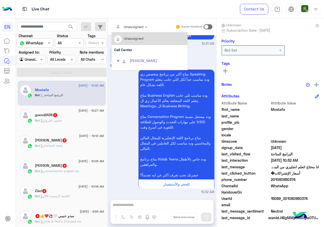
click at [128, 29] on div "Unassigned" at bounding box center [134, 26] width 20 height 5
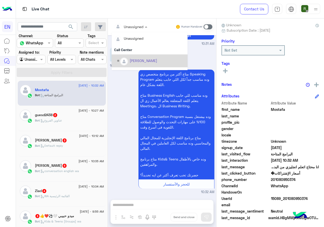
scroll to position [84, 0]
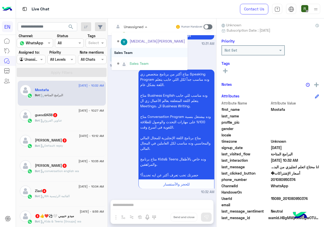
click at [135, 53] on div "Sales Team" at bounding box center [150, 52] width 76 height 9
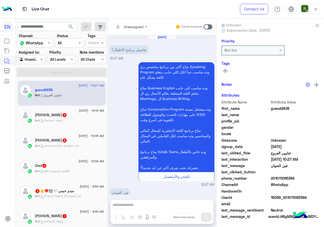
scroll to position [139, 0]
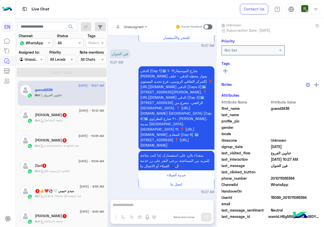
drag, startPoint x: 273, startPoint y: 177, endPoint x: 308, endPoint y: 178, distance: 35.2
click at [308, 178] on span "201011065394" at bounding box center [295, 178] width 48 height 5
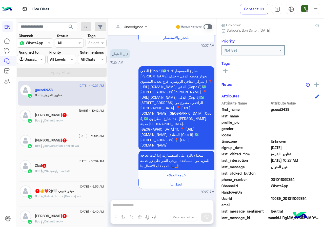
copy span "01011065394"
click at [123, 23] on div at bounding box center [119, 27] width 10 height 10
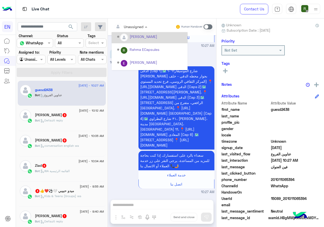
scroll to position [84, 0]
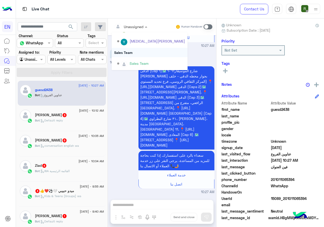
click at [132, 53] on div "Sales Team" at bounding box center [150, 52] width 76 height 9
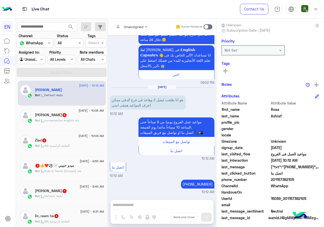
drag, startPoint x: 272, startPoint y: 178, endPoint x: 307, endPoint y: 181, distance: 35.0
click at [307, 181] on span "201157382105" at bounding box center [295, 179] width 48 height 5
copy span "01157382105"
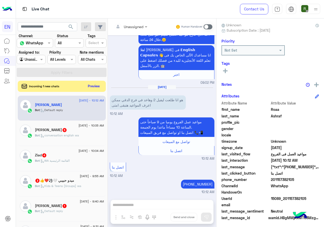
click at [228, 69] on button at bounding box center [226, 71] width 8 height 6
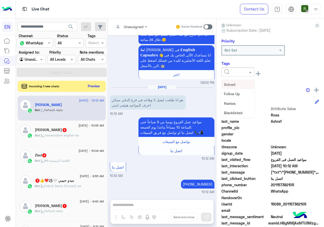
click at [230, 71] on input "text" at bounding box center [231, 72] width 15 height 5
click at [237, 84] on div "Solved" at bounding box center [238, 84] width 33 height 9
click at [244, 89] on div "Notes" at bounding box center [271, 90] width 98 height 6
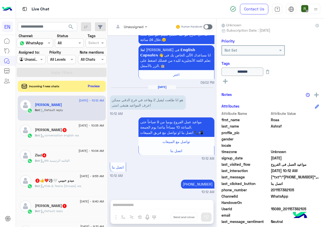
click at [146, 205] on div "Unassigned Human Handover [DATE] ممكن الاسعار 07:17 PM احنا الأن خارج مواعيد ال…" at bounding box center [162, 123] width 108 height 211
click at [206, 26] on span at bounding box center [208, 26] width 9 height 5
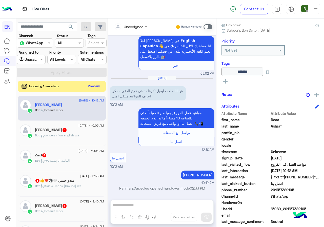
click at [145, 202] on div "Unassigned Human Handover [DATE] ممكن الاسعار 07:17 PM احنا الأن خارج مواعيد ال…" at bounding box center [162, 123] width 108 height 211
click at [144, 206] on div "Unassigned Human Handover [DATE] ممكن الاسعار 07:17 PM احنا الأن خارج مواعيد ال…" at bounding box center [162, 123] width 108 height 211
click at [208, 28] on span at bounding box center [208, 26] width 9 height 5
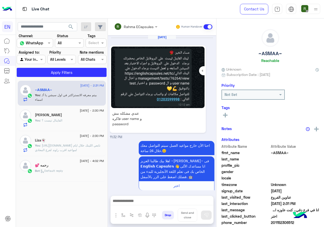
scroll to position [454, 0]
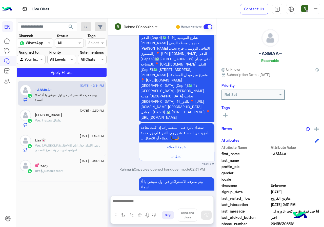
click at [139, 26] on input "text" at bounding box center [129, 26] width 30 height 5
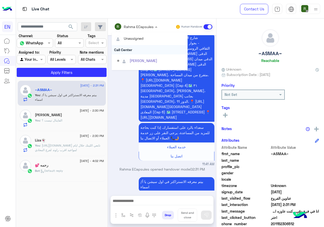
click at [147, 47] on div "Call Center" at bounding box center [150, 49] width 76 height 9
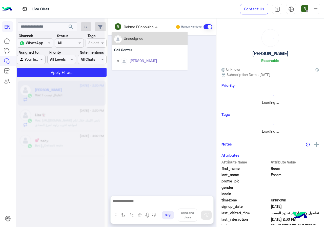
click at [144, 25] on input "text" at bounding box center [129, 26] width 30 height 5
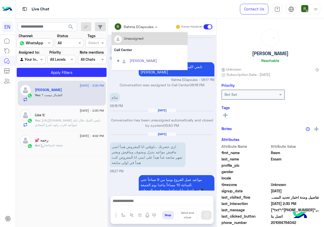
scroll to position [345, 0]
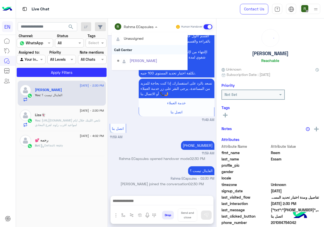
click at [149, 46] on div "Call Center" at bounding box center [150, 49] width 76 height 9
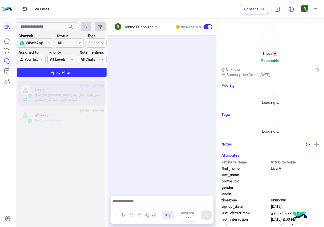
click at [144, 27] on input "text" at bounding box center [129, 26] width 30 height 5
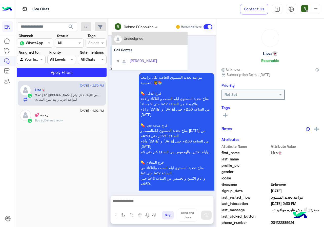
scroll to position [341, 0]
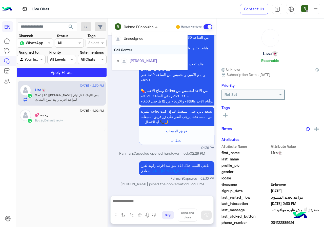
click at [148, 51] on div "Call Center" at bounding box center [150, 49] width 76 height 9
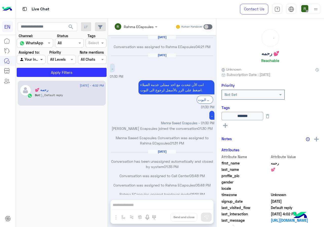
click at [40, 58] on span at bounding box center [42, 59] width 6 height 5
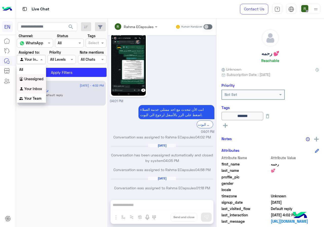
click at [31, 79] on b "Unassigned" at bounding box center [33, 79] width 19 height 4
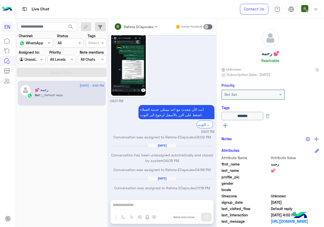
click at [68, 25] on span "search" at bounding box center [71, 27] width 6 height 6
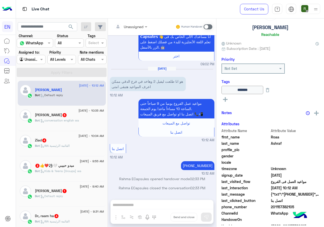
scroll to position [55, 0]
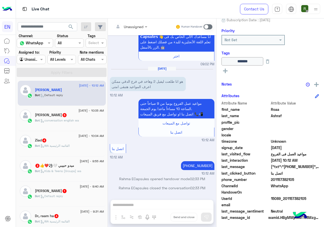
click at [205, 27] on span at bounding box center [208, 26] width 9 height 5
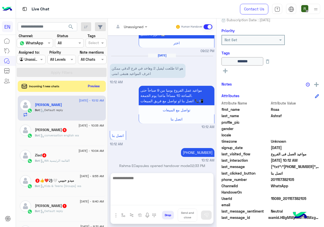
click at [144, 200] on textarea at bounding box center [162, 190] width 103 height 30
drag, startPoint x: 154, startPoint y: 188, endPoint x: 168, endPoint y: 184, distance: 14.3
click at [154, 188] on textarea at bounding box center [162, 190] width 103 height 30
type textarea "**********"
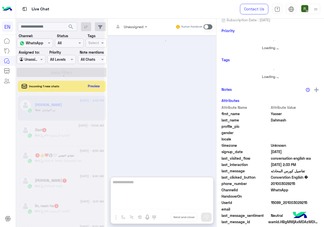
scroll to position [45, 0]
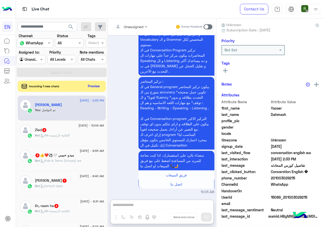
click at [91, 90] on div "Incoming 1 new chats Preview" at bounding box center [62, 86] width 88 height 11
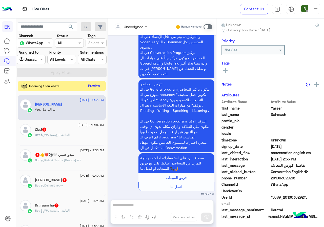
scroll to position [647, 0]
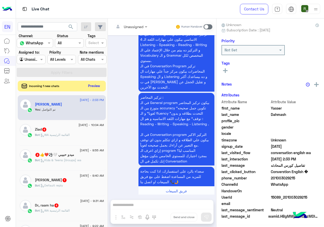
click at [92, 87] on button "Preview" at bounding box center [94, 86] width 16 height 7
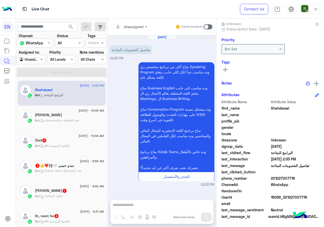
scroll to position [46, 0]
drag, startPoint x: 273, startPoint y: 178, endPoint x: 302, endPoint y: 177, distance: 29.1
click at [302, 177] on span "201227007716" at bounding box center [295, 178] width 48 height 5
copy span "01227007716"
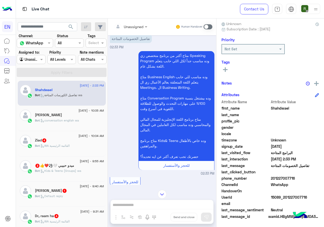
scroll to position [0, 0]
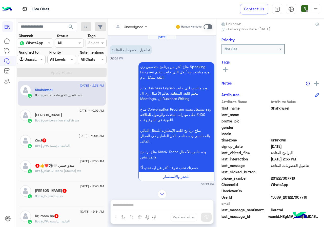
click at [129, 30] on div "Unassigned" at bounding box center [128, 27] width 29 height 10
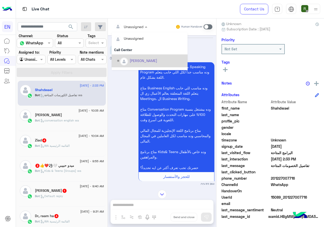
scroll to position [84, 0]
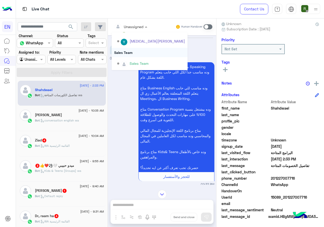
click at [137, 52] on div "Sales Team" at bounding box center [150, 52] width 76 height 9
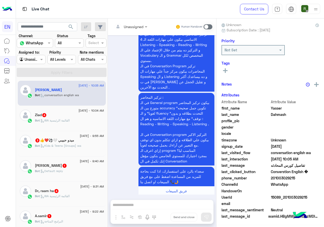
scroll to position [44, 0]
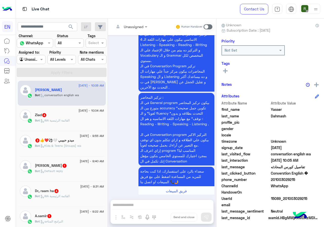
drag, startPoint x: 272, startPoint y: 181, endPoint x: 305, endPoint y: 181, distance: 33.7
click at [305, 181] on span "201003029215" at bounding box center [295, 179] width 48 height 5
click at [297, 182] on span "201003029215" at bounding box center [295, 179] width 48 height 5
drag, startPoint x: 273, startPoint y: 179, endPoint x: 307, endPoint y: 179, distance: 34.2
click at [307, 179] on span "201003029215" at bounding box center [295, 179] width 48 height 5
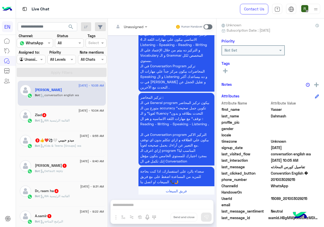
copy span "01003029215"
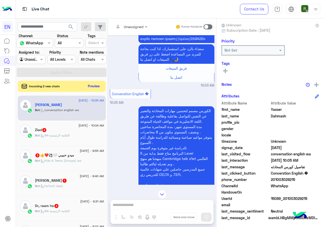
scroll to position [419, 0]
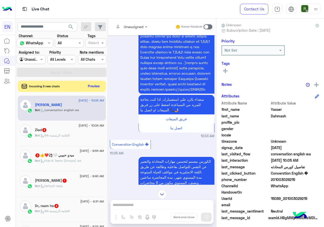
click at [127, 22] on div "Unassigned Human Handover" at bounding box center [162, 26] width 108 height 17
click at [129, 26] on input "text" at bounding box center [124, 26] width 21 height 5
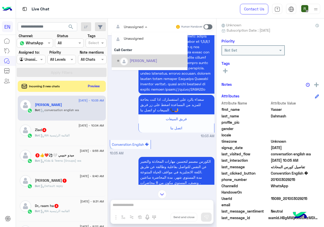
scroll to position [0, 0]
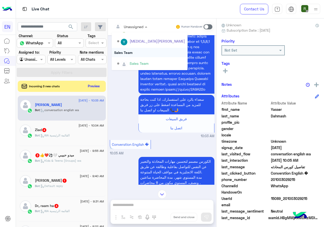
click at [127, 52] on div "Sales Team" at bounding box center [150, 52] width 76 height 9
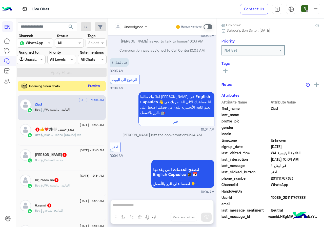
click at [93, 86] on button "Preview" at bounding box center [94, 86] width 16 height 7
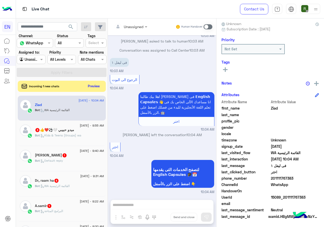
click at [91, 81] on div "Incoming 1 new chats Preview" at bounding box center [62, 86] width 88 height 11
click at [91, 84] on button "Preview" at bounding box center [94, 86] width 16 height 7
drag, startPoint x: 272, startPoint y: 178, endPoint x: 296, endPoint y: 180, distance: 23.9
click at [296, 180] on span "201111767383" at bounding box center [295, 178] width 48 height 5
copy span "01111767383"
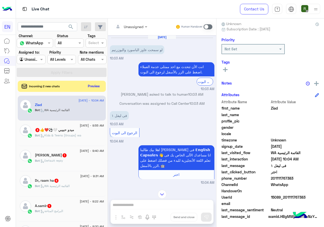
click at [211, 24] on label at bounding box center [208, 26] width 9 height 5
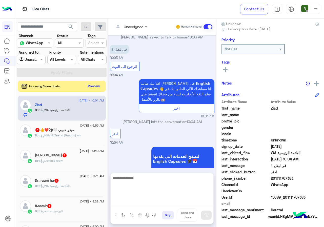
click at [140, 202] on textarea at bounding box center [162, 190] width 103 height 30
type textarea "**********"
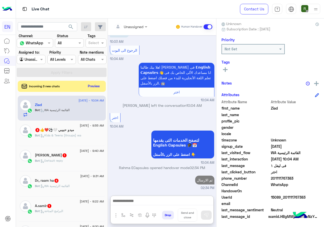
click at [228, 69] on button at bounding box center [226, 69] width 8 height 6
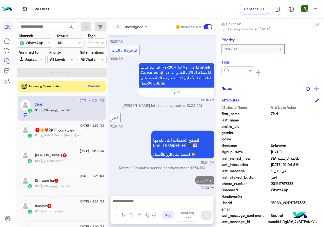
click at [237, 75] on div at bounding box center [238, 70] width 33 height 9
click at [238, 82] on div "Solved" at bounding box center [238, 83] width 33 height 9
click at [262, 88] on div "Notes" at bounding box center [271, 88] width 98 height 6
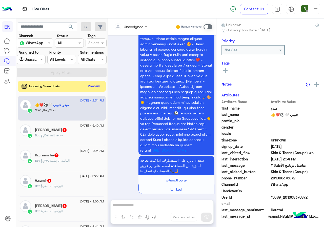
click at [96, 82] on div "Incoming 3 new chats Preview" at bounding box center [62, 86] width 88 height 11
click at [96, 85] on button "Preview" at bounding box center [94, 86] width 16 height 7
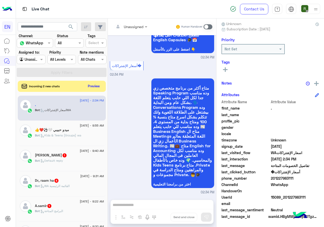
click at [147, 142] on div "متاح أكثر من برنامج متخصص زي Speaking Program وده مناسب جدا لكل اللي حابب يتعلم…" at bounding box center [162, 136] width 105 height 118
